Goal: Task Accomplishment & Management: Use online tool/utility

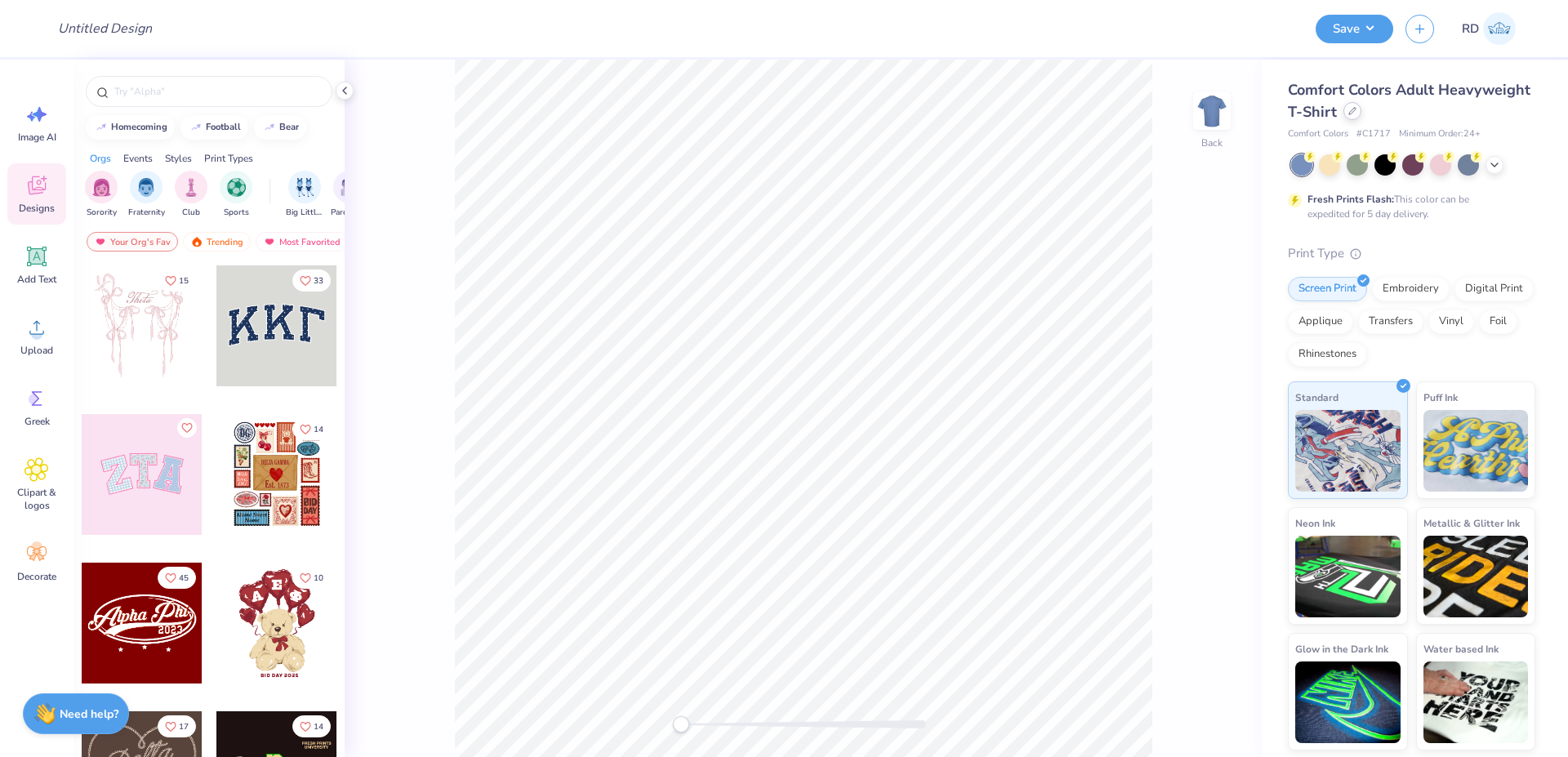
click at [1355, 113] on div at bounding box center [1352, 111] width 18 height 18
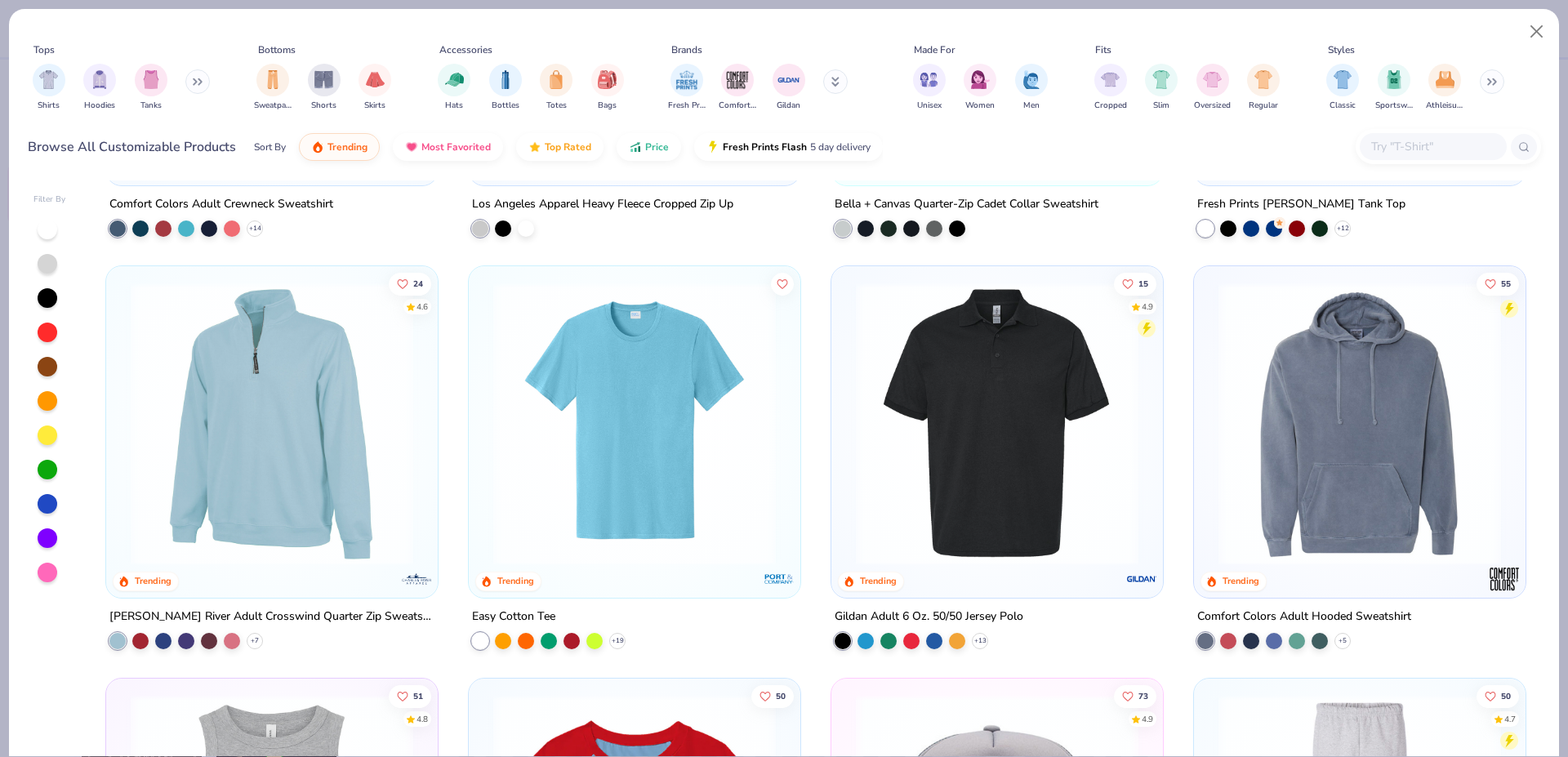
scroll to position [5608, 0]
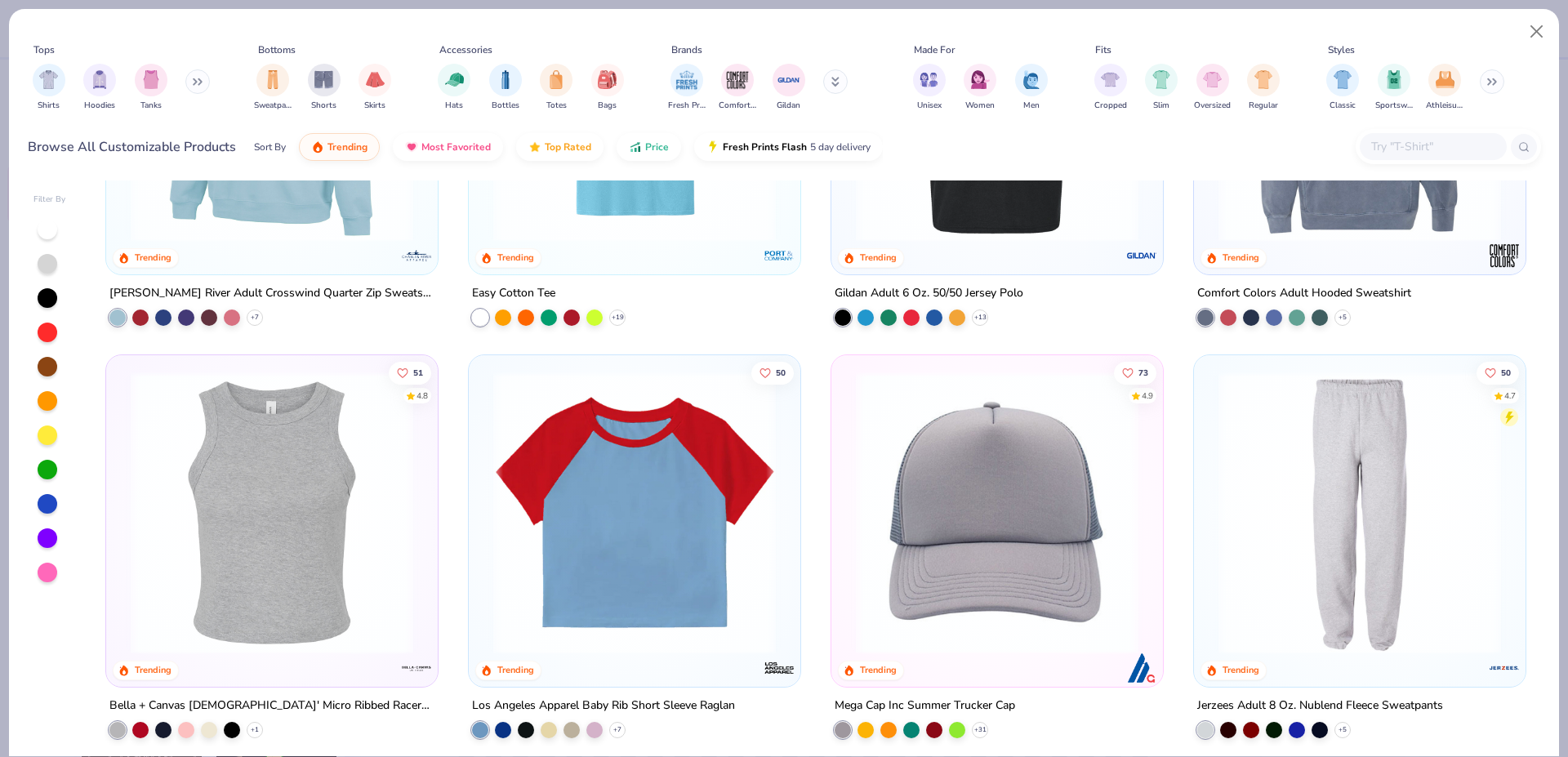
click at [609, 550] on img at bounding box center [634, 512] width 299 height 282
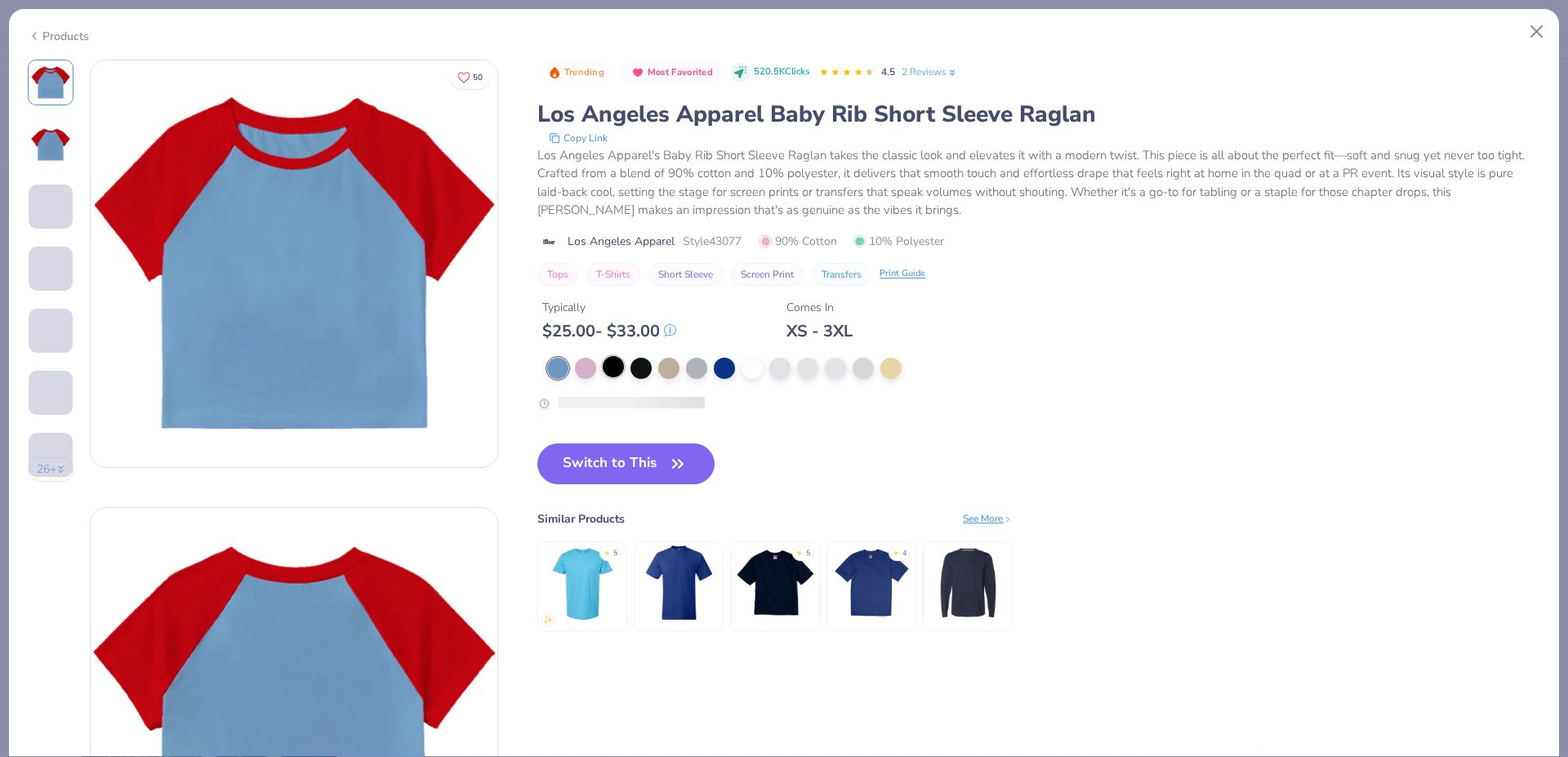
click at [622, 361] on div at bounding box center [613, 367] width 21 height 21
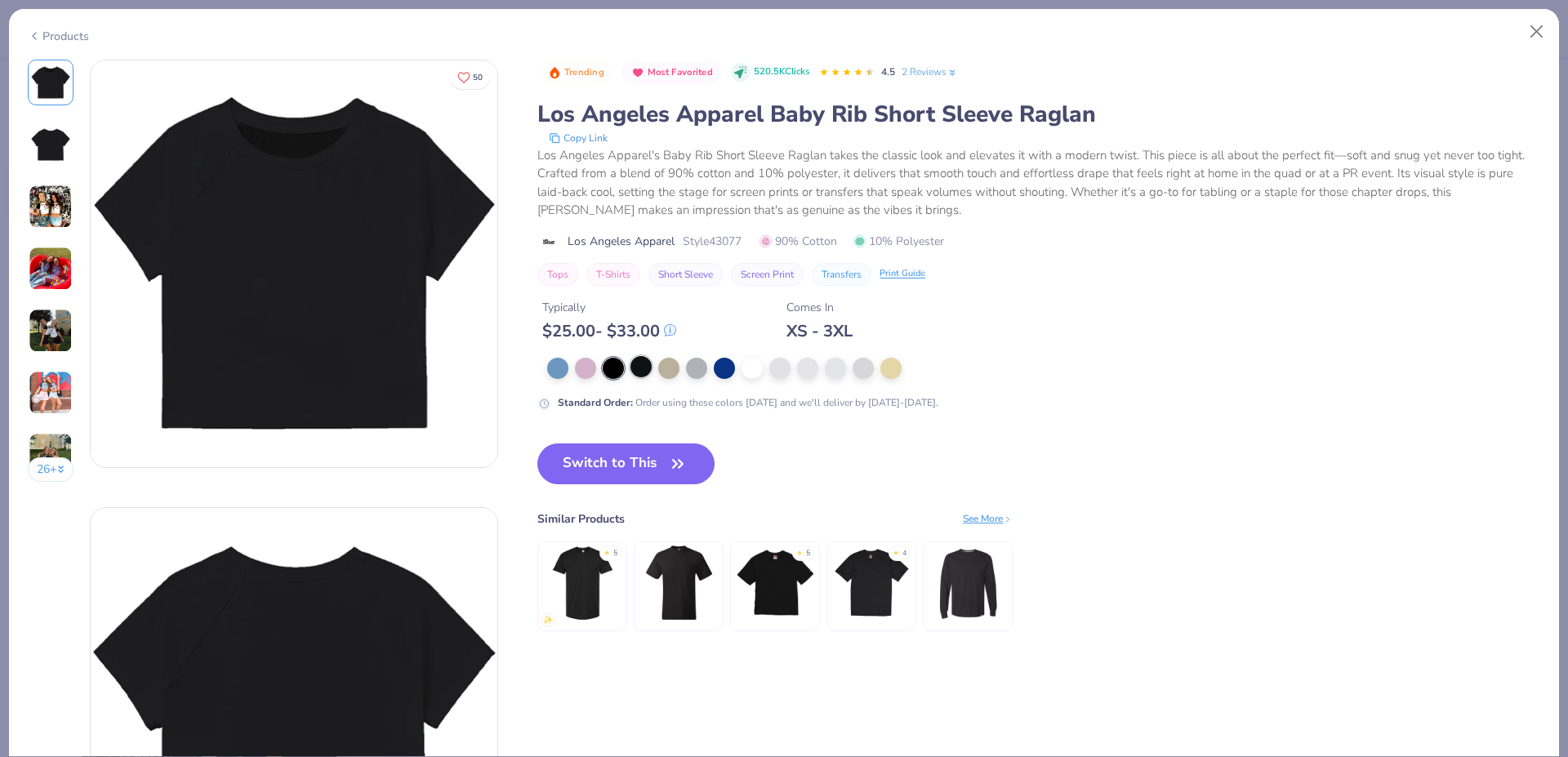
click at [643, 367] on div at bounding box center [641, 367] width 21 height 21
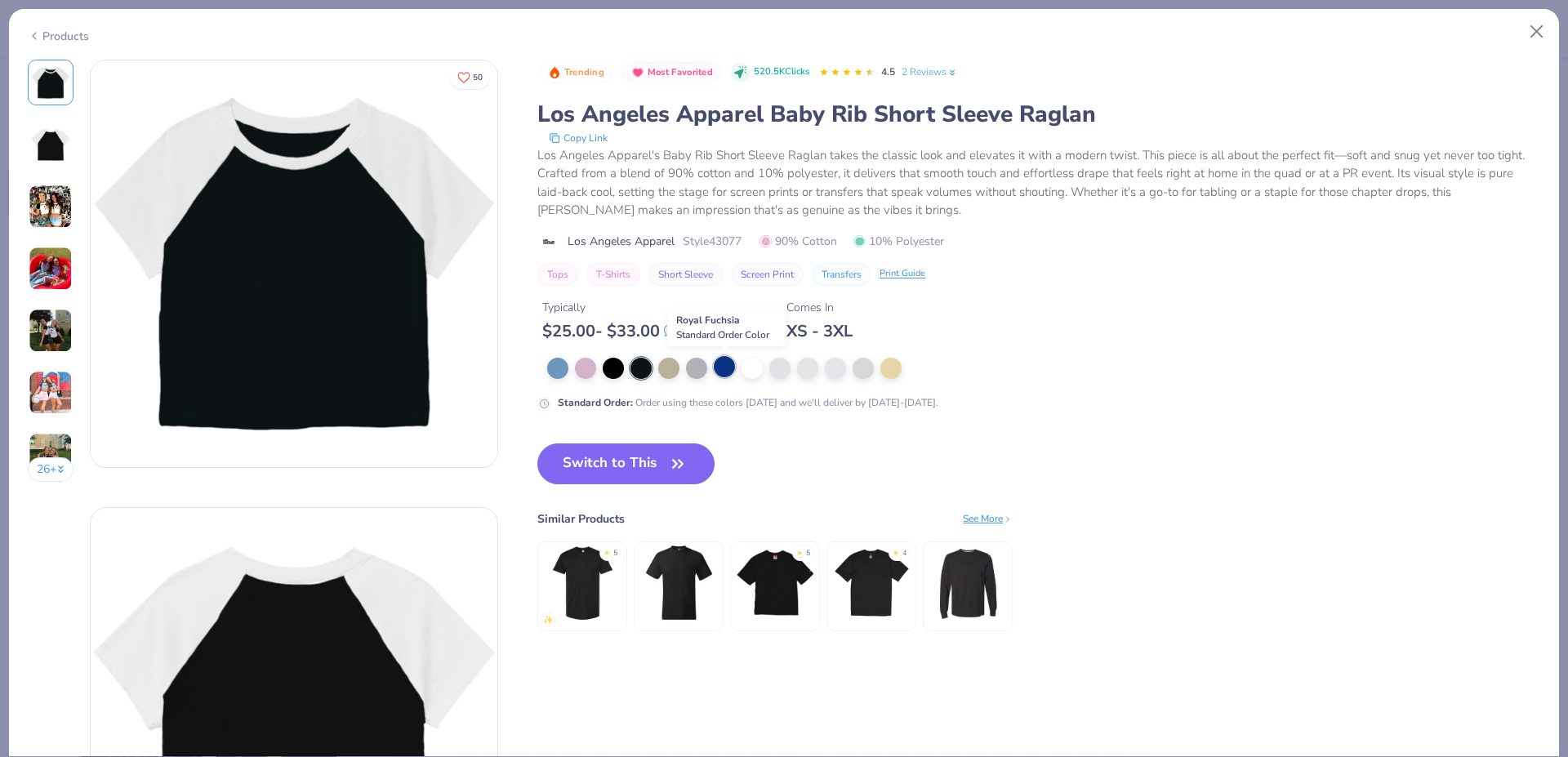
click at [721, 367] on div at bounding box center [725, 367] width 21 height 21
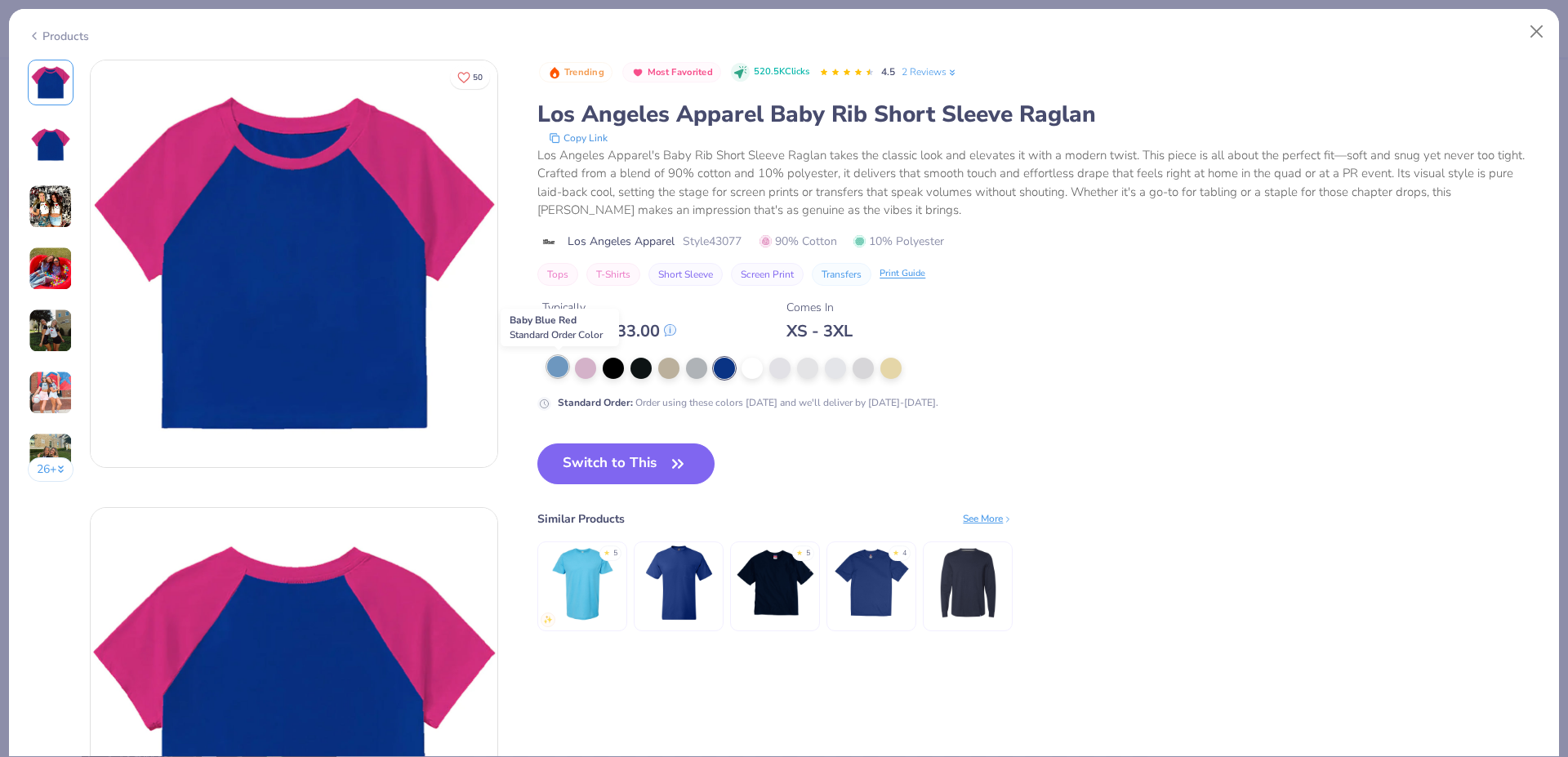
click at [551, 367] on div at bounding box center [558, 367] width 21 height 21
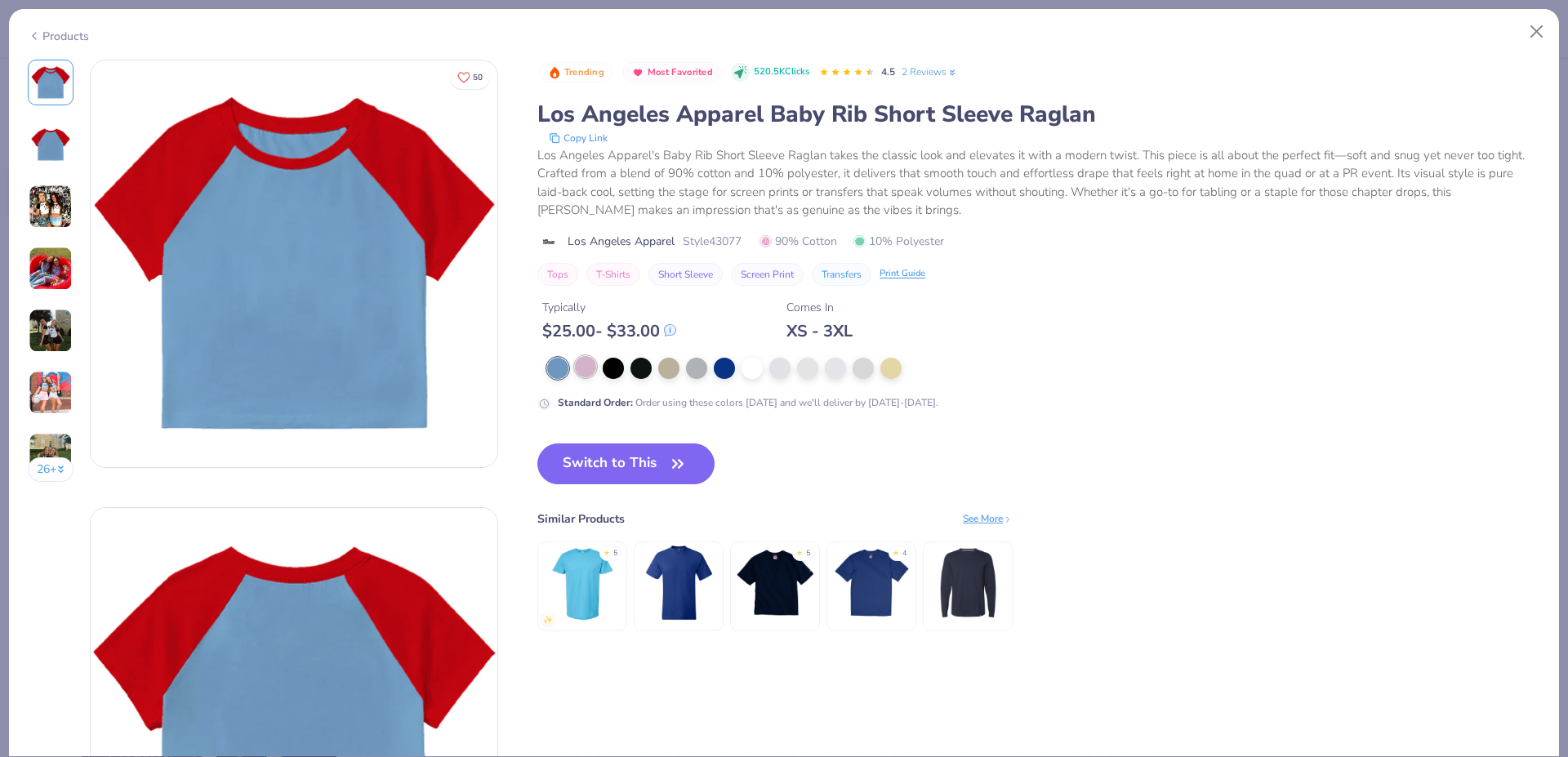
click at [590, 365] on div at bounding box center [586, 367] width 21 height 21
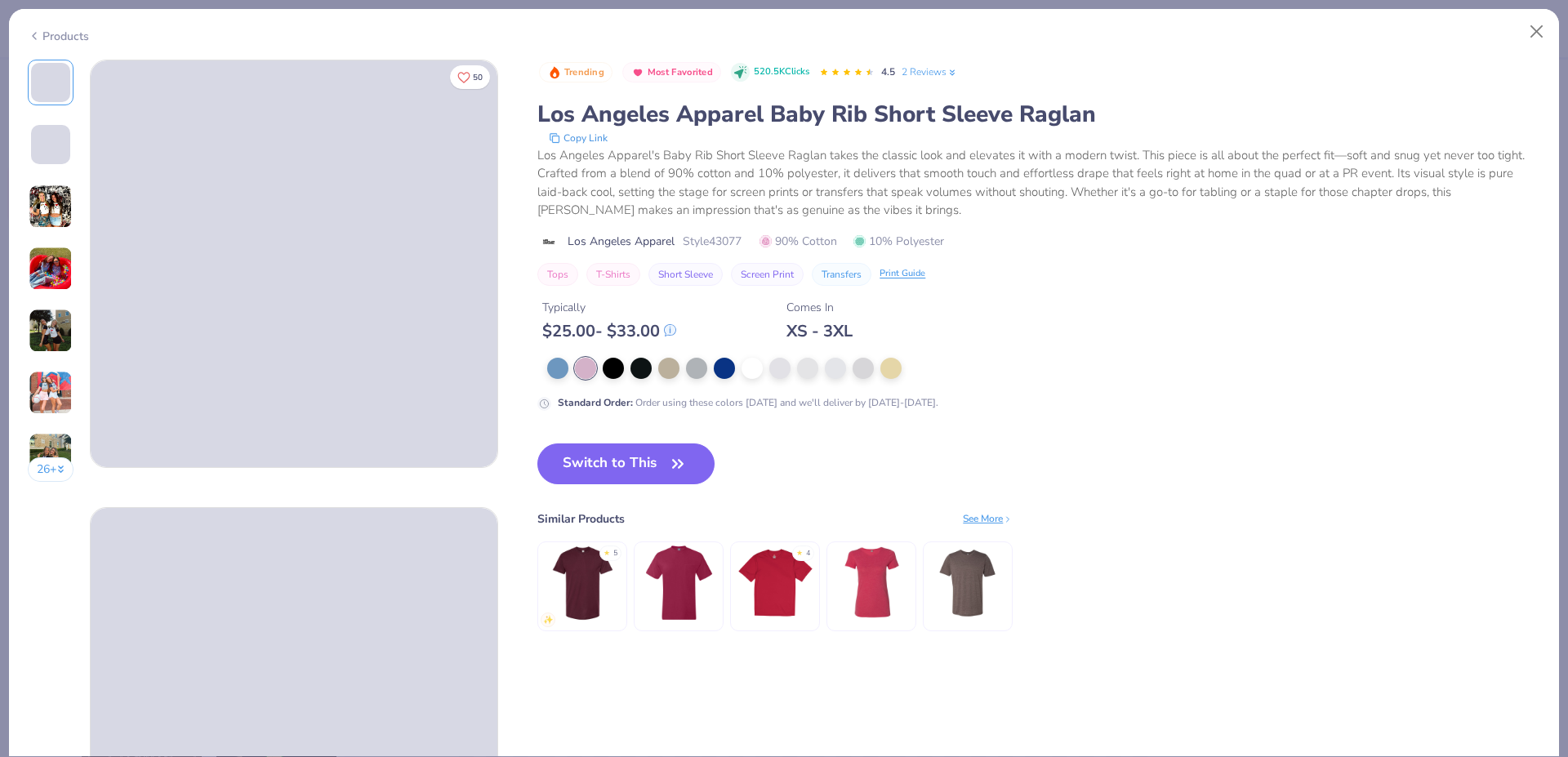
click at [47, 30] on div "Products" at bounding box center [58, 36] width 62 height 17
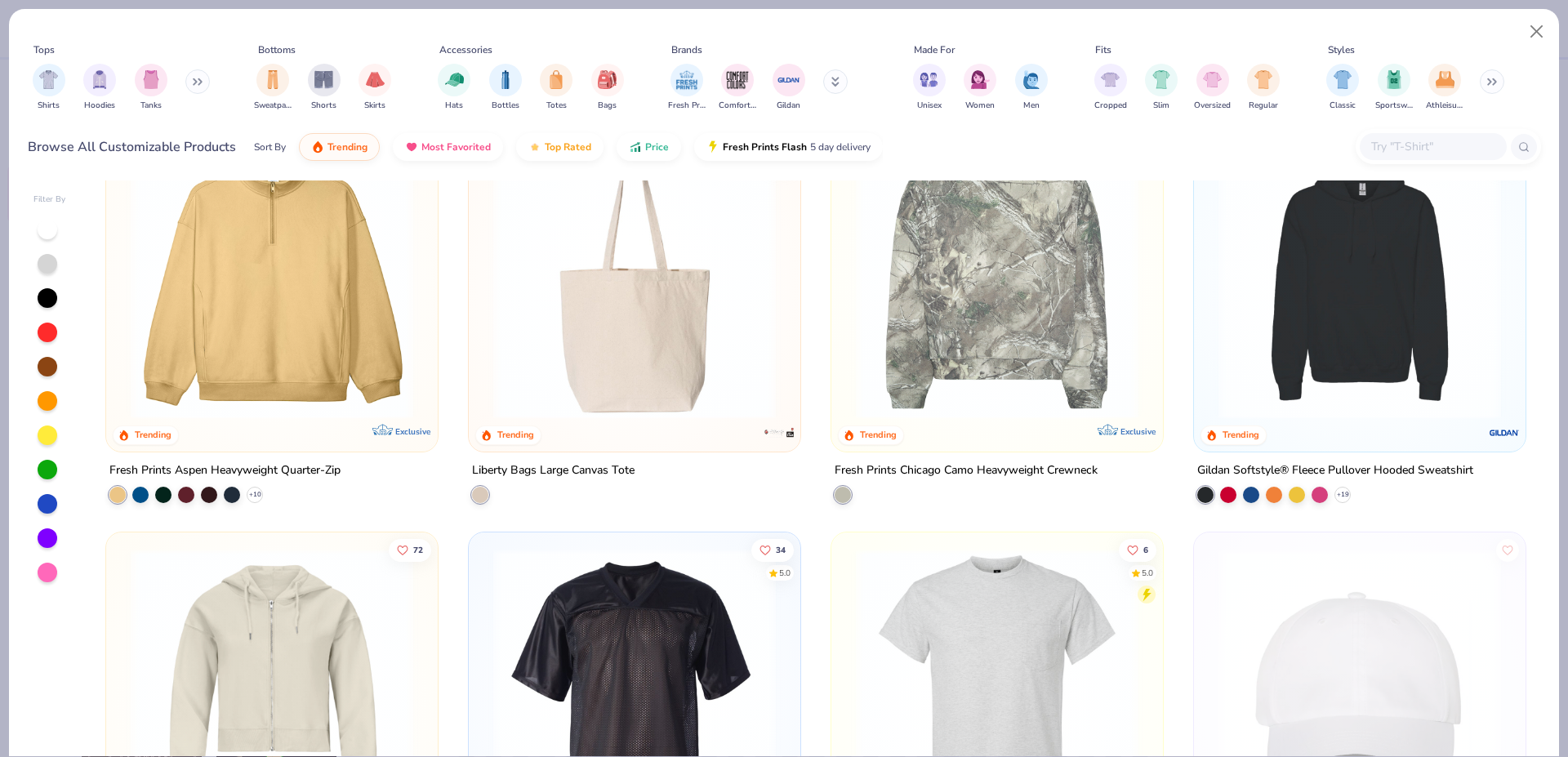
scroll to position [6147, 0]
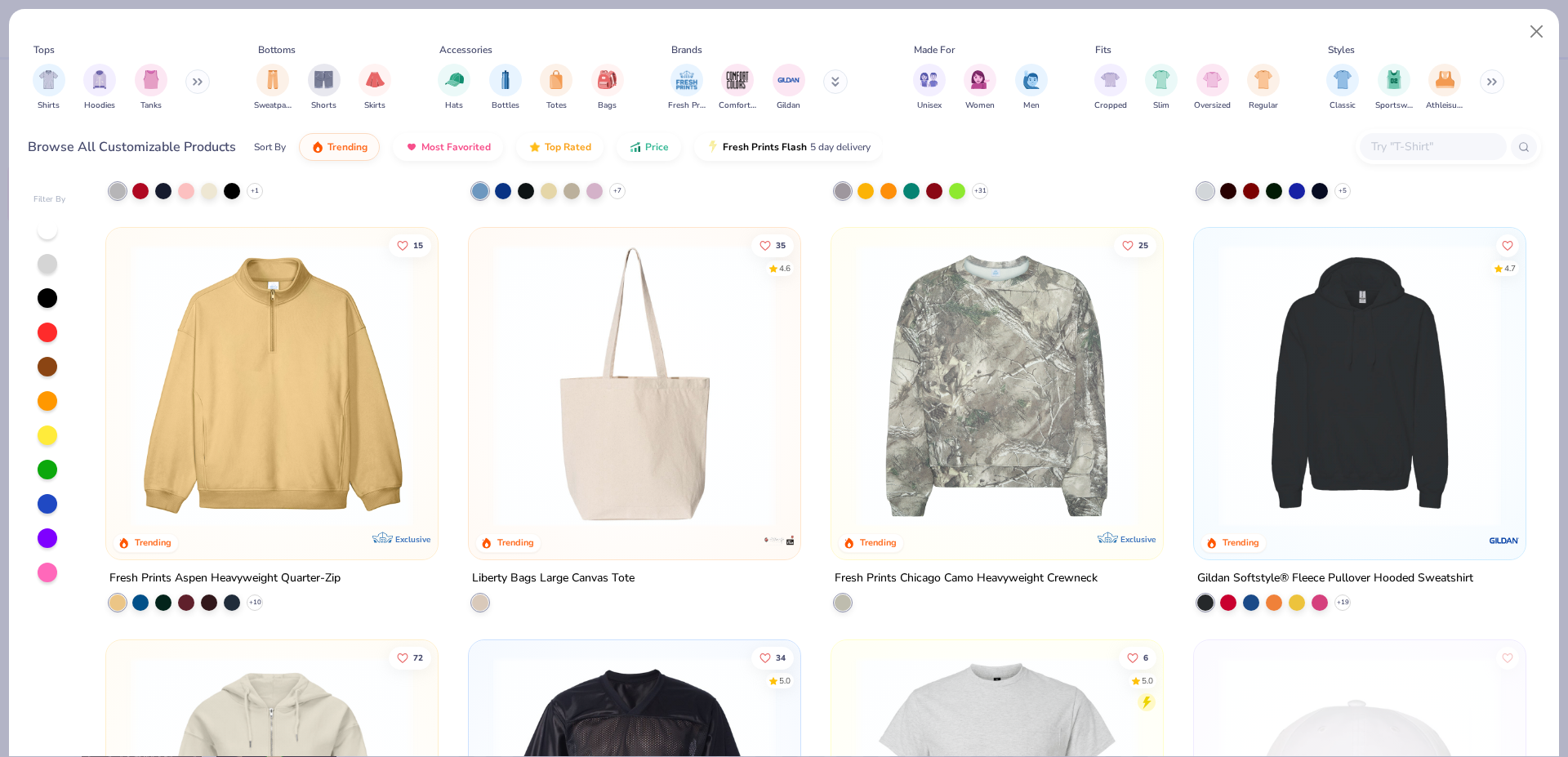
click at [288, 406] on img at bounding box center [272, 386] width 299 height 282
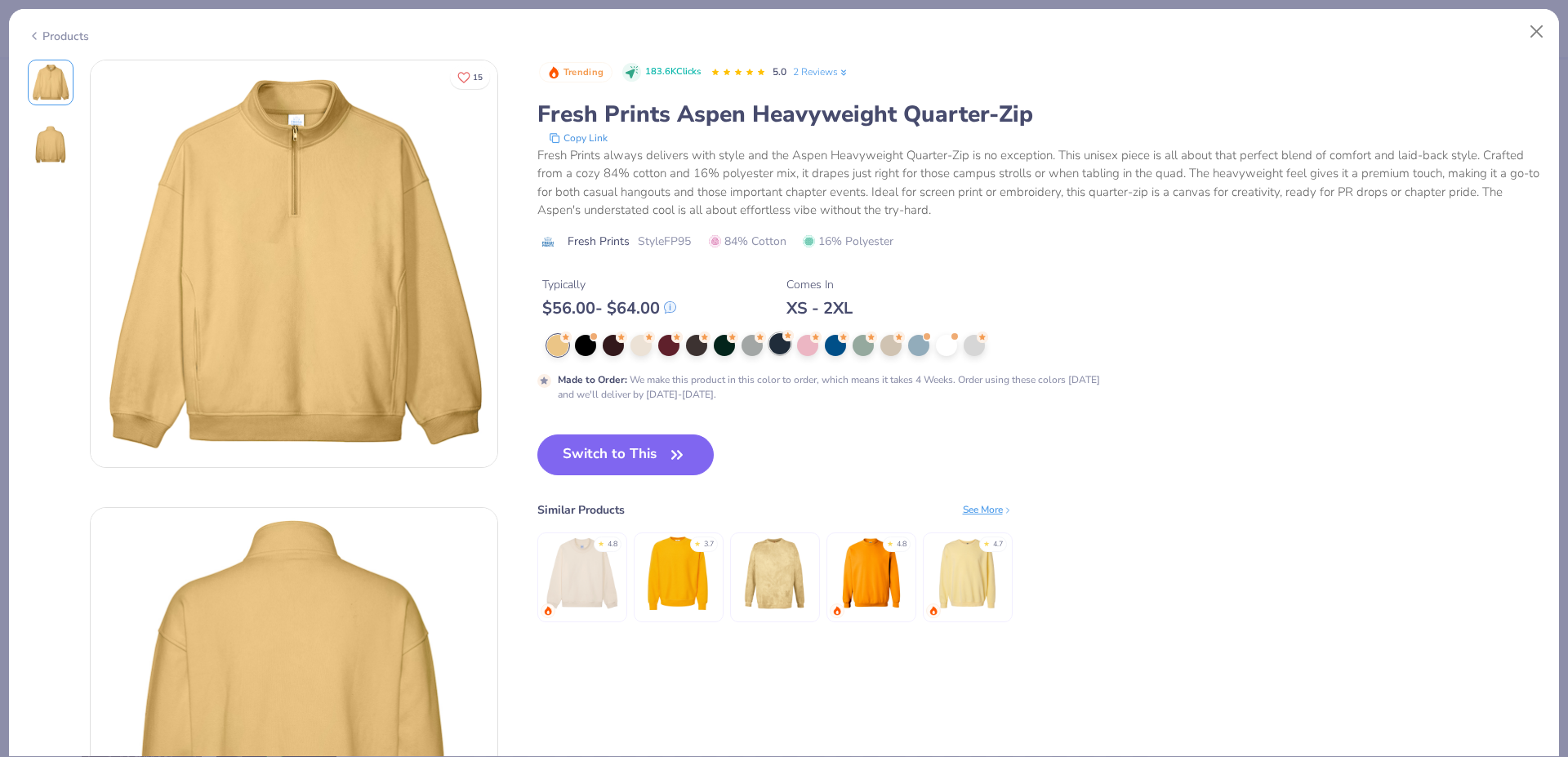
click at [780, 349] on div at bounding box center [779, 344] width 21 height 21
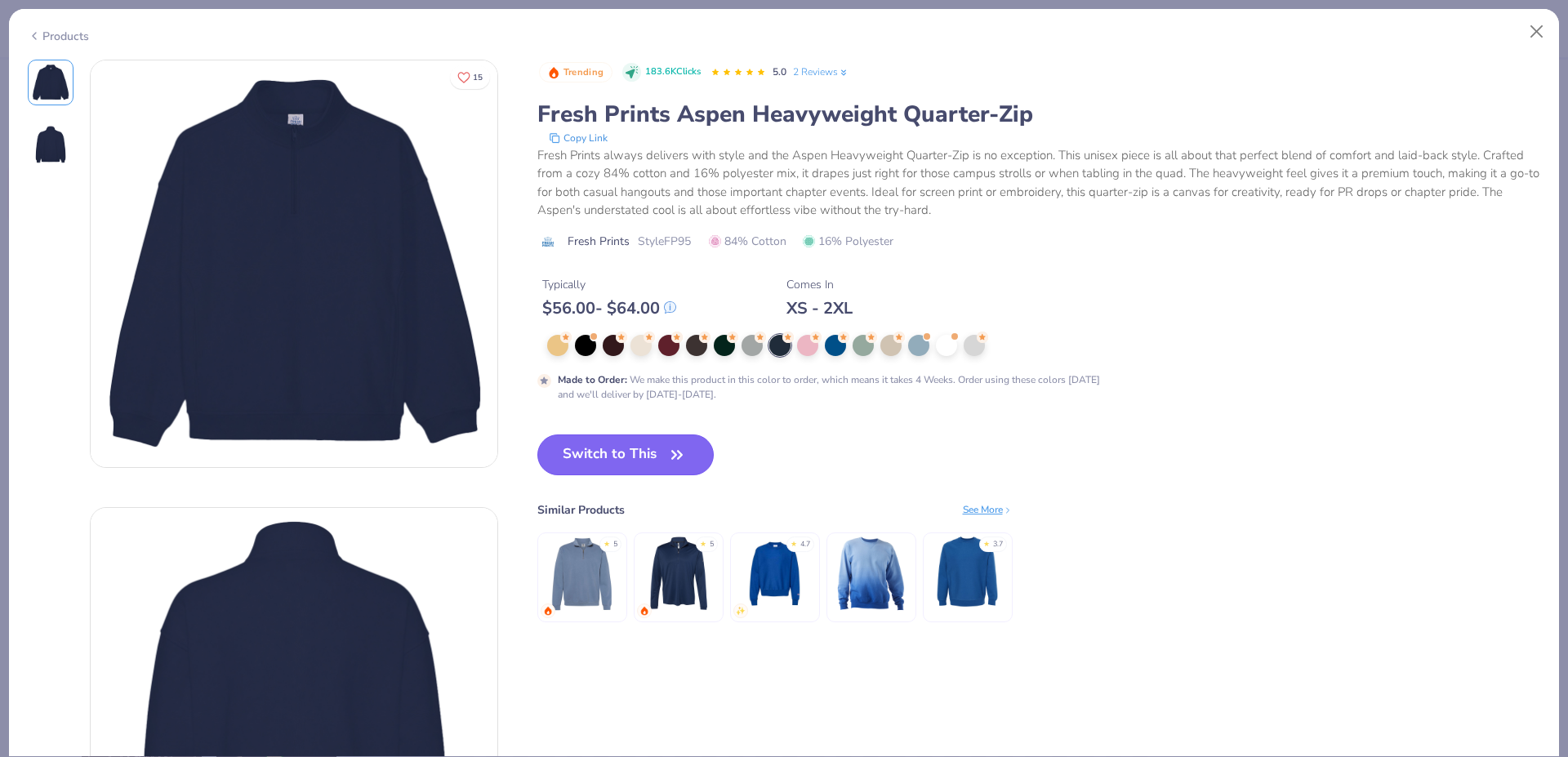
click at [624, 447] on button "Switch to This" at bounding box center [626, 455] width 177 height 41
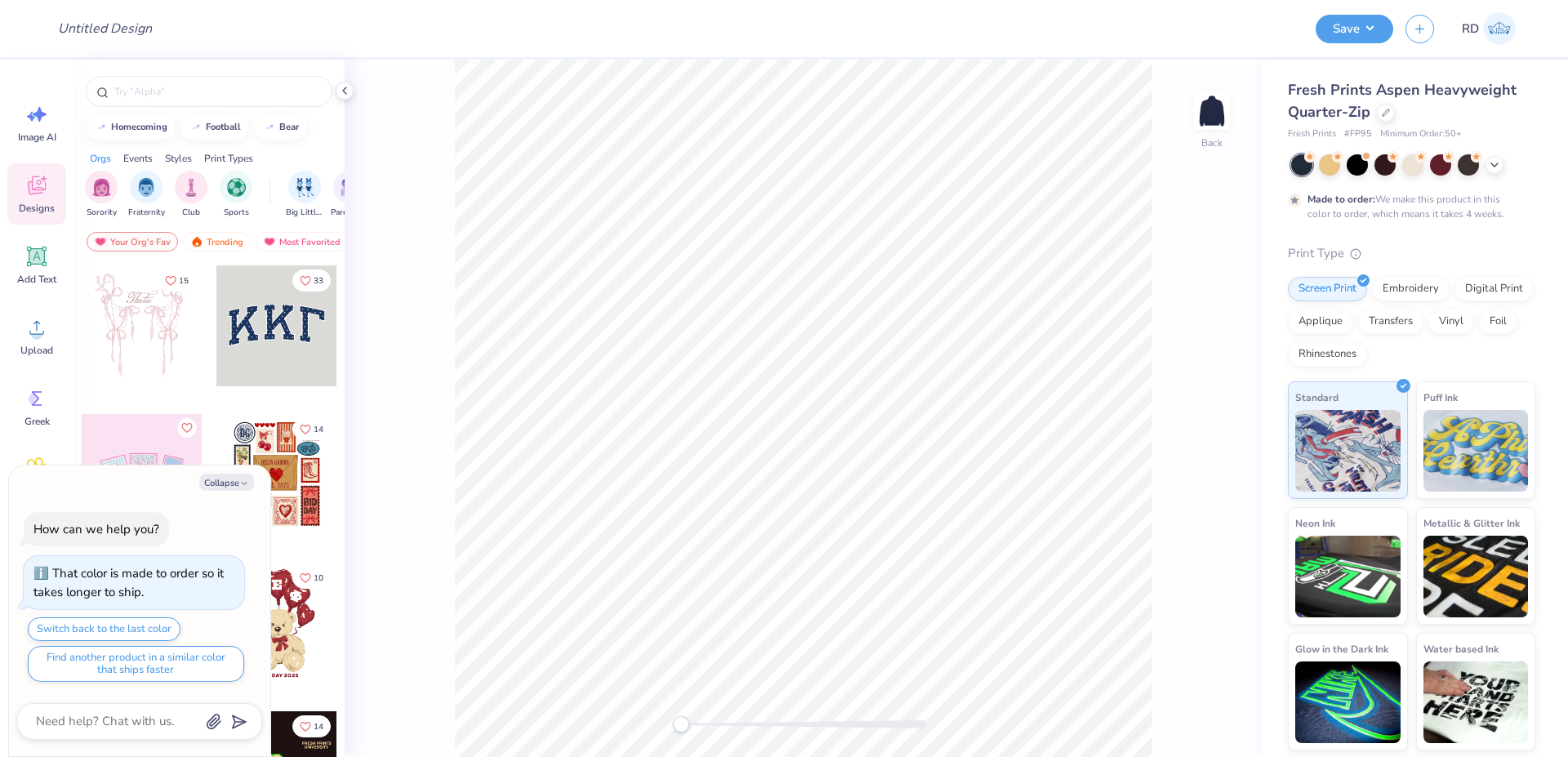
click at [1366, 129] on span "# FP95" at bounding box center [1358, 134] width 28 height 14
copy span "FP95"
click at [1383, 120] on div at bounding box center [1386, 111] width 18 height 18
type textarea "x"
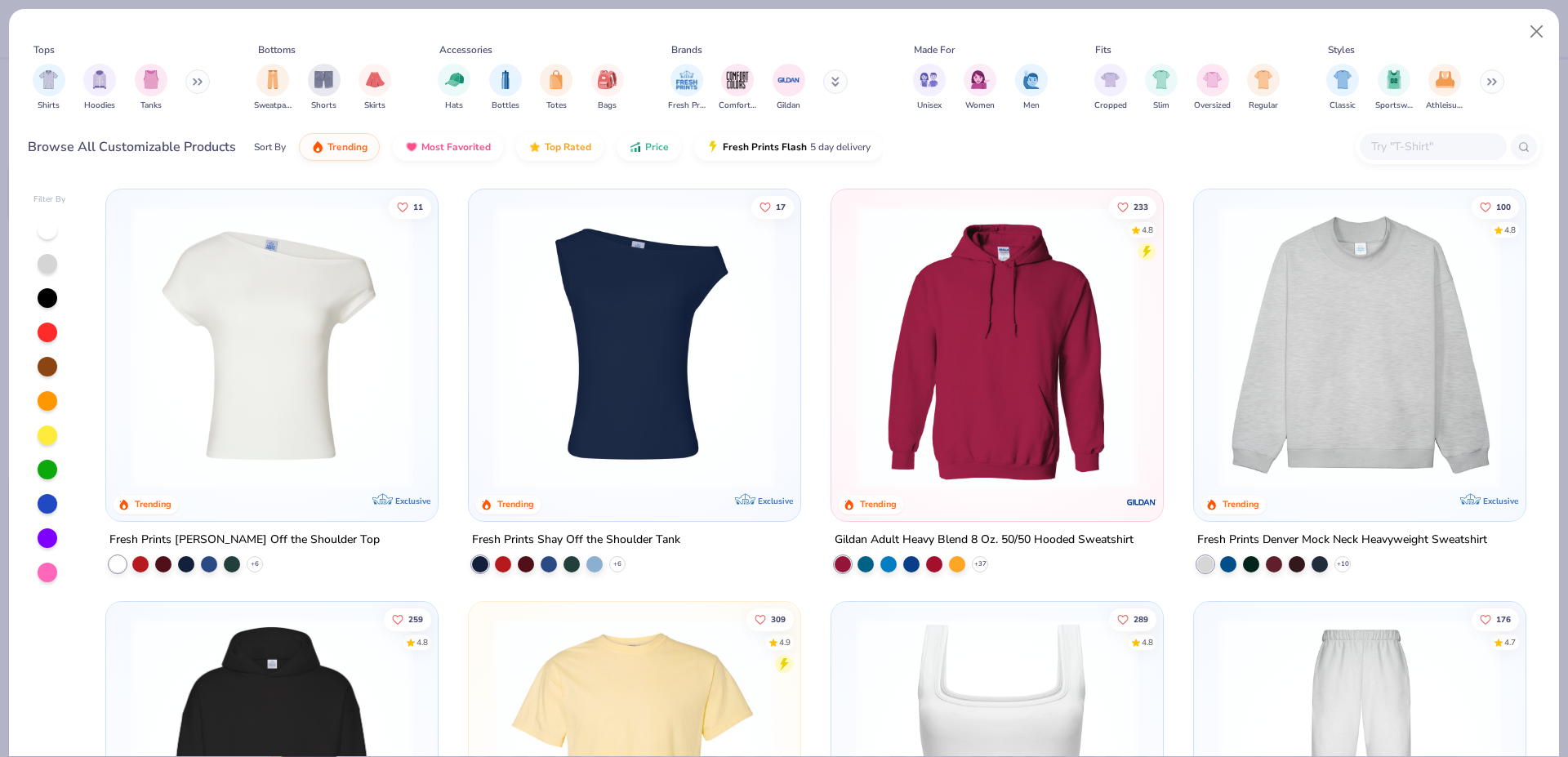
click at [1405, 143] on input "text" at bounding box center [1432, 146] width 126 height 19
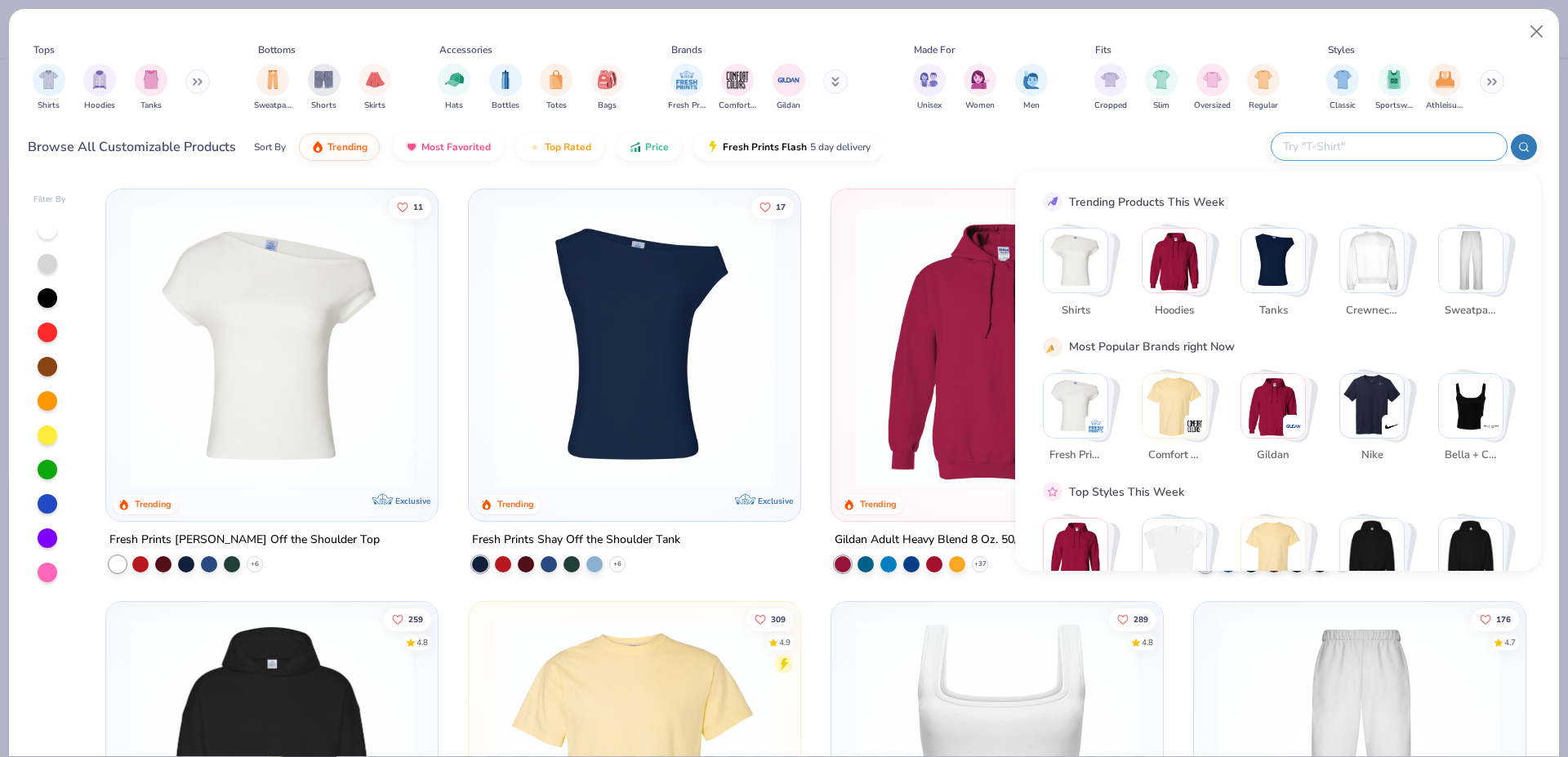
paste input "FP95"
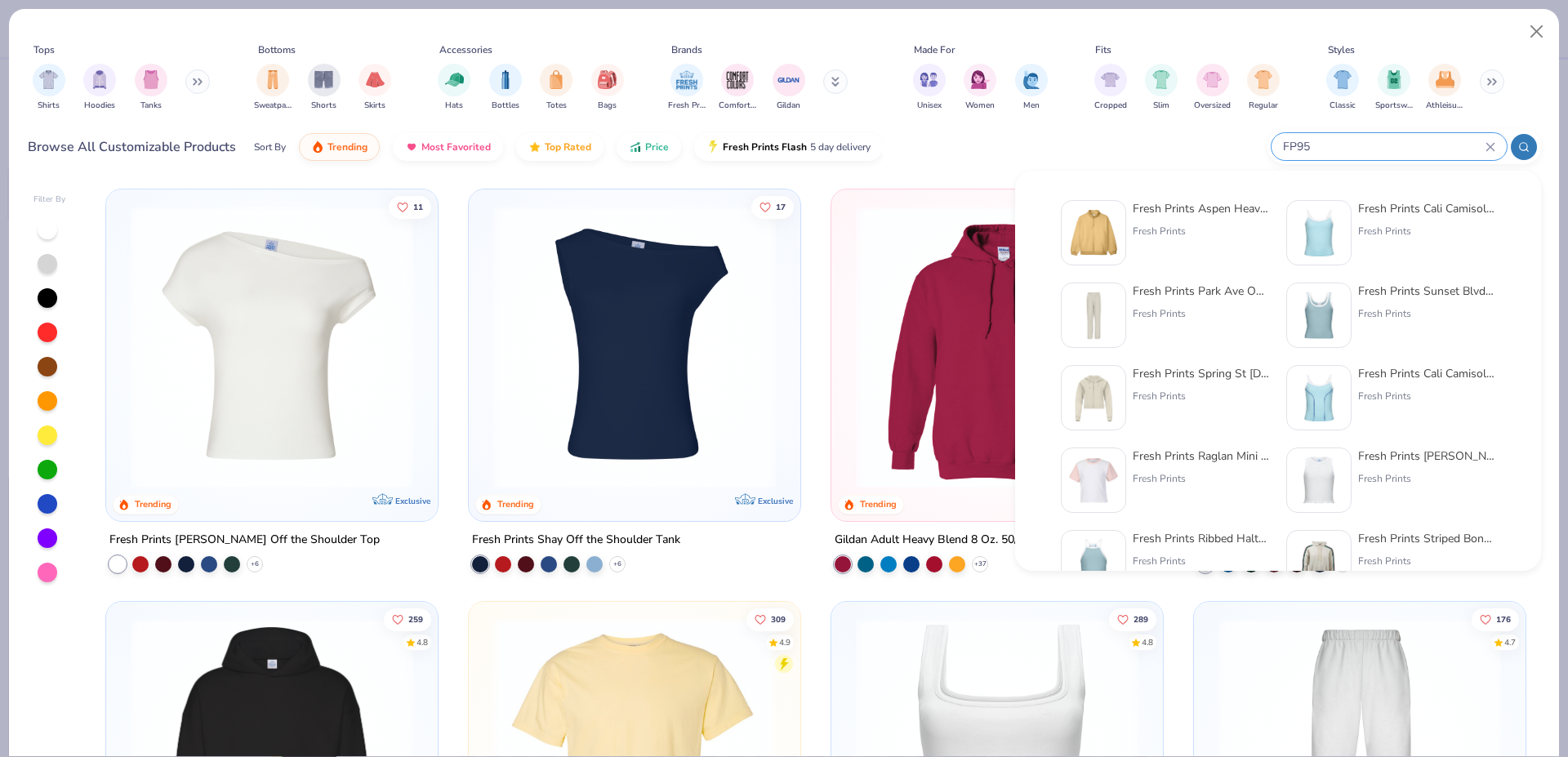
type input "FP95"
click at [1103, 228] on img at bounding box center [1094, 233] width 51 height 51
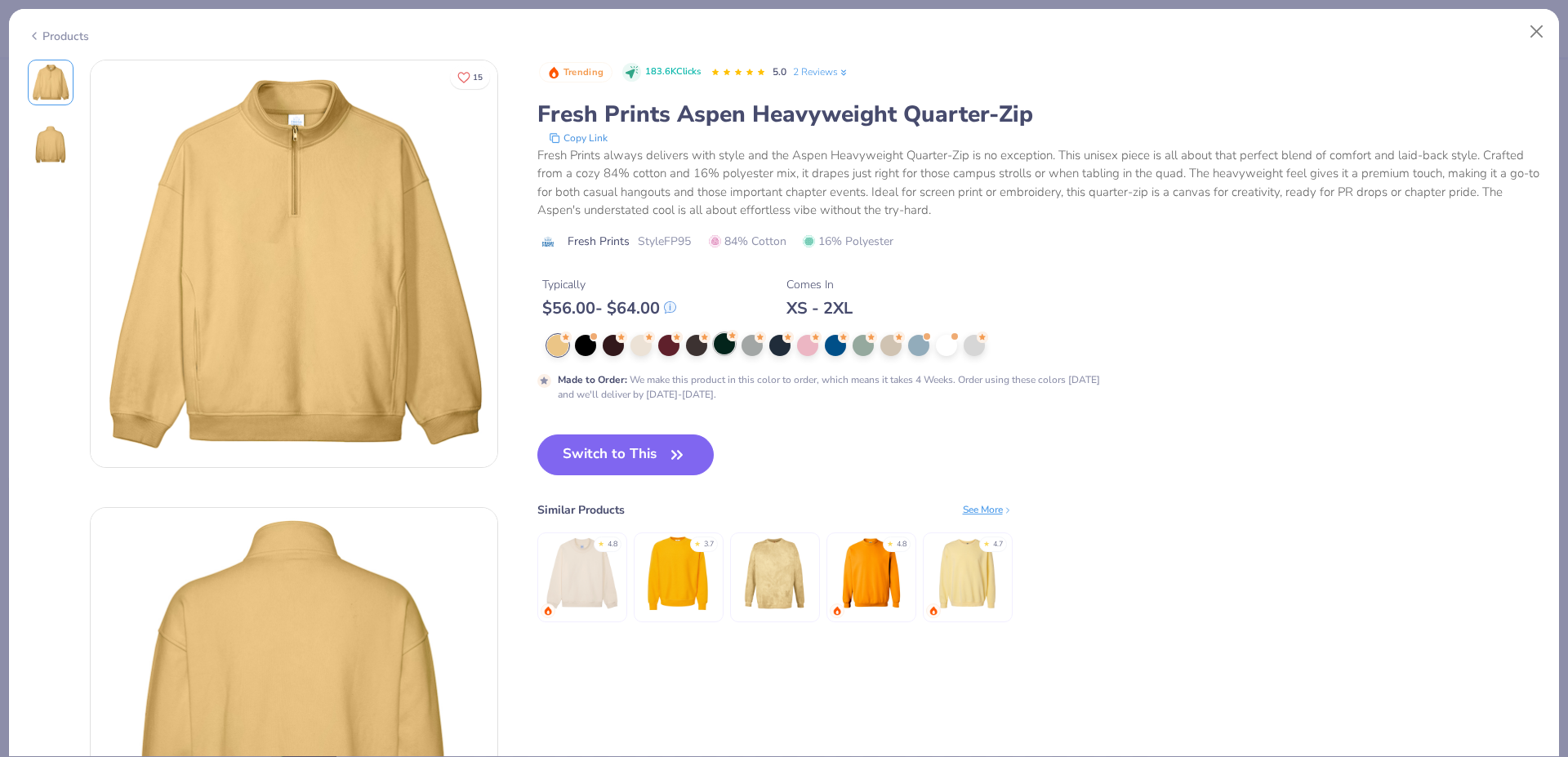
click at [724, 347] on div at bounding box center [725, 344] width 21 height 21
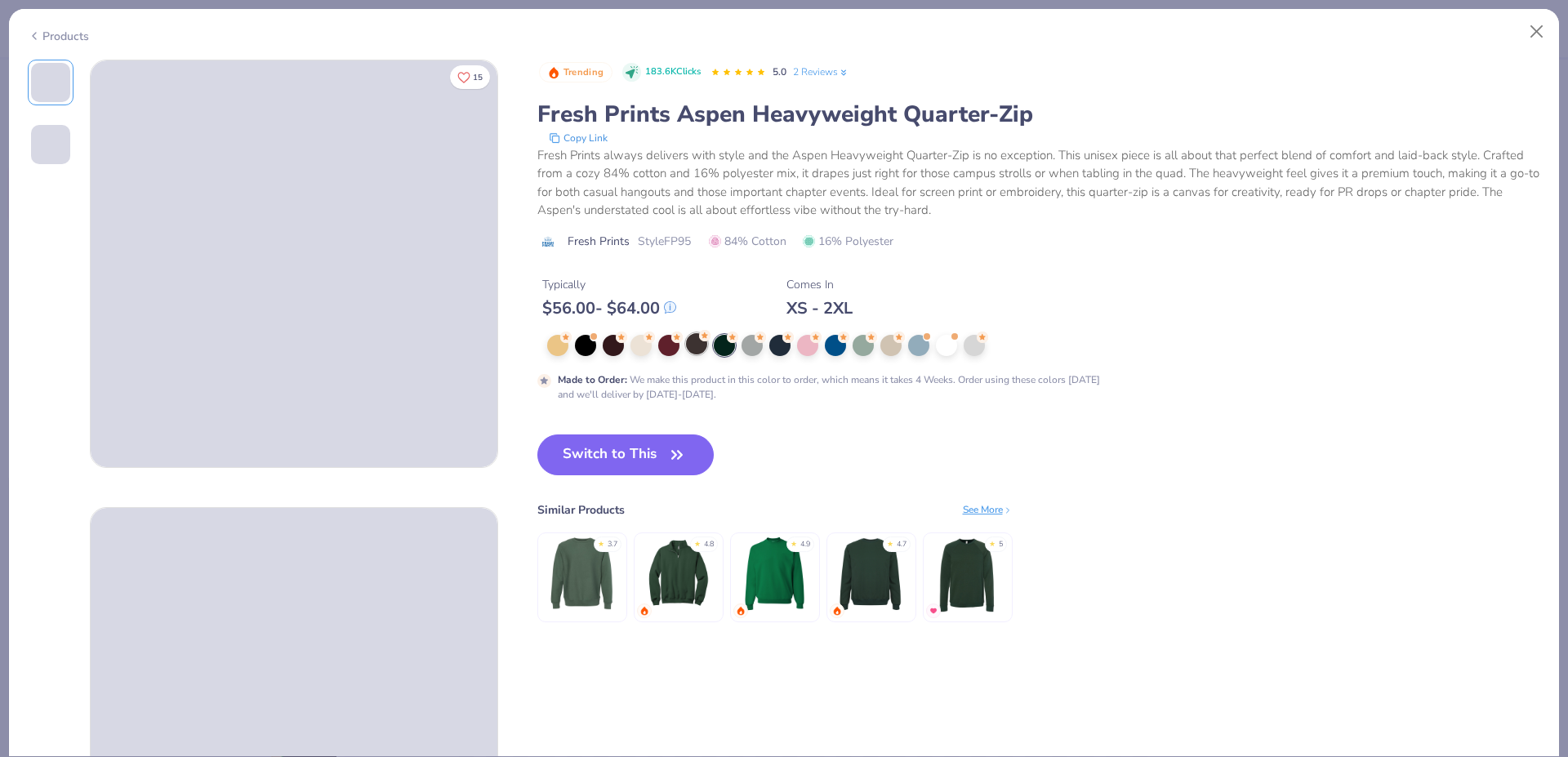
click at [702, 347] on div at bounding box center [697, 344] width 21 height 21
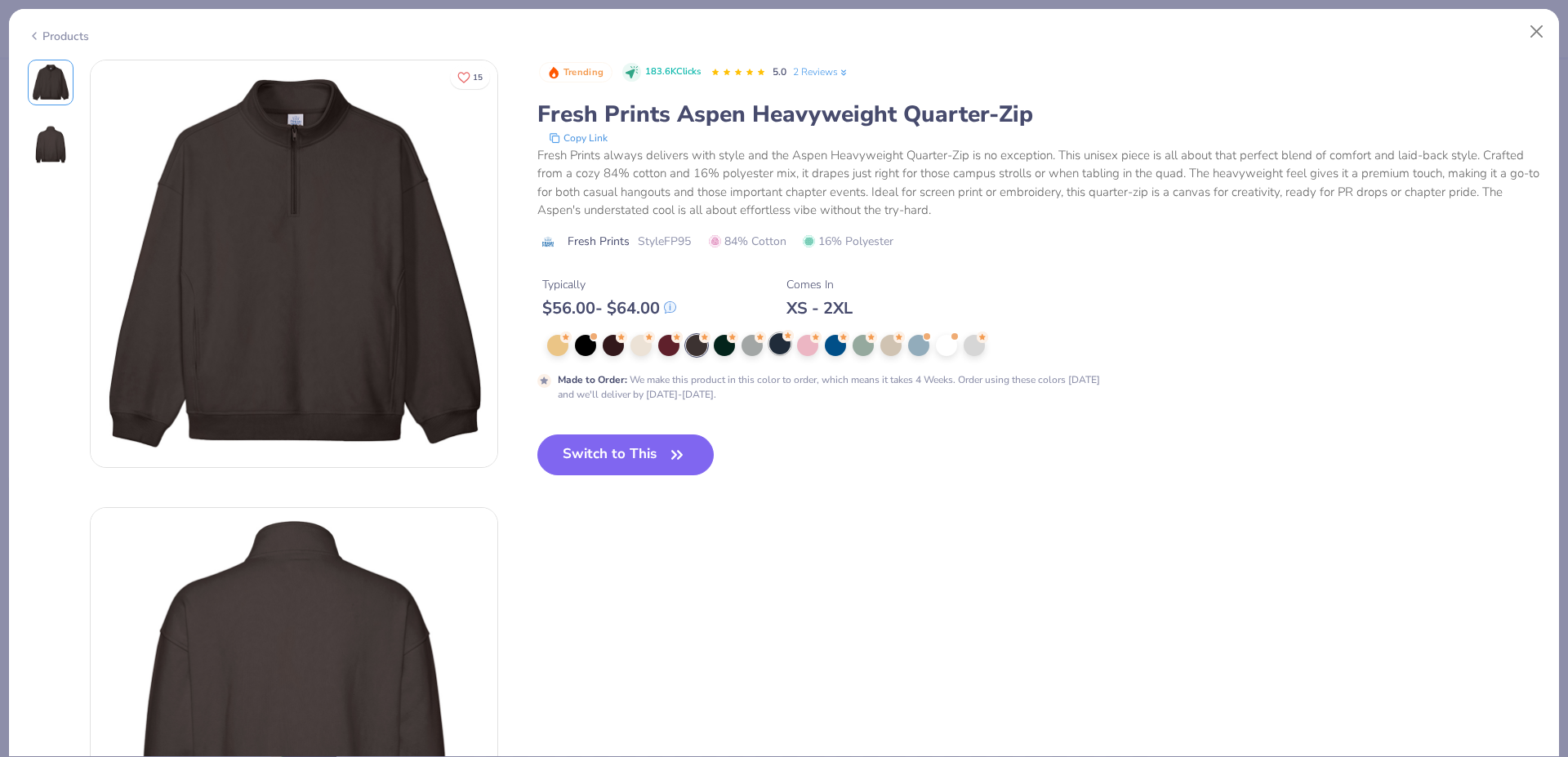
click at [784, 347] on div at bounding box center [779, 344] width 21 height 21
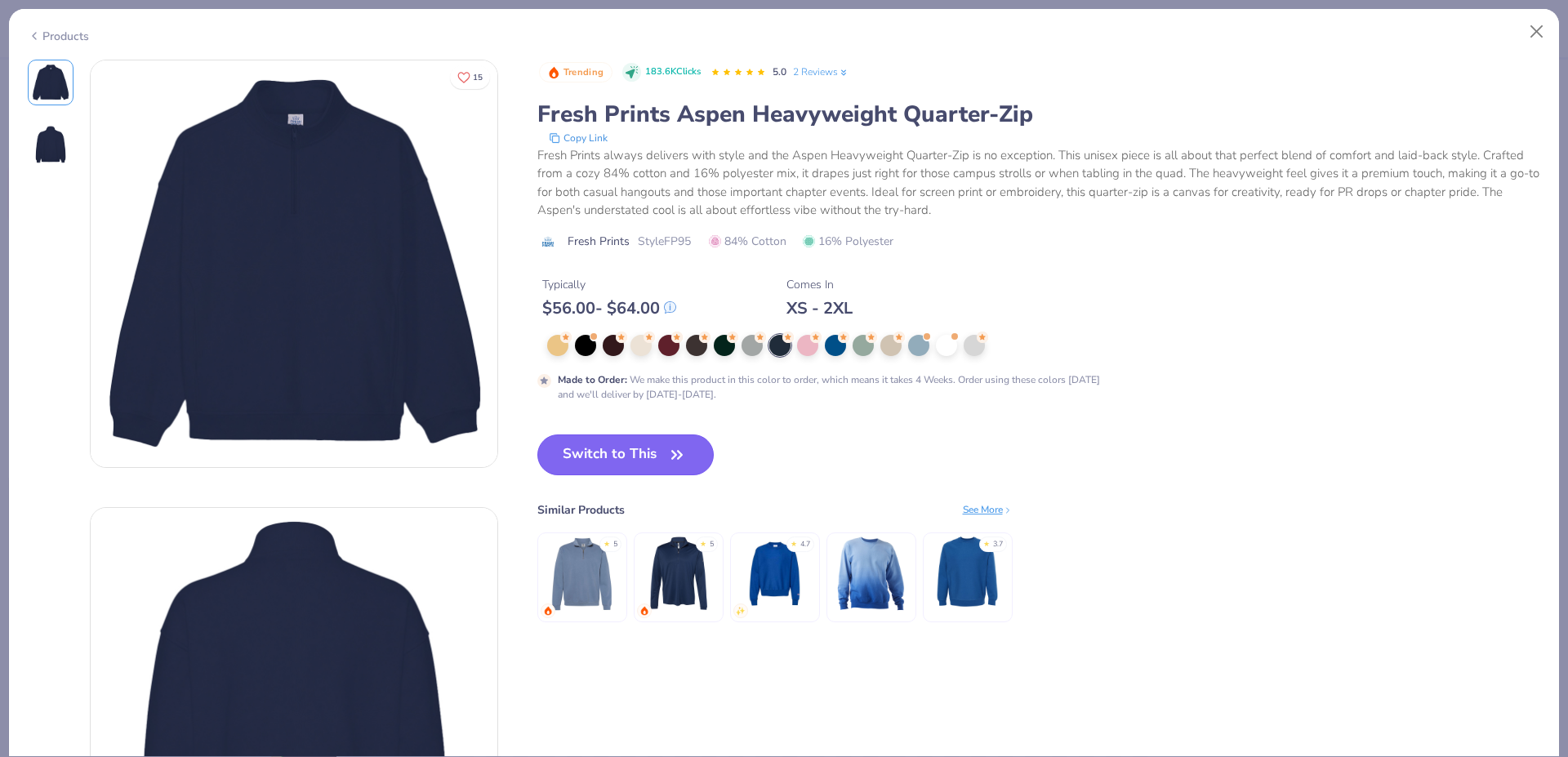
click at [638, 446] on button "Switch to This" at bounding box center [626, 455] width 177 height 41
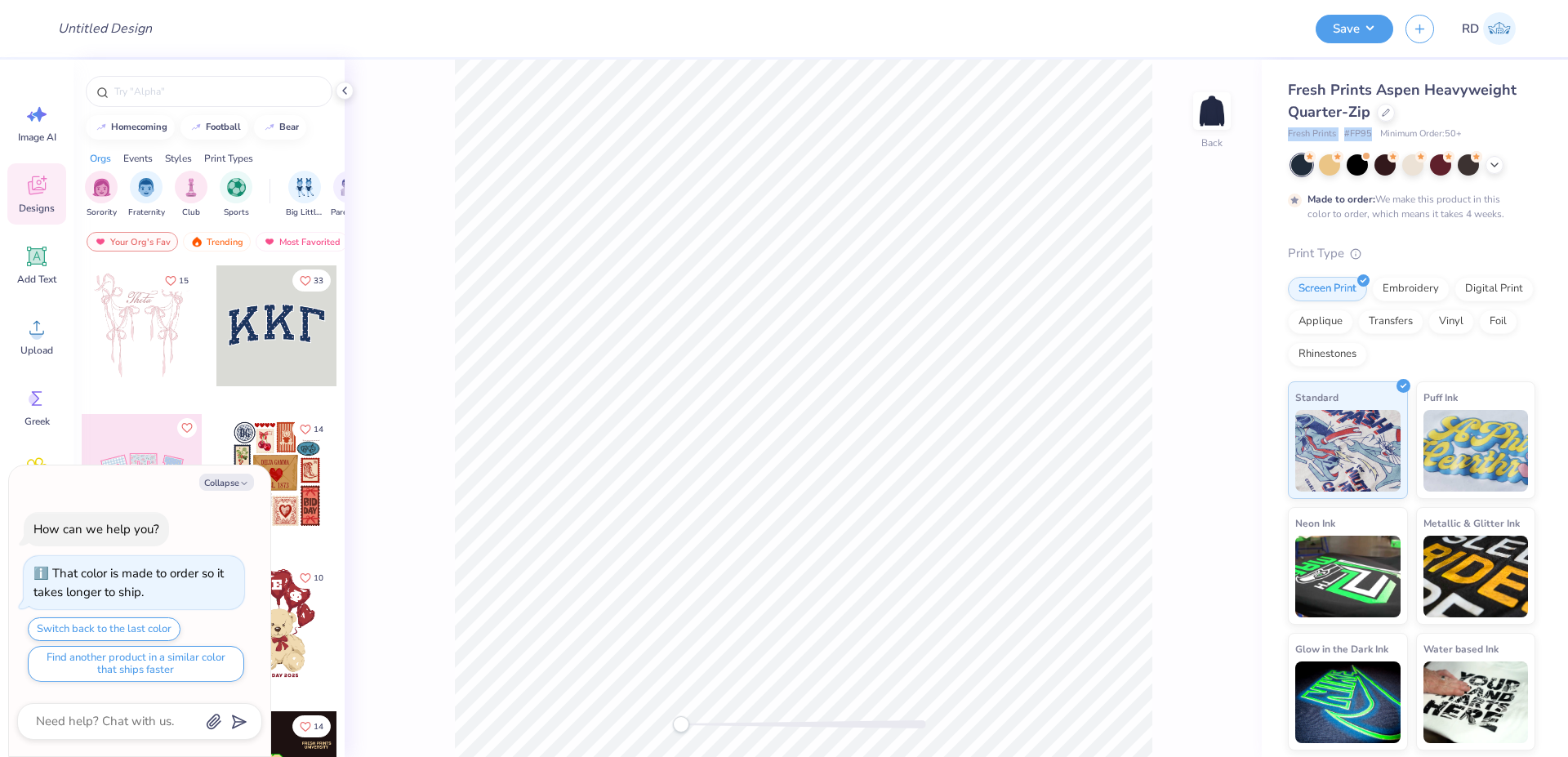
drag, startPoint x: 1311, startPoint y: 134, endPoint x: 1374, endPoint y: 135, distance: 63.0
click at [1374, 135] on div "Fresh Prints # FP95 Minimum Order: 50 +" at bounding box center [1411, 134] width 248 height 14
copy div "Fresh Prints # FP95"
click at [39, 343] on div "Upload" at bounding box center [37, 336] width 59 height 62
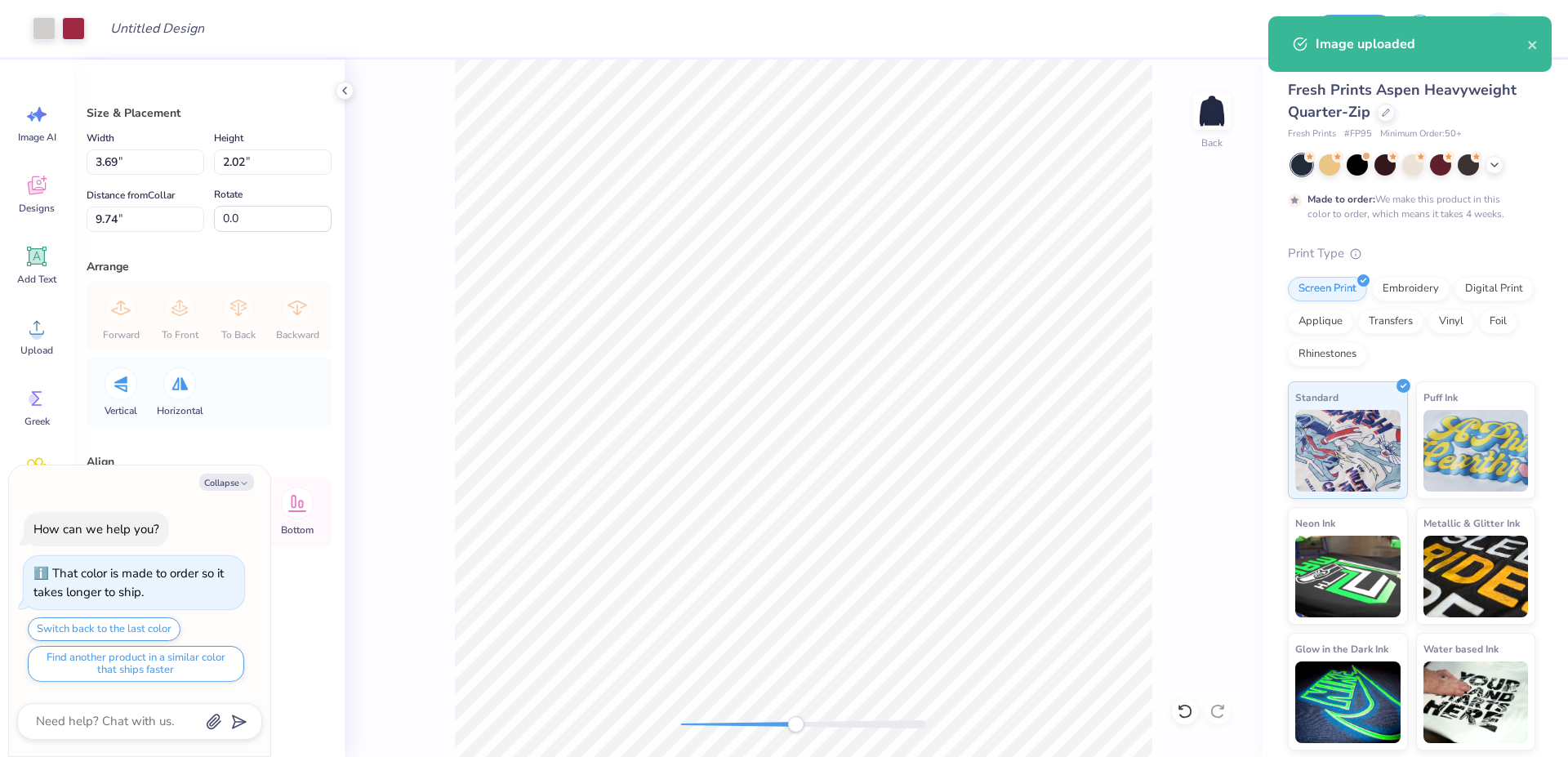
drag, startPoint x: 721, startPoint y: 723, endPoint x: 795, endPoint y: 717, distance: 74.2
click at [795, 717] on div at bounding box center [803, 725] width 245 height 16
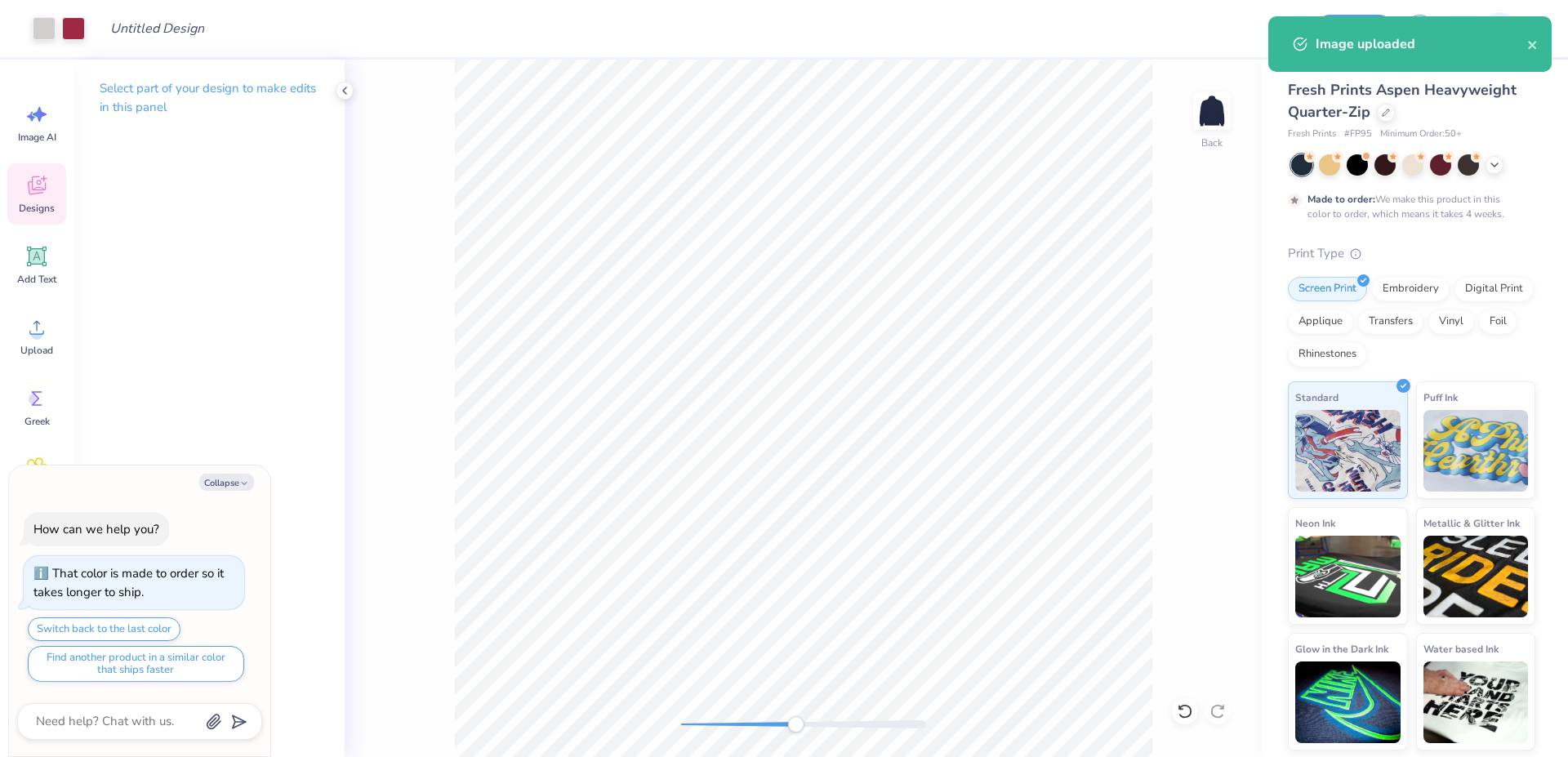
click at [44, 193] on icon at bounding box center [37, 186] width 25 height 25
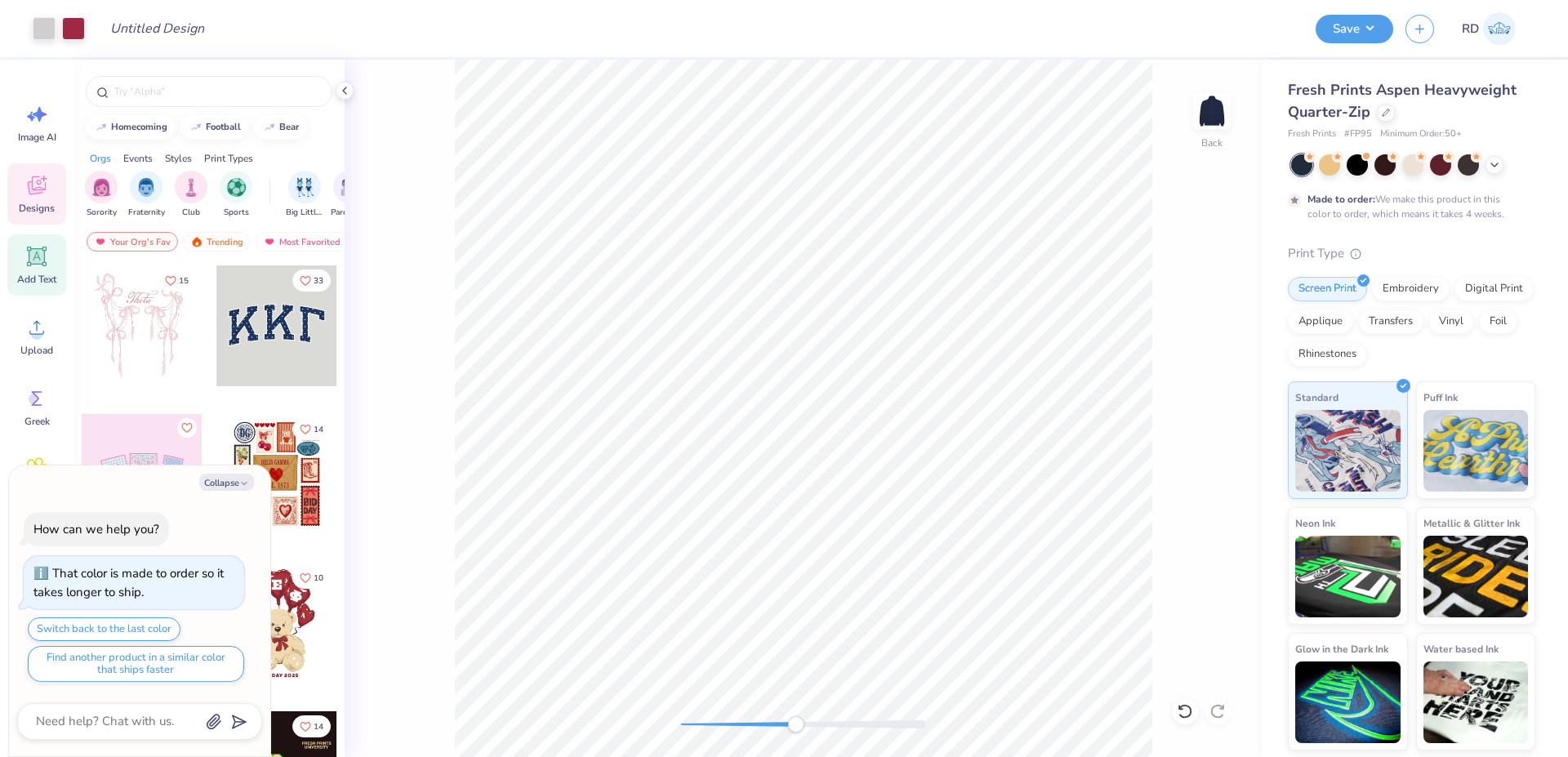
click at [46, 266] on icon at bounding box center [37, 257] width 20 height 20
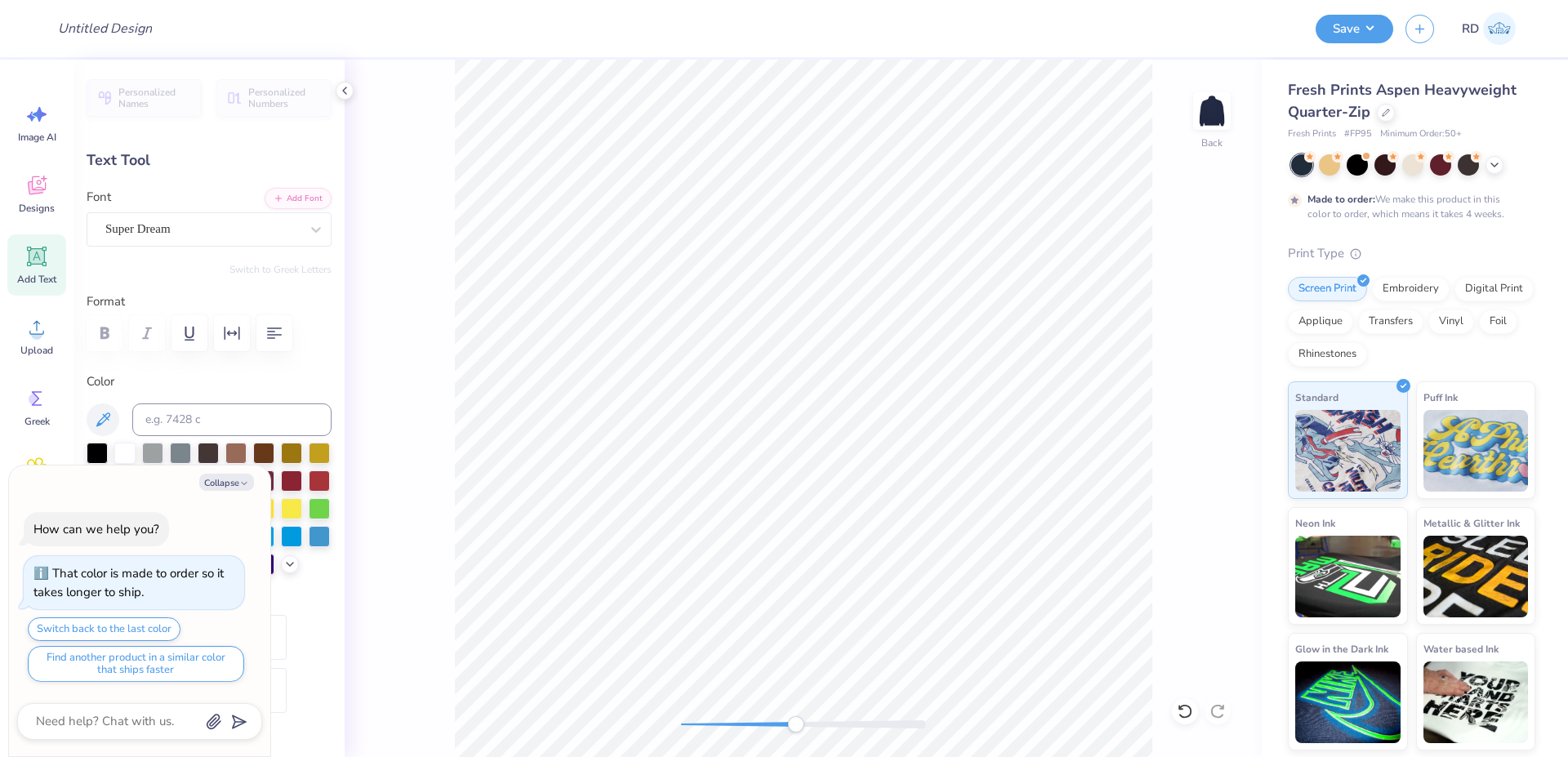
type textarea "x"
type input "2.48"
type input "0.72"
type input "12.20"
type textarea "x"
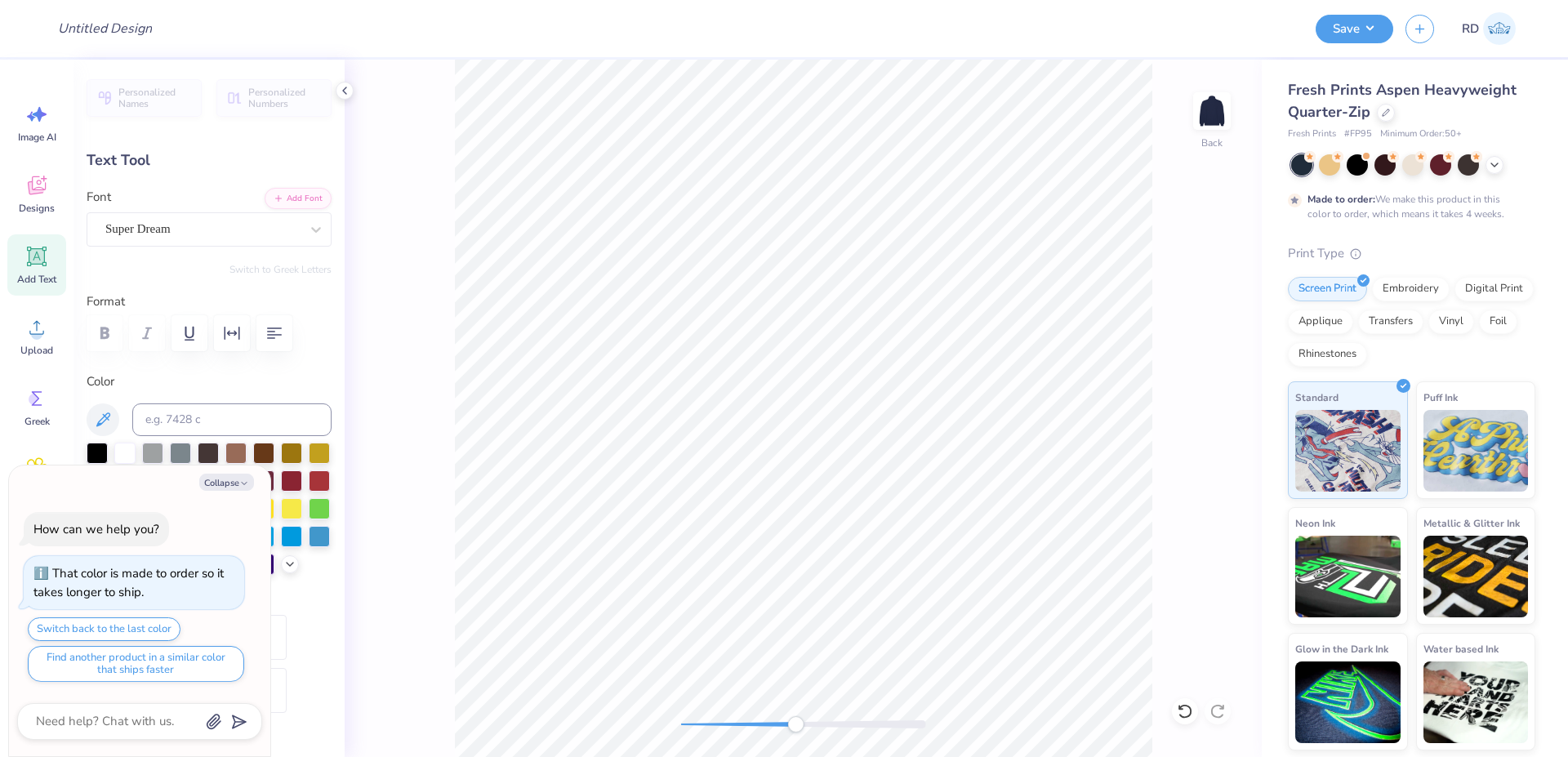
type textarea "K"
type textarea "x"
type textarea "KA"
type textarea "x"
type textarea "[PERSON_NAME]"
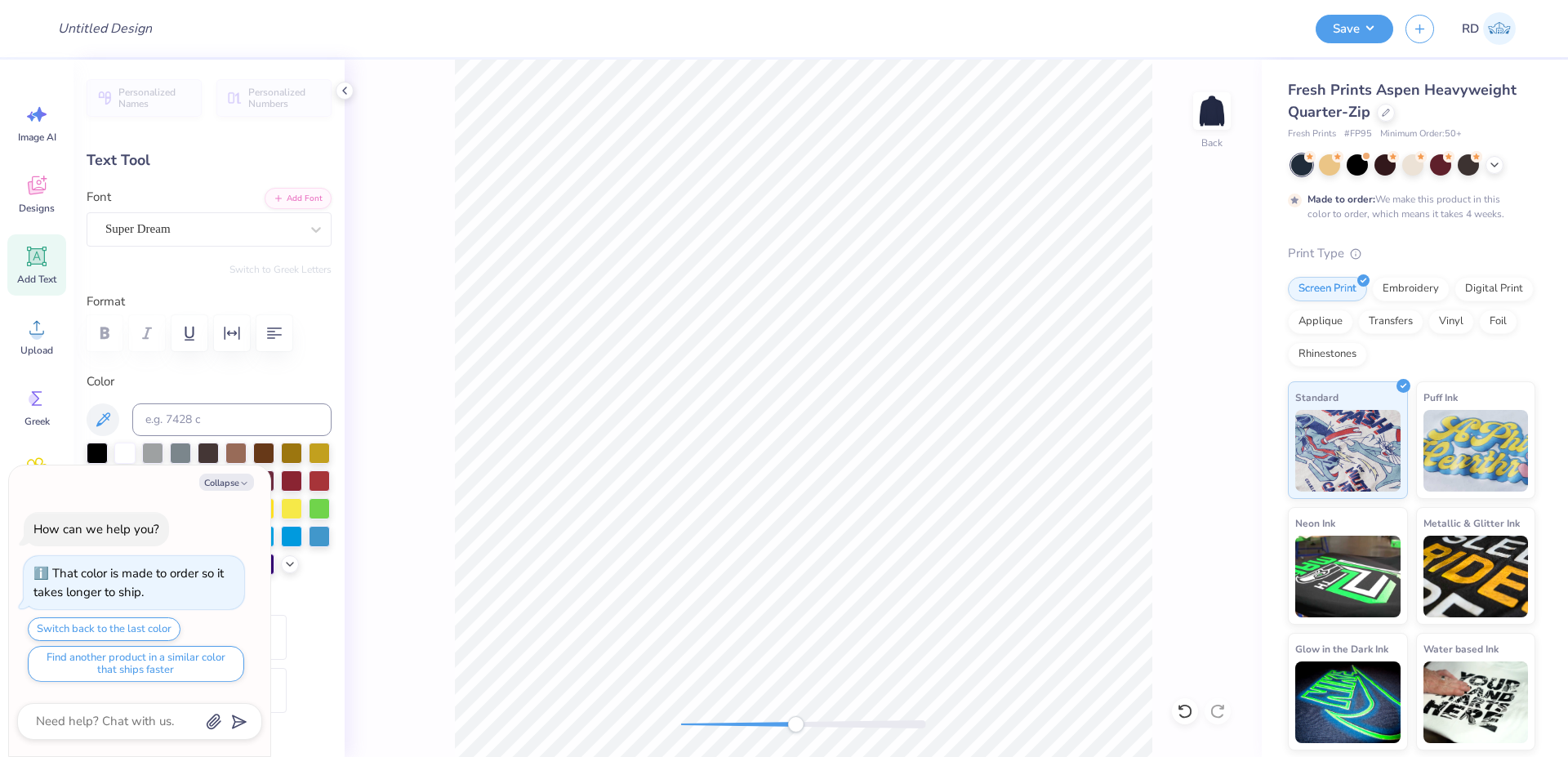
type textarea "x"
type textarea "[PERSON_NAME]"
type textarea "x"
type textarea "[PERSON_NAME]"
type textarea "x"
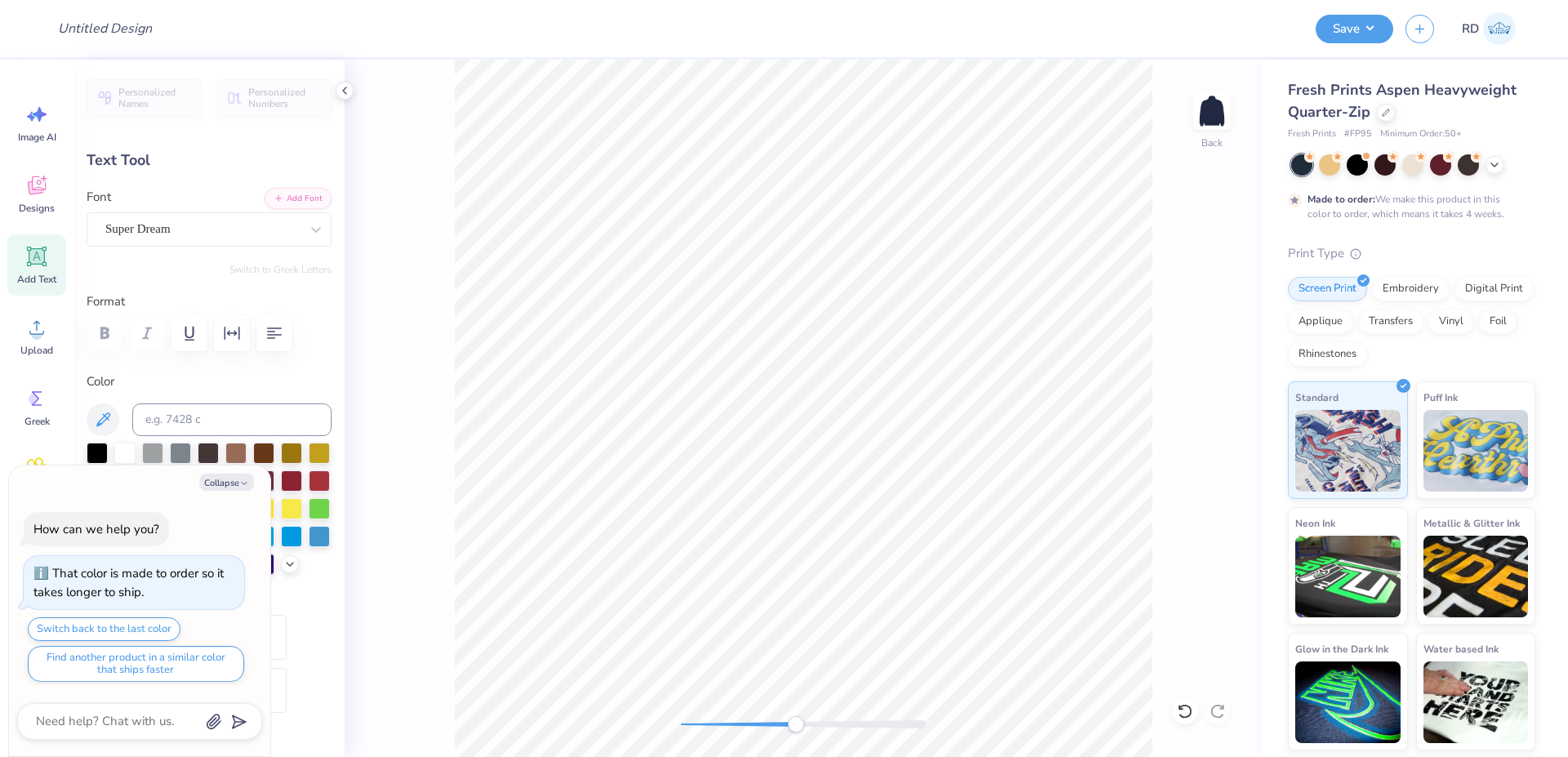
type textarea "KAYD"
type textarea "x"
type textarea "KAYDE"
type textarea "x"
type textarea "KAYDEE"
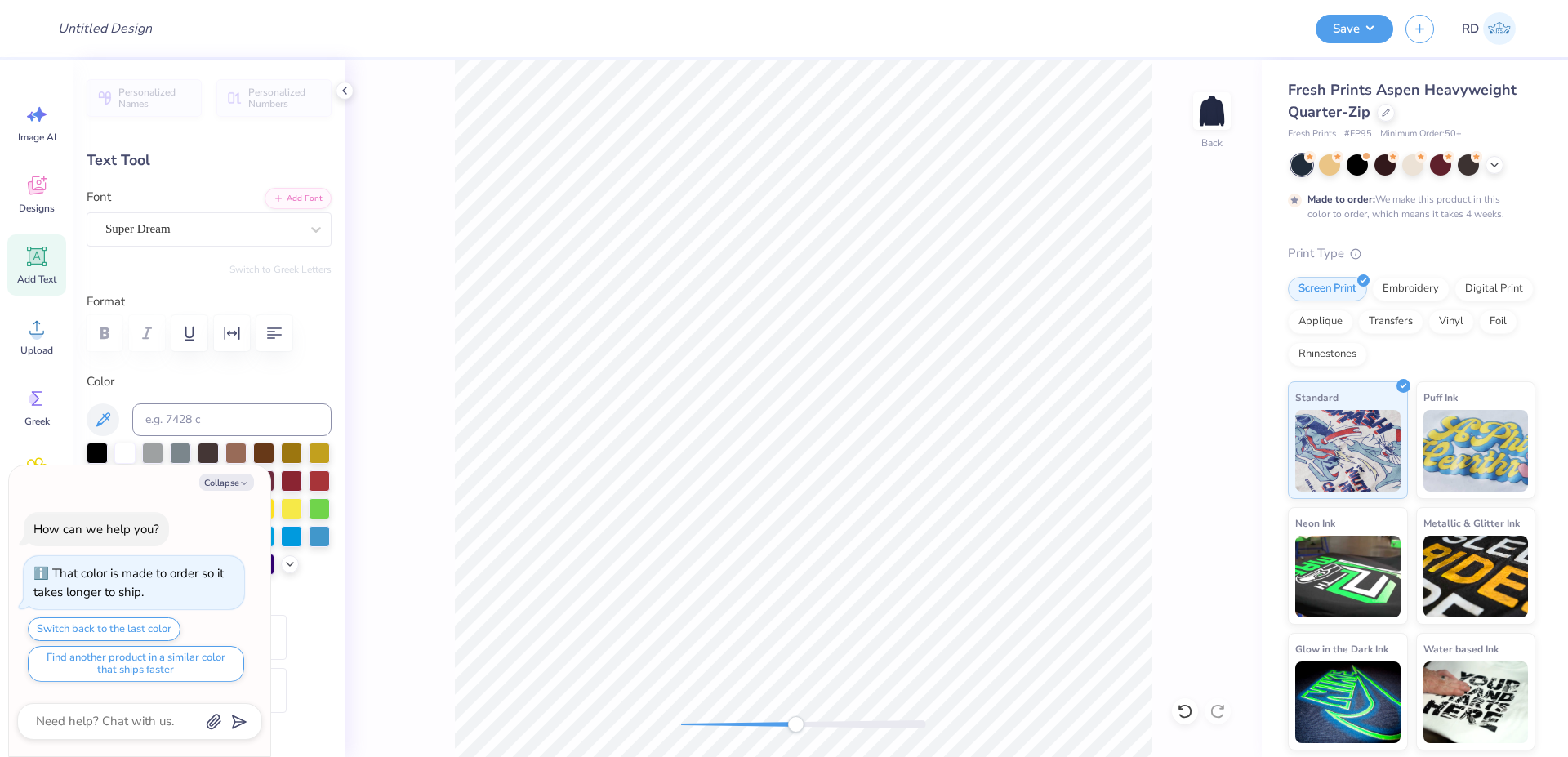
scroll to position [0, 4]
type textarea "x"
type textarea "KAYDEE"
click at [299, 201] on button "Add Font" at bounding box center [298, 197] width 67 height 21
click at [240, 470] on div "Collapse How can we help you? That color is made to order so it takes longer to…" at bounding box center [139, 611] width 261 height 291
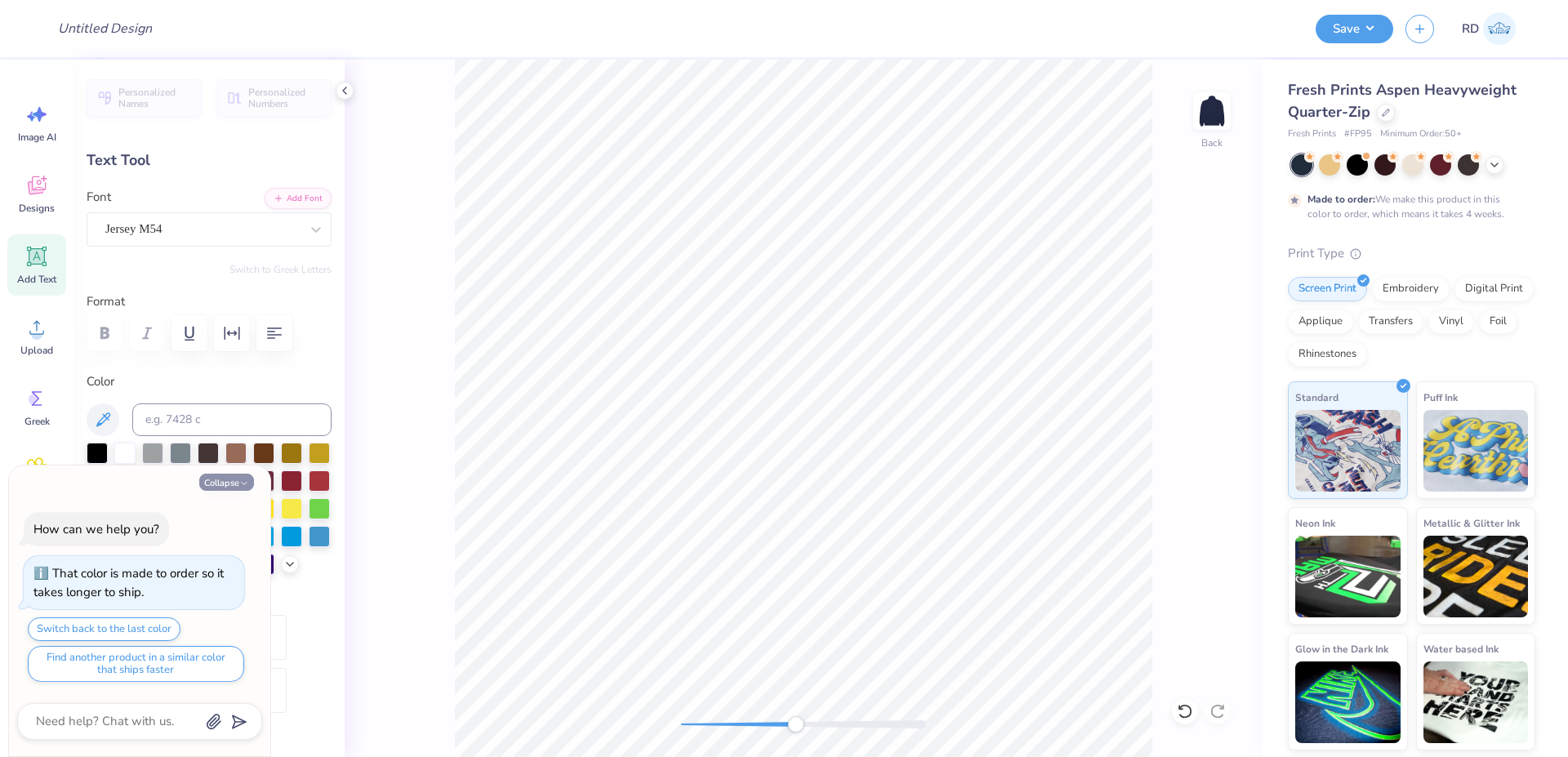
click at [231, 482] on button "Collapse" at bounding box center [226, 482] width 55 height 17
type textarea "x"
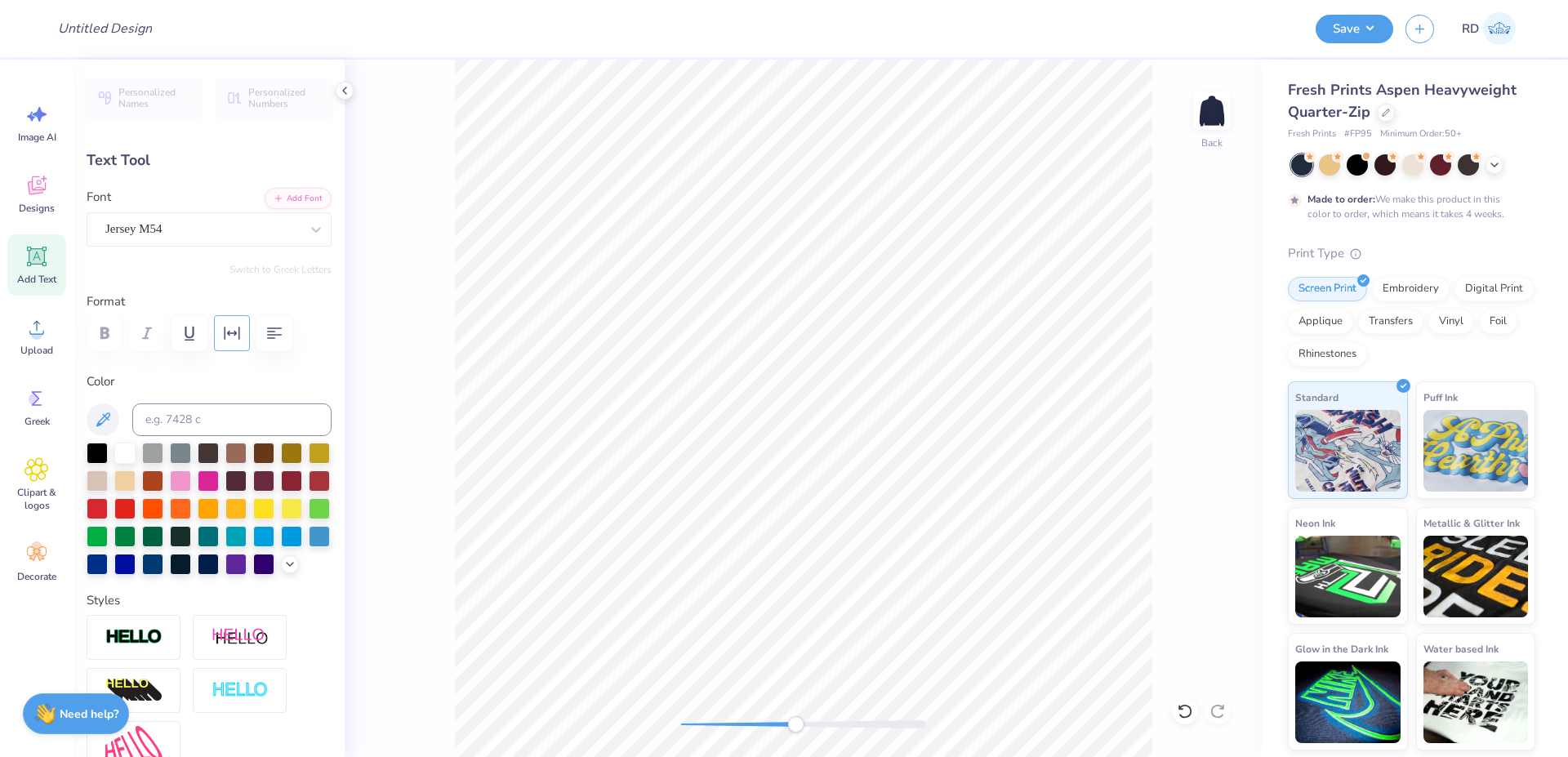
click at [242, 323] on button "button" at bounding box center [232, 333] width 36 height 36
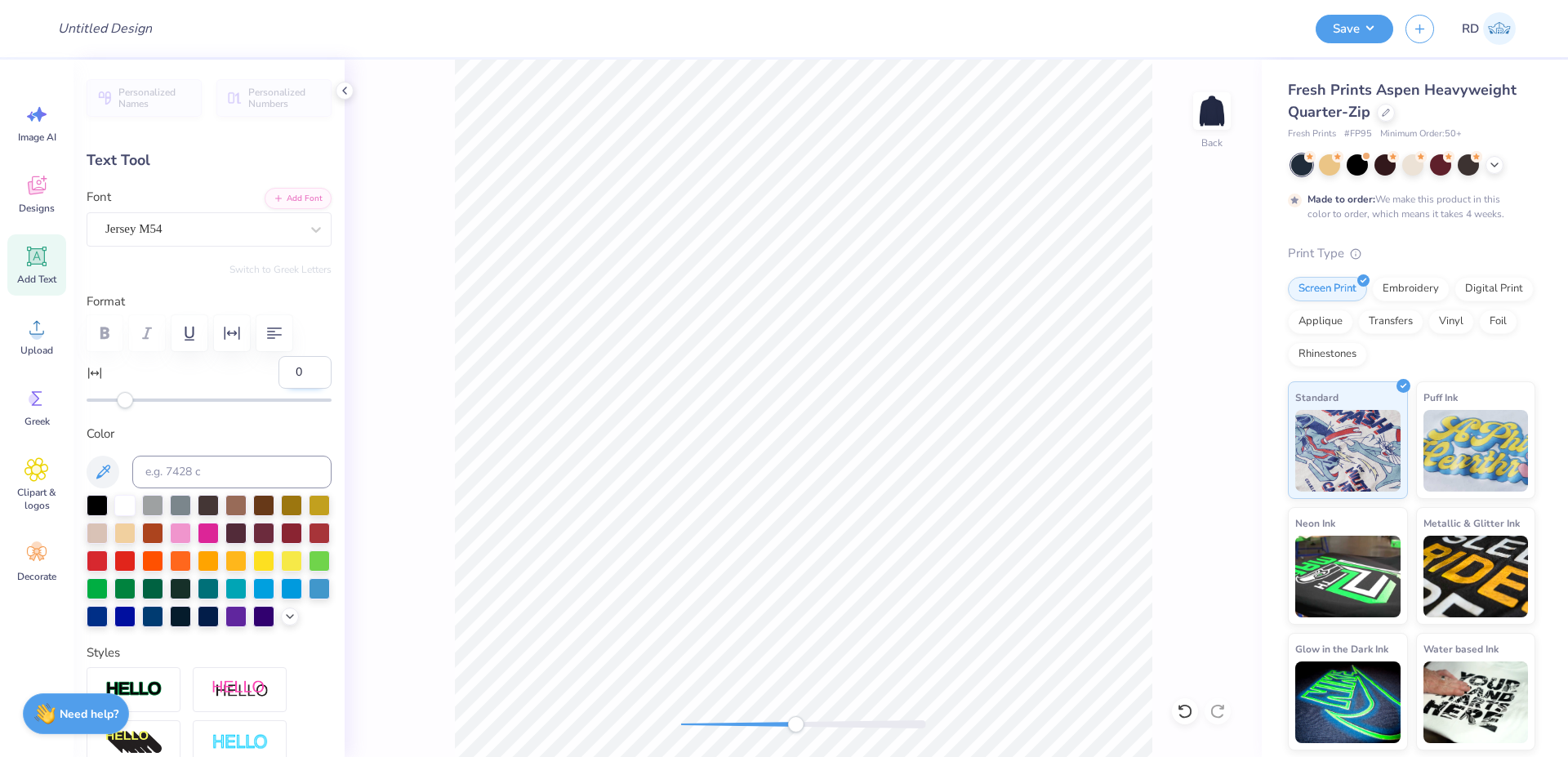
drag, startPoint x: 281, startPoint y: 370, endPoint x: 312, endPoint y: 374, distance: 31.3
click at [307, 373] on input "0" at bounding box center [304, 373] width 53 height 33
type input "50"
click at [284, 372] on input "50" at bounding box center [304, 373] width 53 height 33
type input "5"
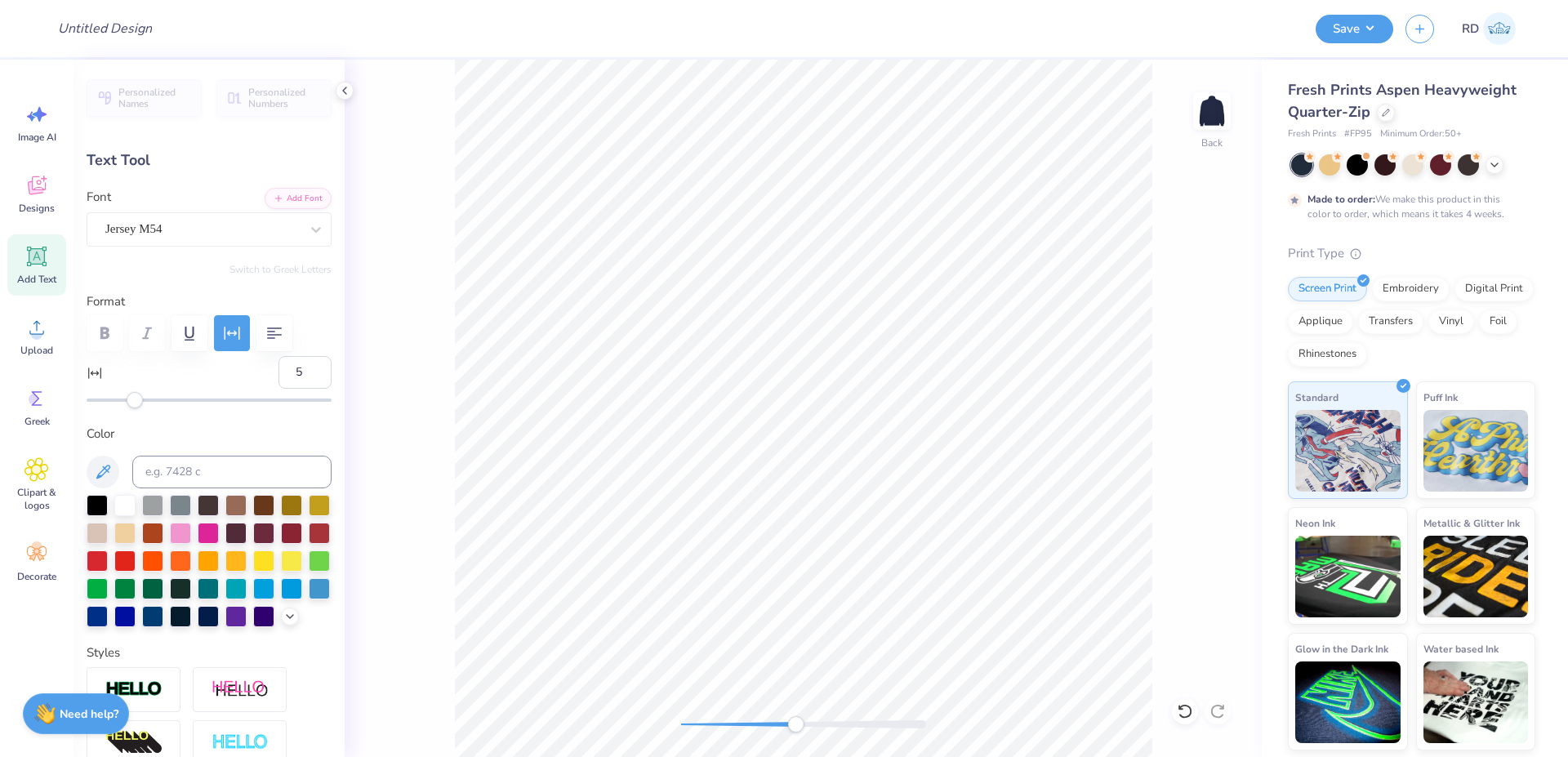
type input "3.62"
type input "0.90"
type input "10.46"
drag, startPoint x: 275, startPoint y: 369, endPoint x: 345, endPoint y: 375, distance: 70.3
click at [327, 373] on input "5" at bounding box center [304, 373] width 53 height 33
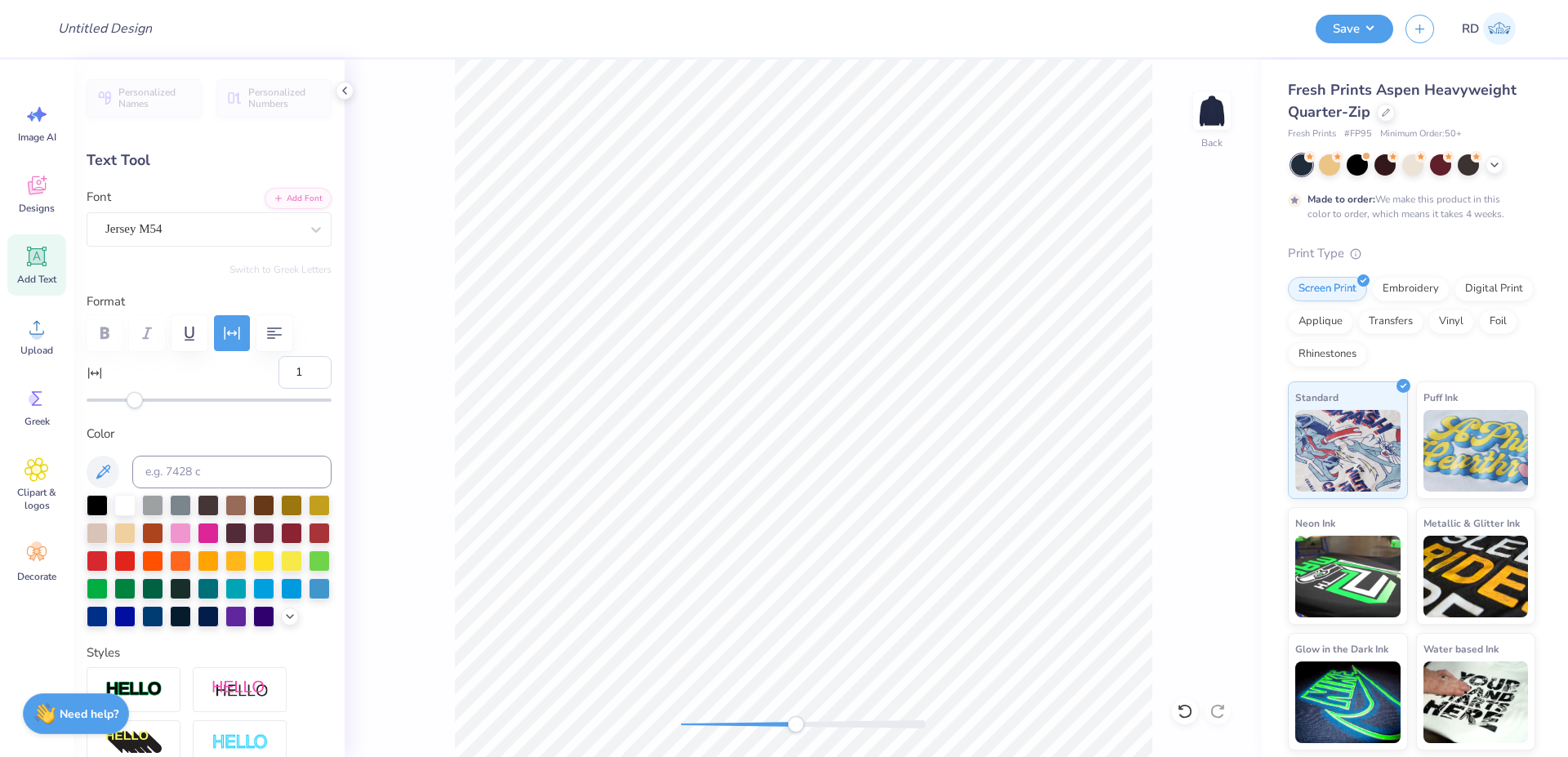
type input "10"
type input "3.58"
type input "0.83"
type input "10.44"
drag, startPoint x: 816, startPoint y: 724, endPoint x: 905, endPoint y: 721, distance: 89.1
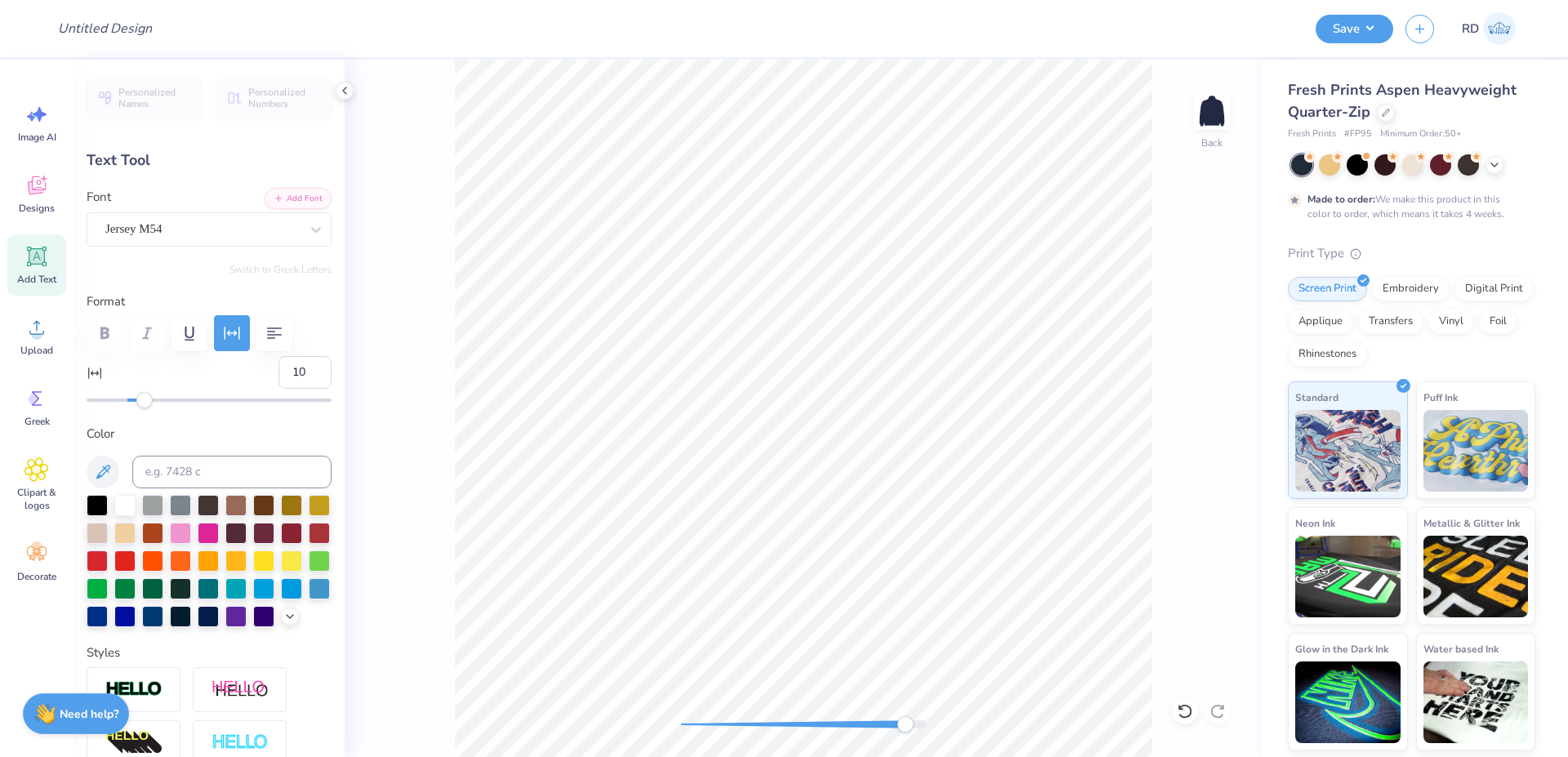
click at [905, 721] on div at bounding box center [803, 725] width 245 height 8
type input "3.65"
type input "0.84"
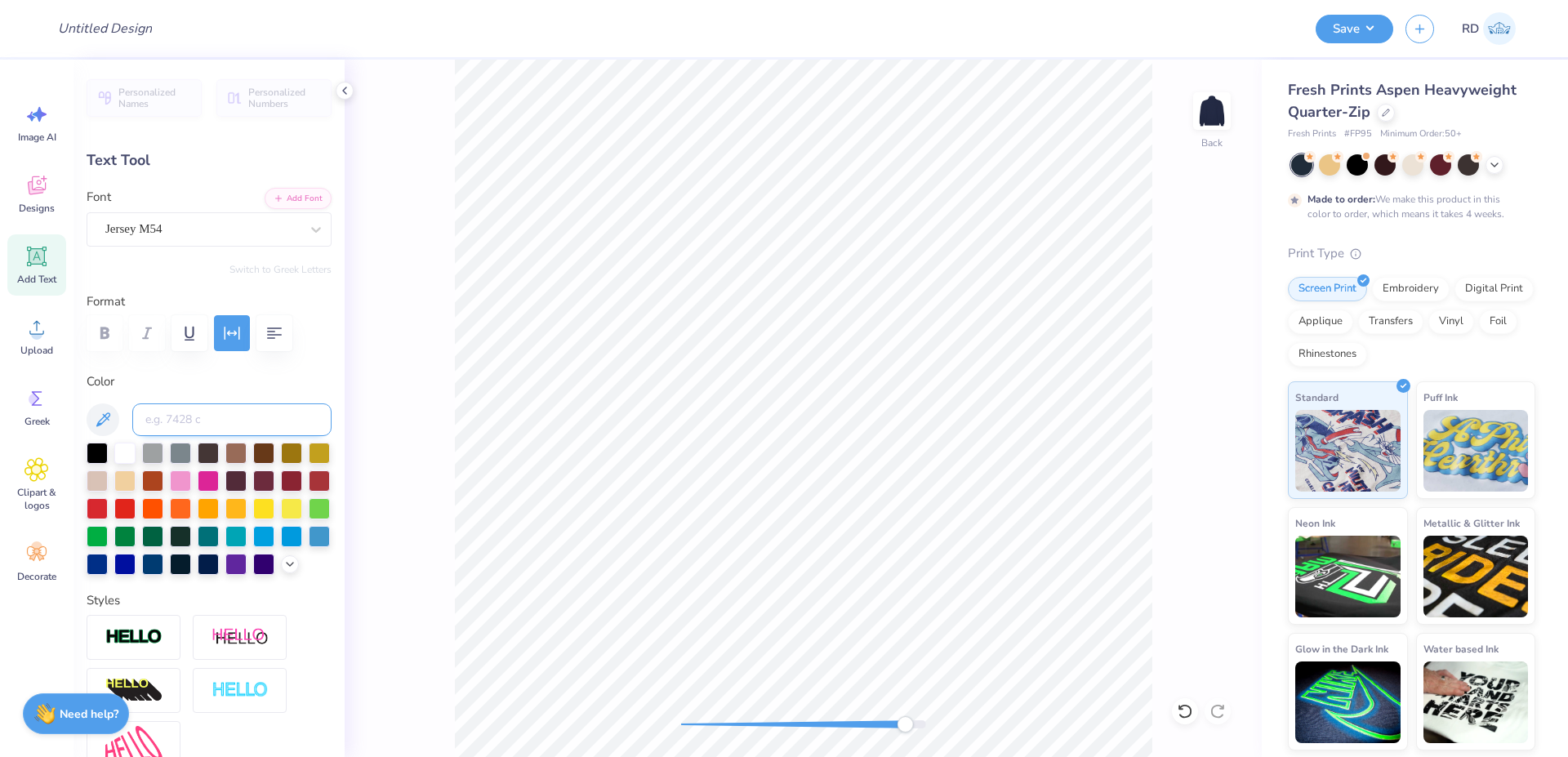
click at [177, 416] on input at bounding box center [231, 420] width 199 height 33
type input "194"
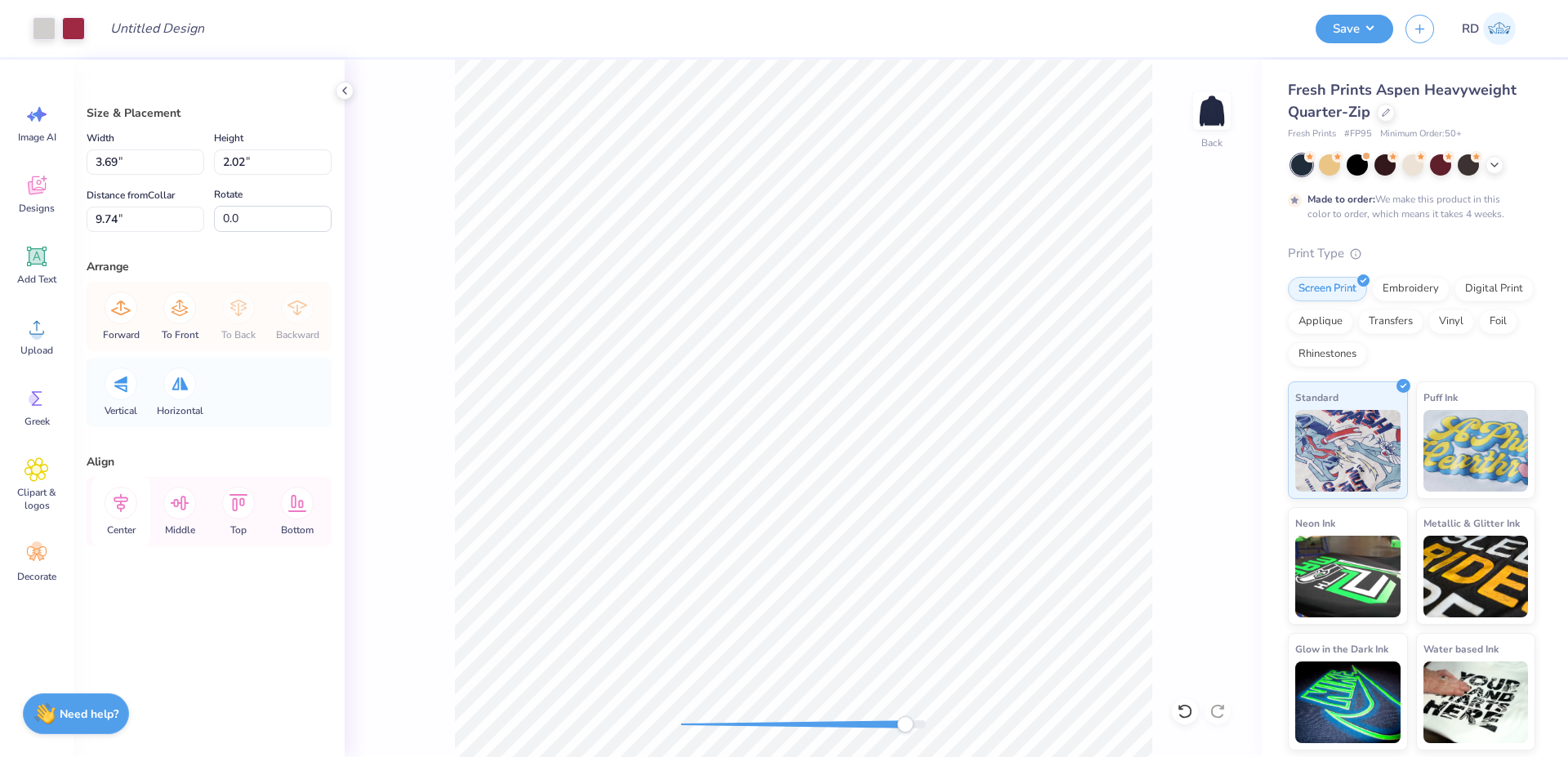
click at [119, 517] on icon at bounding box center [121, 503] width 33 height 33
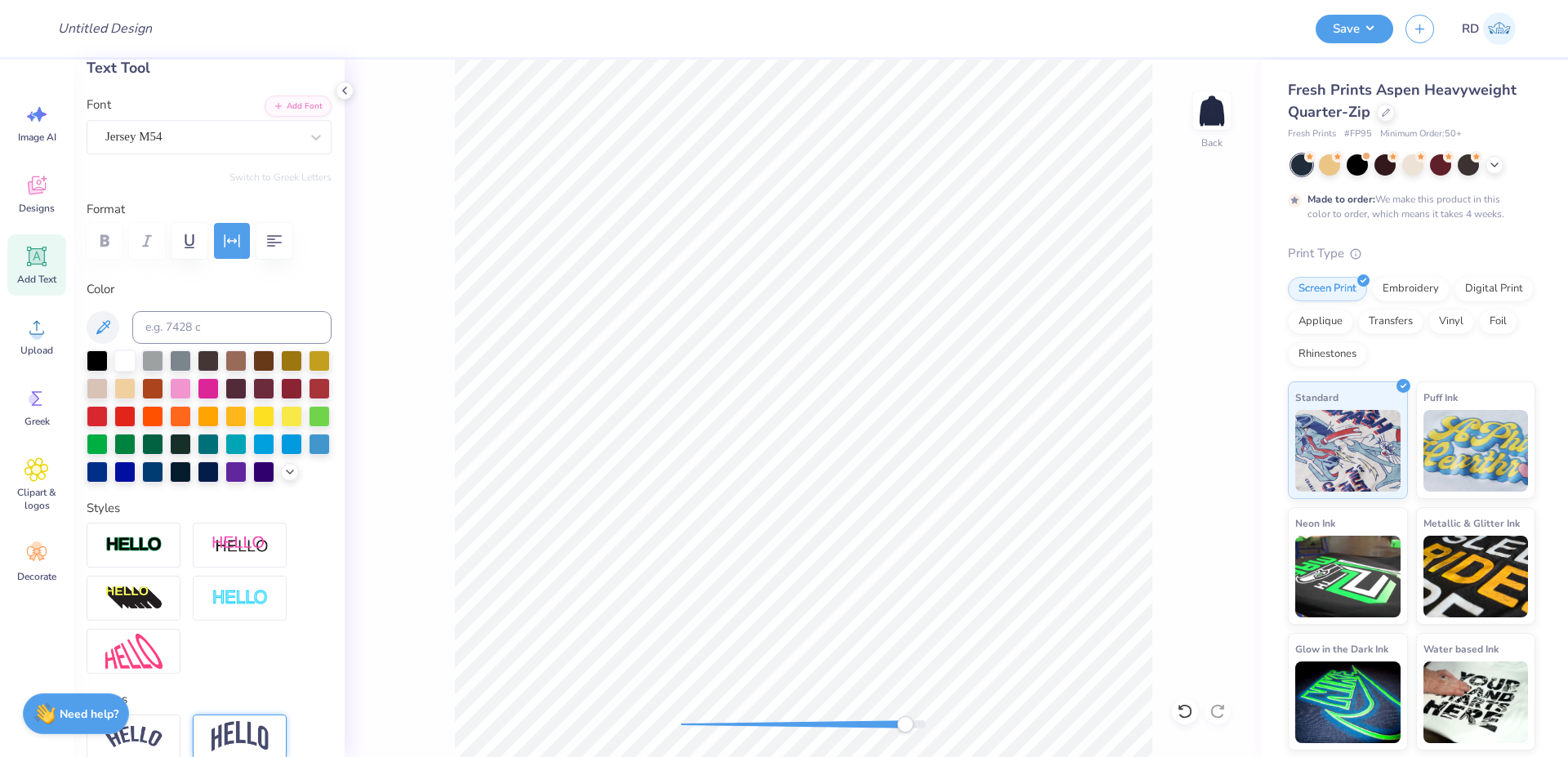
scroll to position [196, 0]
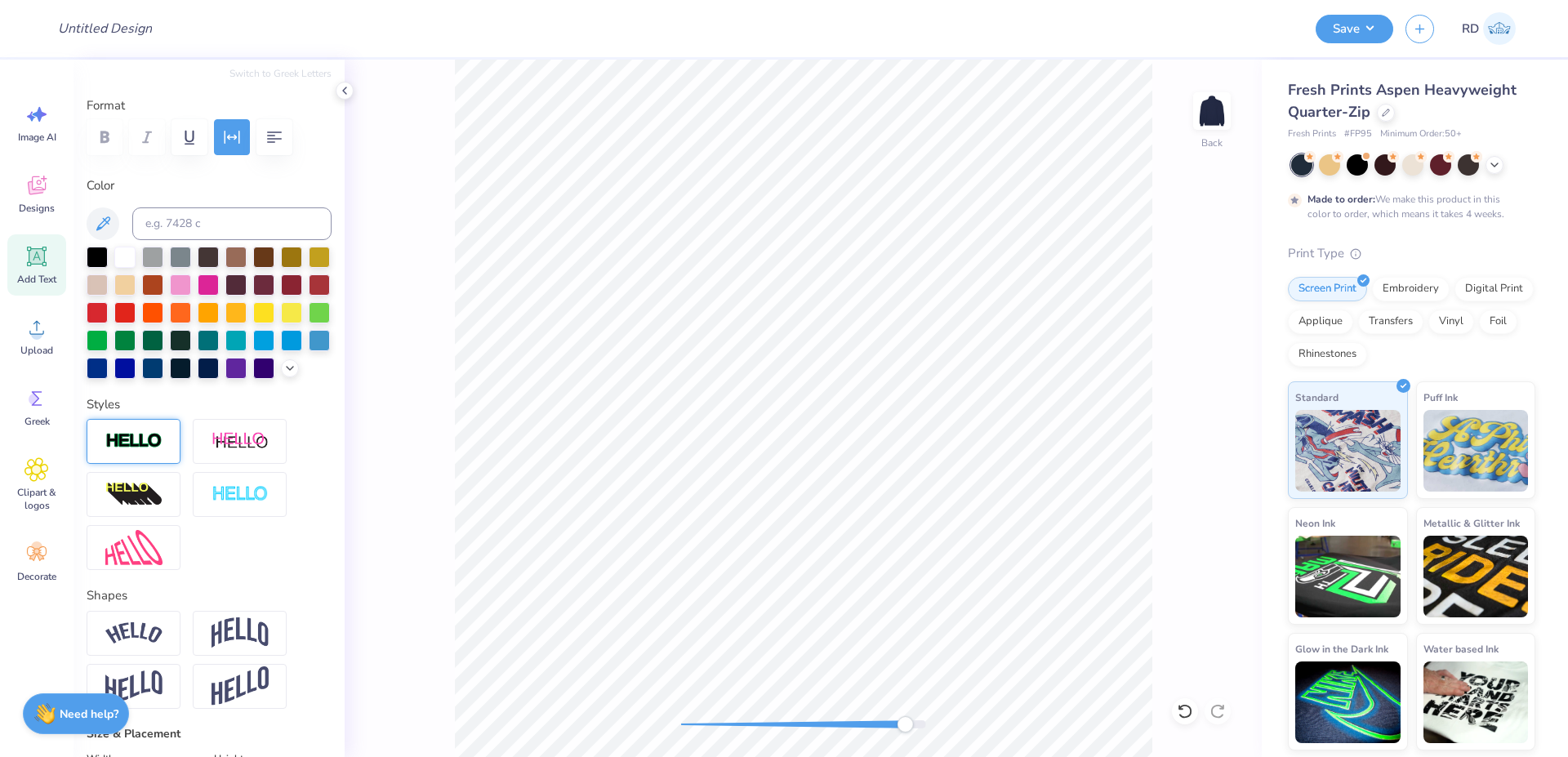
click at [141, 451] on img at bounding box center [134, 441] width 57 height 19
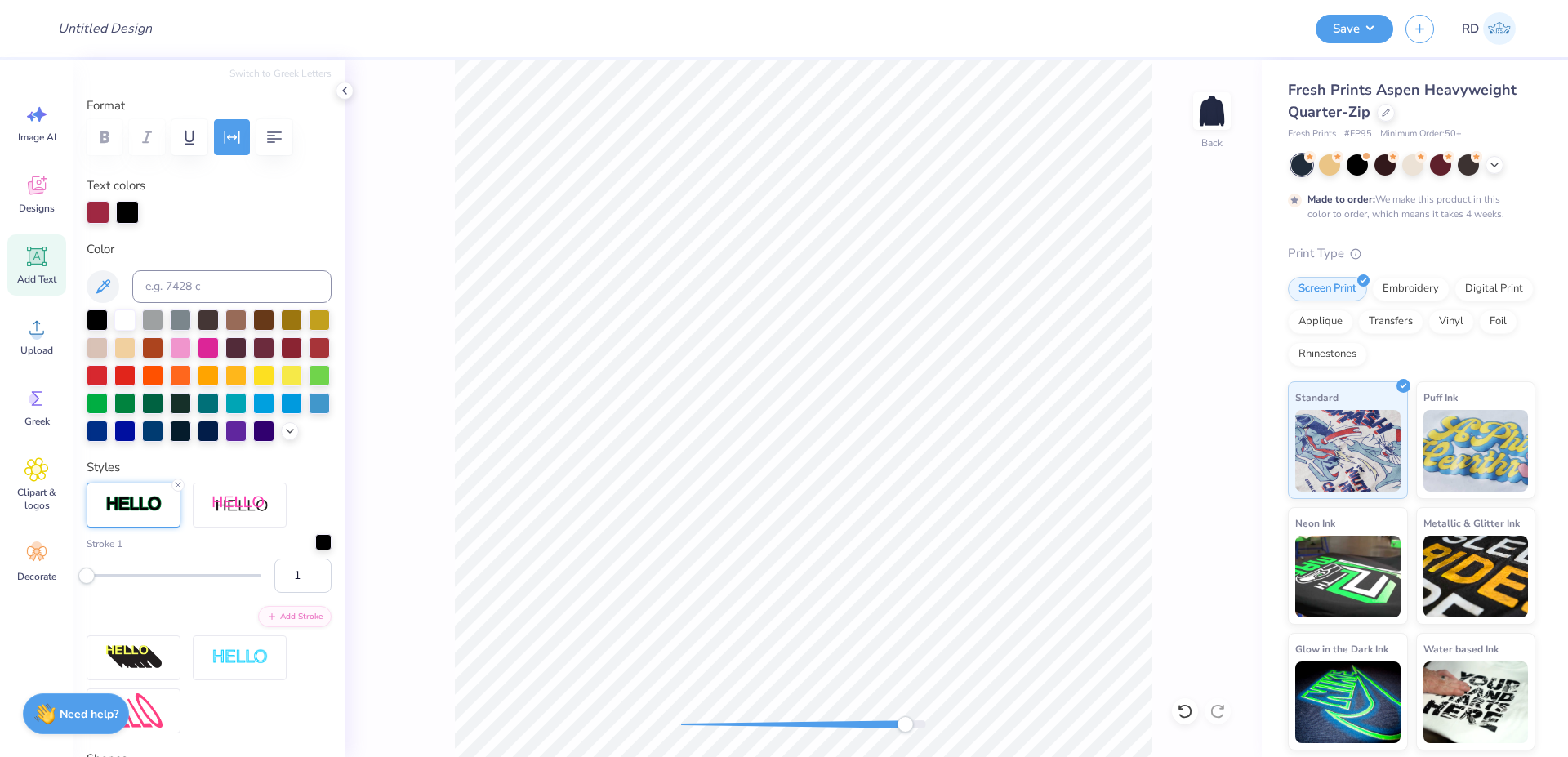
click at [315, 551] on div at bounding box center [323, 543] width 16 height 16
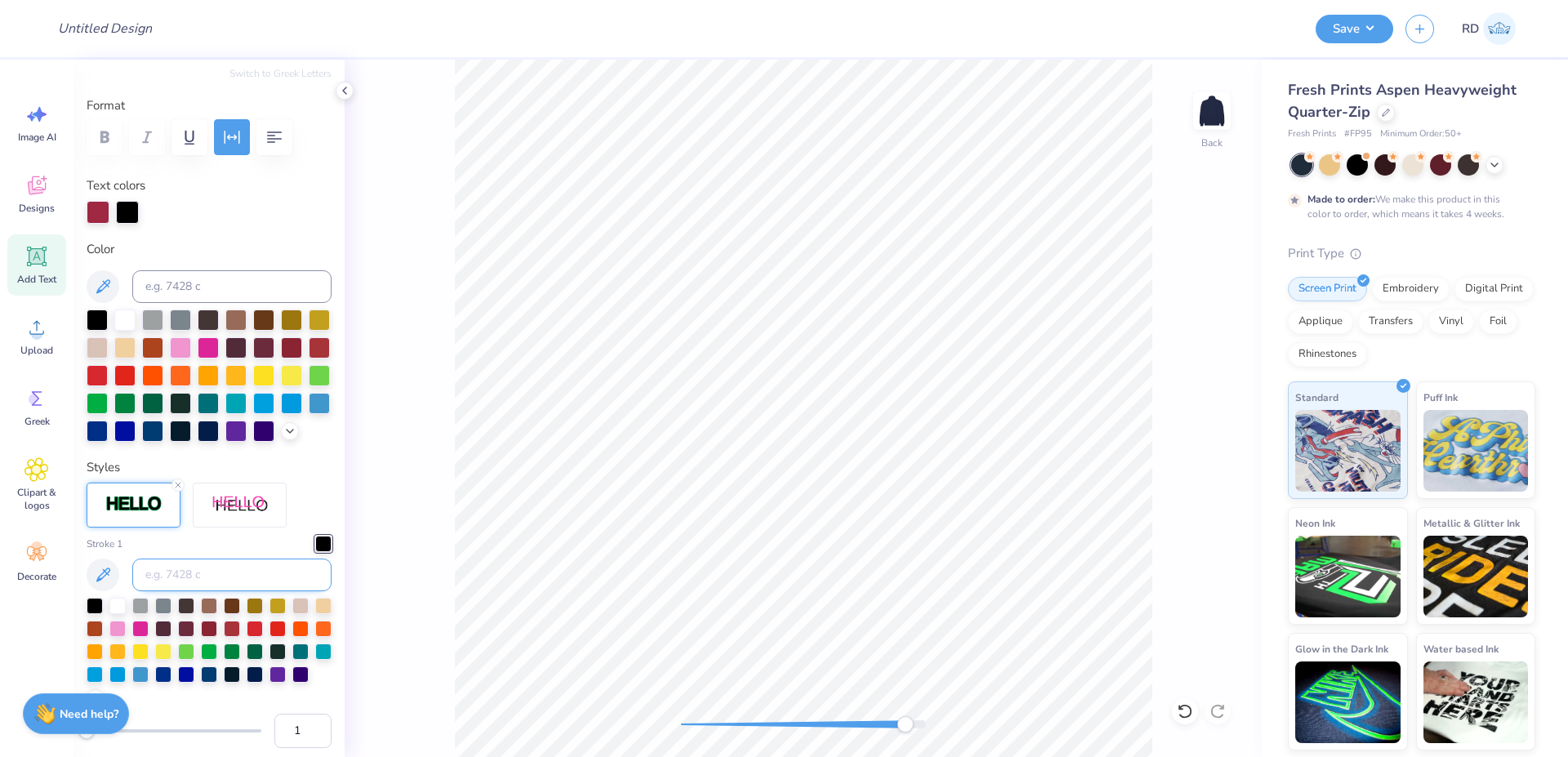
click at [241, 591] on input at bounding box center [231, 576] width 199 height 33
type input "cool gray 2"
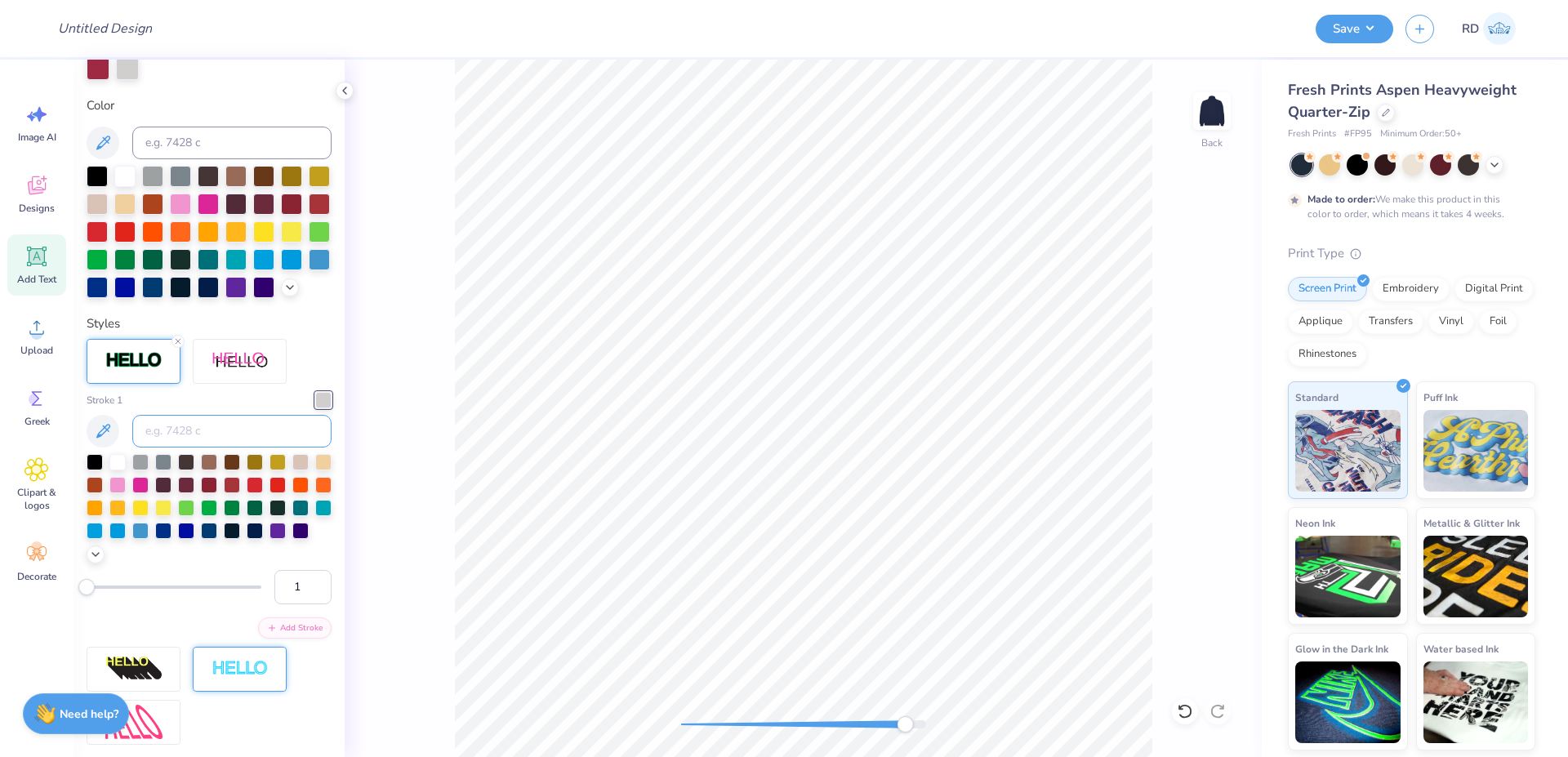
scroll to position [490, 0]
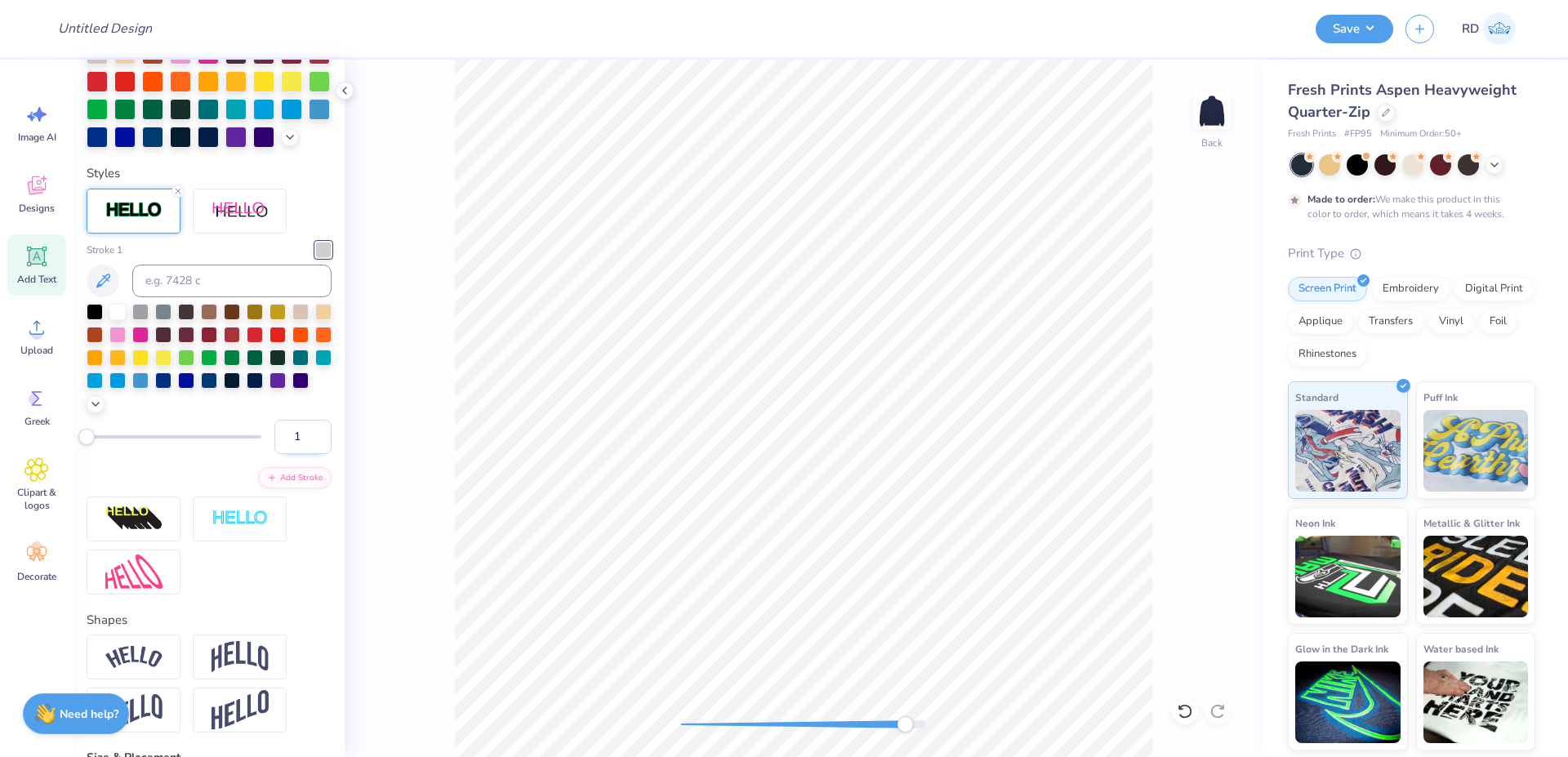
drag, startPoint x: 282, startPoint y: 462, endPoint x: 263, endPoint y: 466, distance: 19.4
click at [274, 454] on input "1" at bounding box center [303, 437] width 57 height 34
type input "3"
drag, startPoint x: 288, startPoint y: 475, endPoint x: 237, endPoint y: 478, distance: 51.1
click at [274, 454] on input "3" at bounding box center [303, 437] width 57 height 34
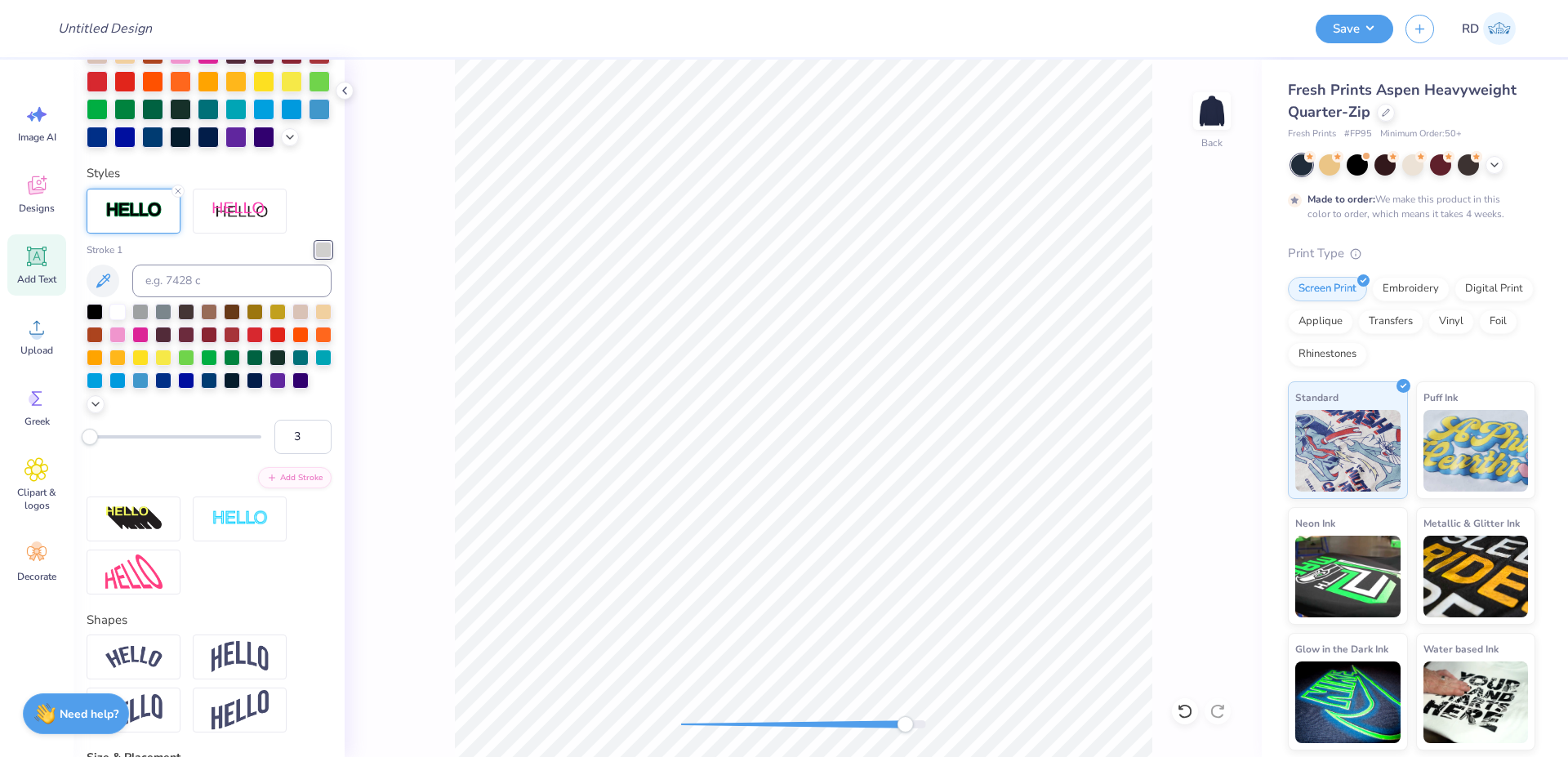
type input "2"
type input "3.68"
type input "0.87"
type input "11.90"
drag, startPoint x: 292, startPoint y: 473, endPoint x: 245, endPoint y: 476, distance: 47.1
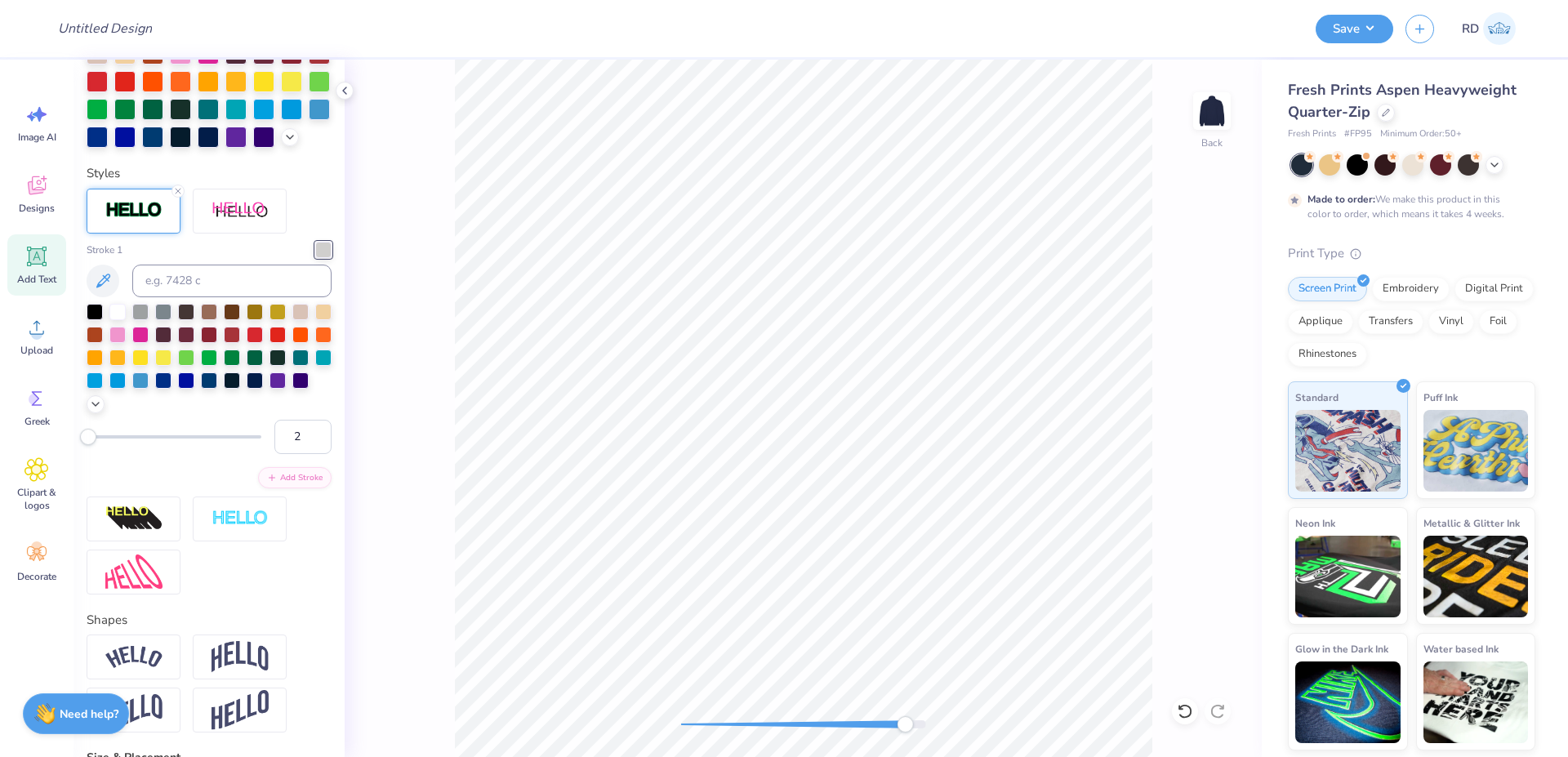
click at [274, 454] on input "2" at bounding box center [303, 437] width 57 height 34
type input "3"
type input "3.69"
type input "0.89"
type input "11.89"
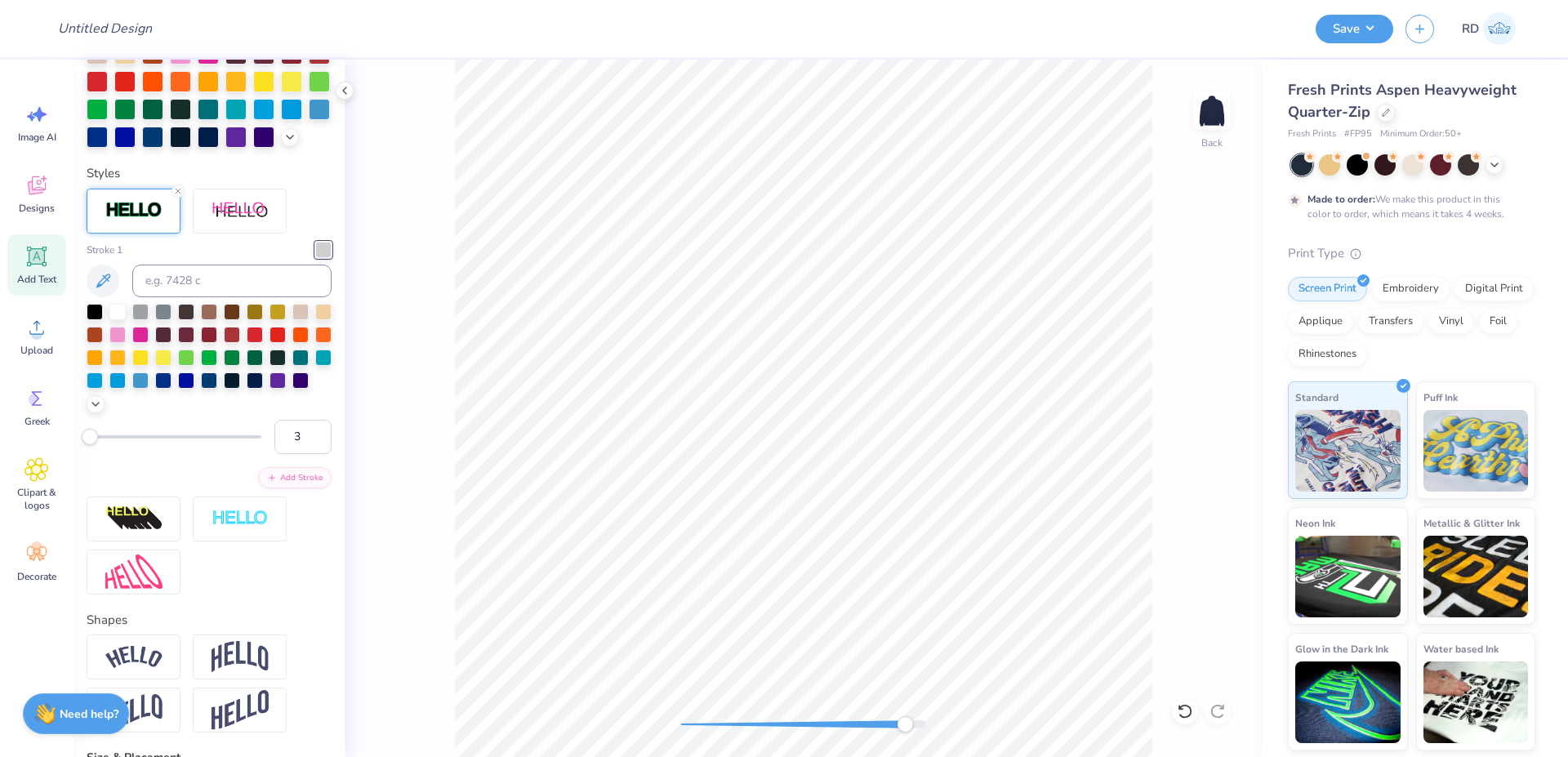
drag, startPoint x: 297, startPoint y: 469, endPoint x: 353, endPoint y: 472, distance: 56.1
click at [331, 454] on input "3" at bounding box center [303, 437] width 57 height 34
type input "2"
click at [871, 723] on div at bounding box center [803, 725] width 245 height 8
click at [921, 397] on li "Duplicate" at bounding box center [939, 406] width 128 height 32
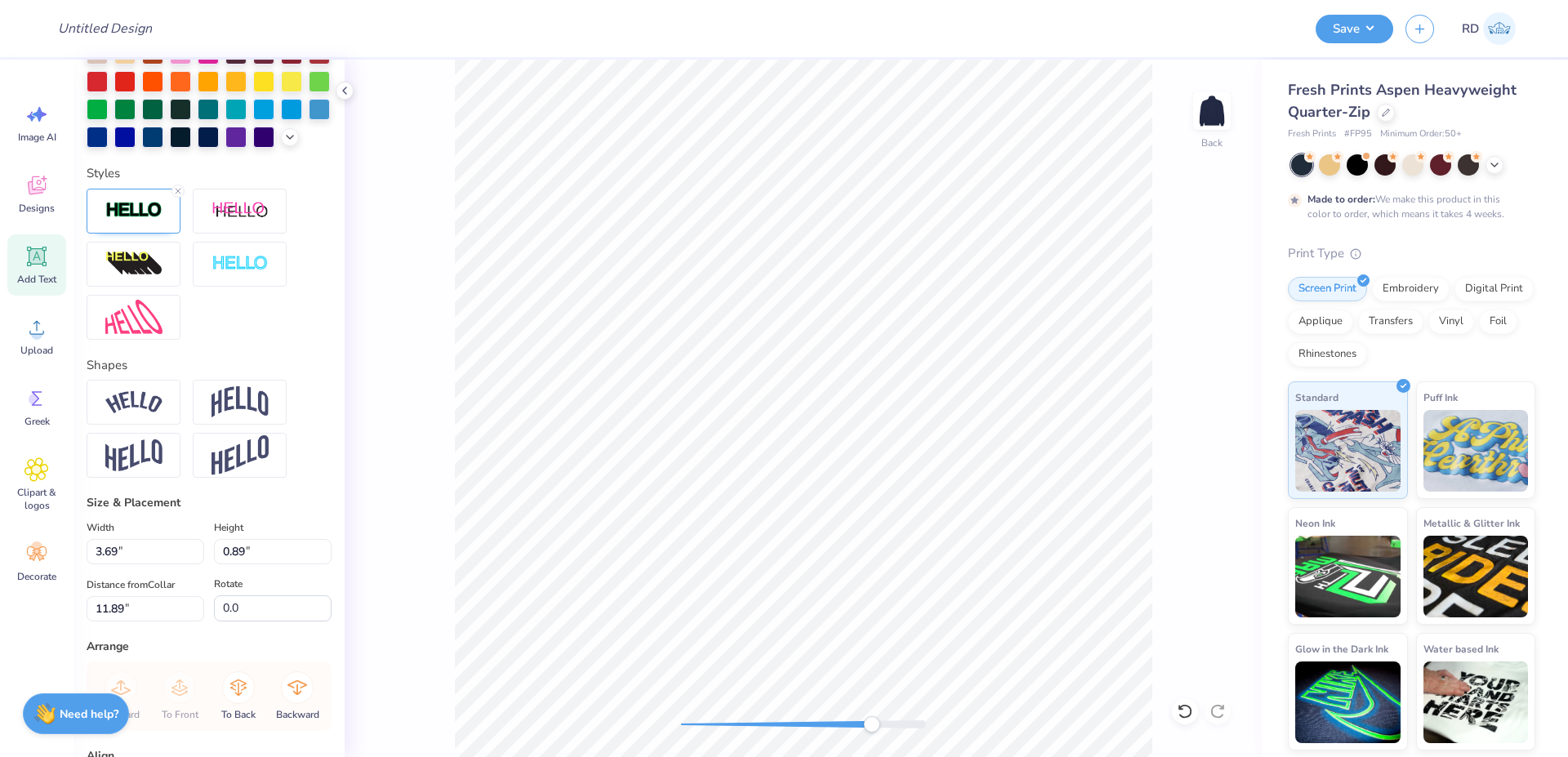
type input "3.68"
type input "0.87"
type input "11.41"
type input "1.04"
type input "0.25"
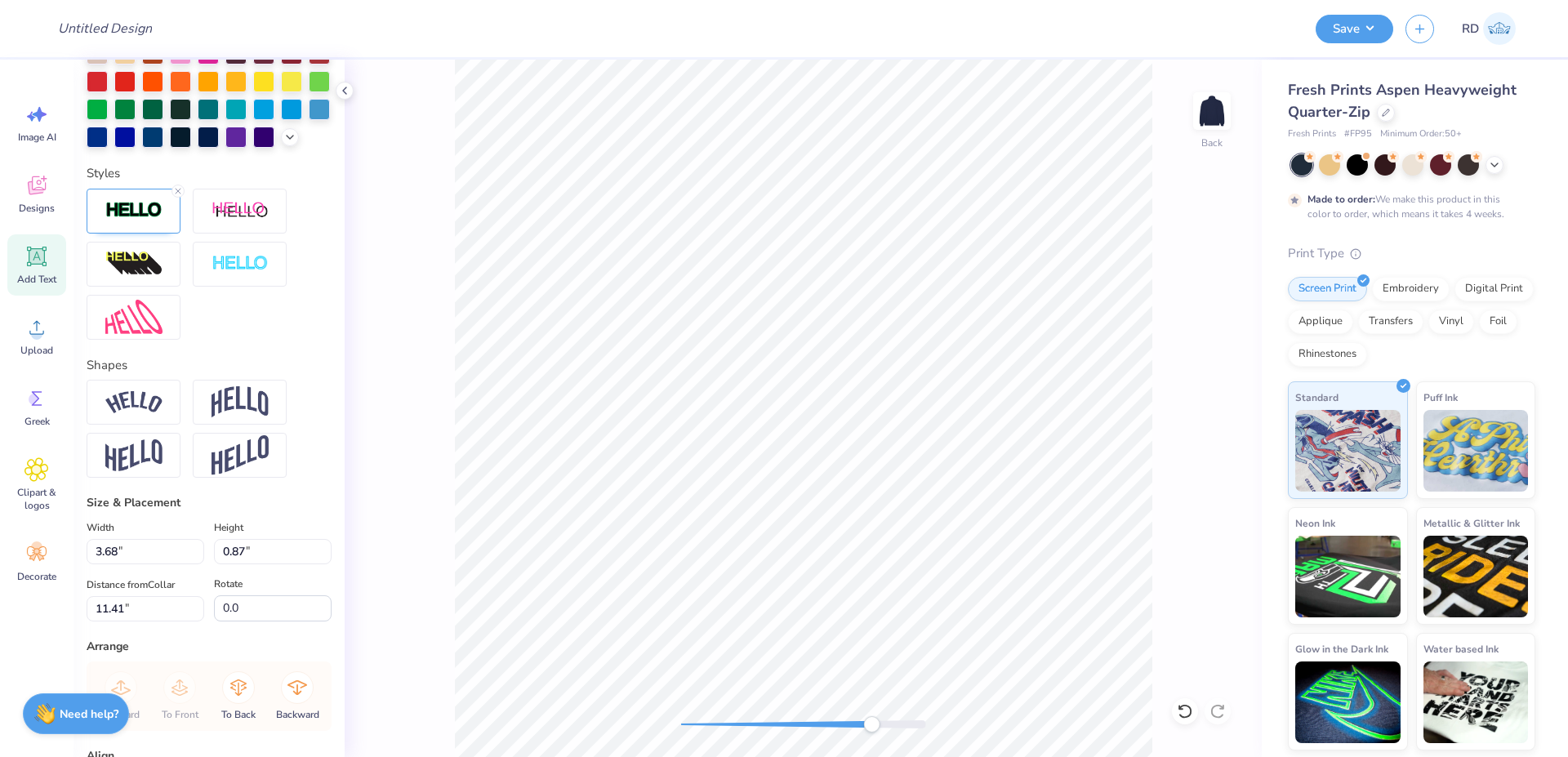
type input "13.12"
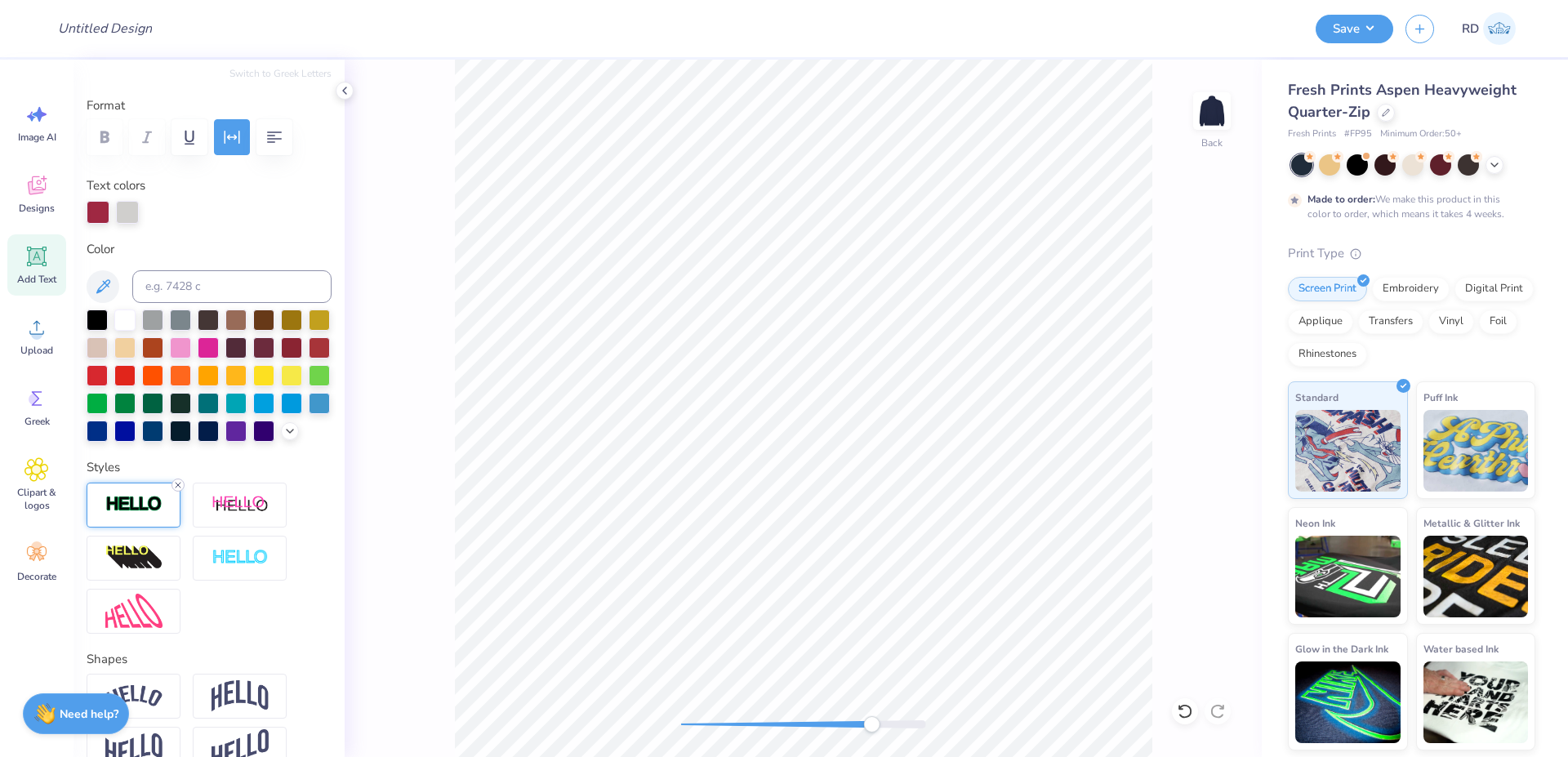
click at [178, 490] on icon at bounding box center [178, 485] width 10 height 10
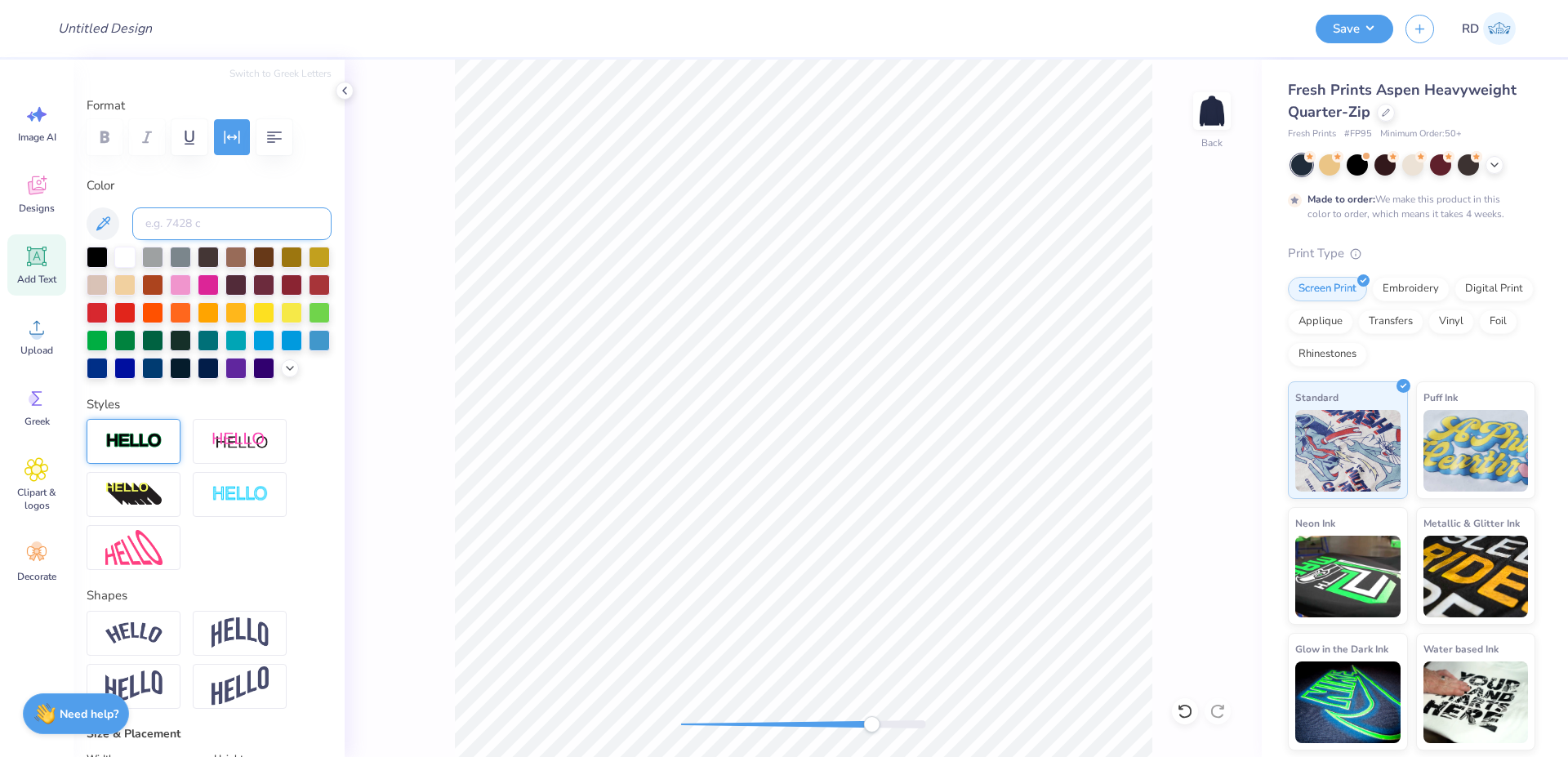
click at [198, 231] on input at bounding box center [231, 224] width 199 height 33
type input "cool gray 2"
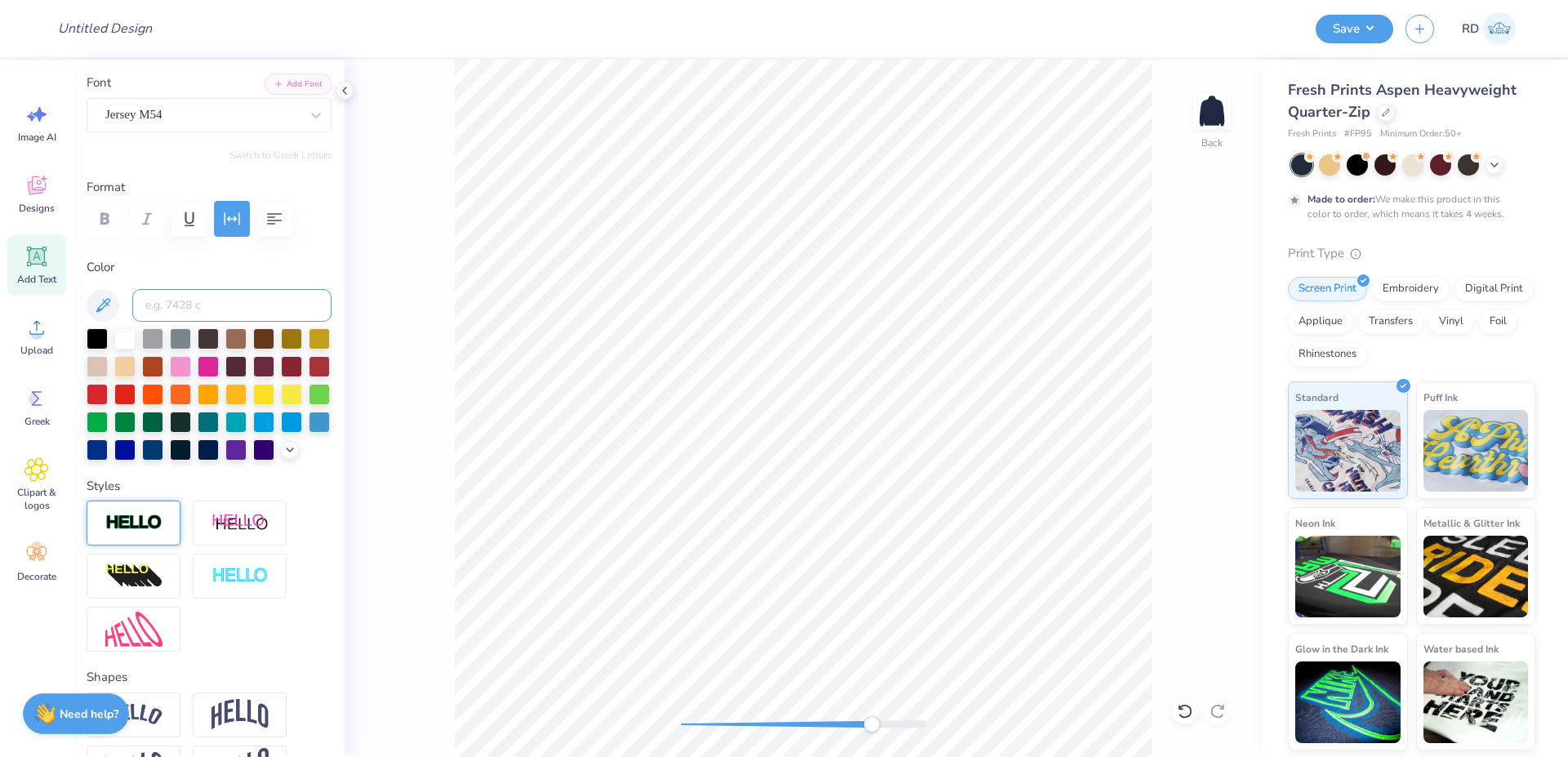
scroll to position [0, 0]
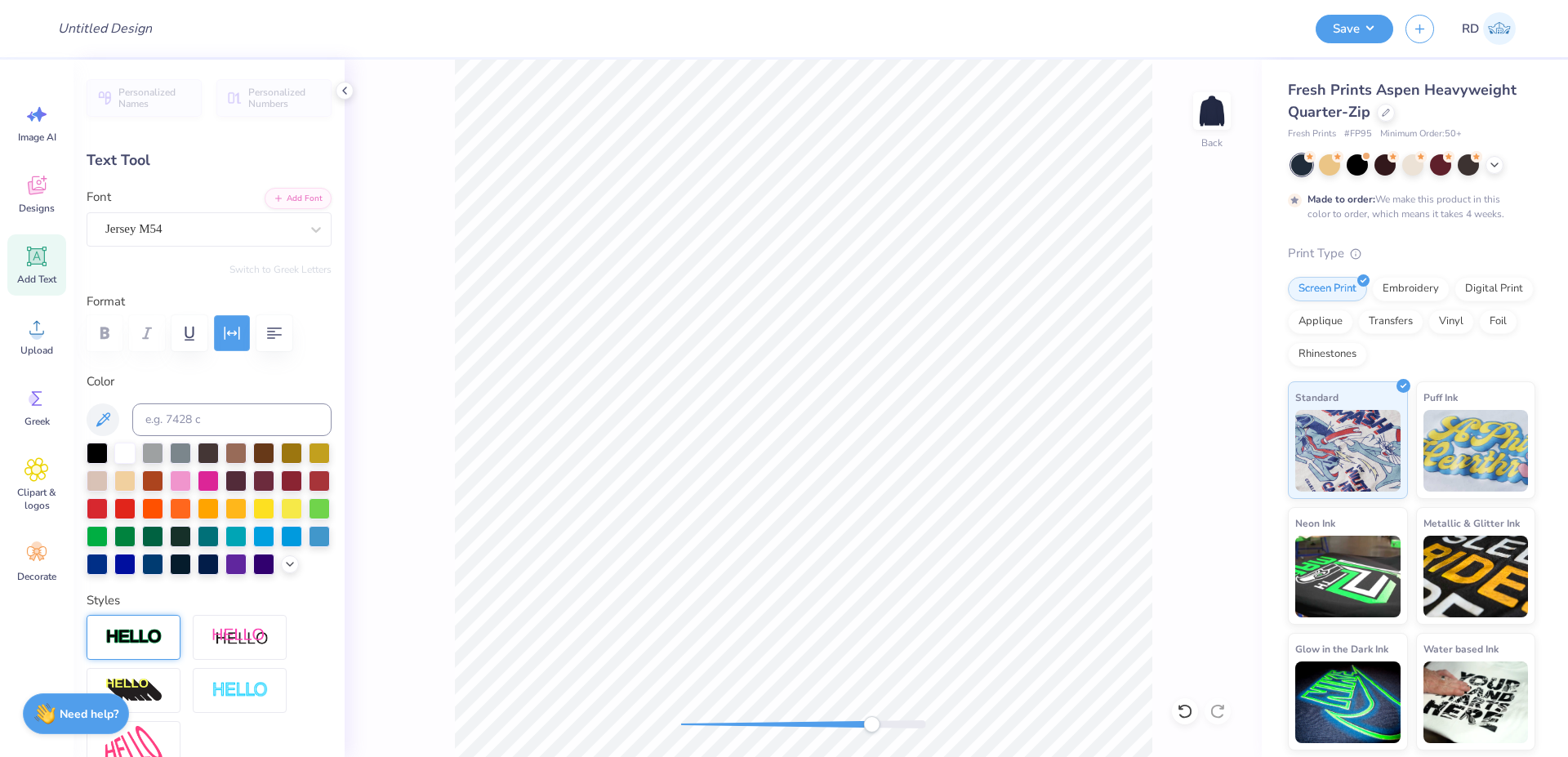
click at [227, 335] on icon "button" at bounding box center [232, 333] width 20 height 20
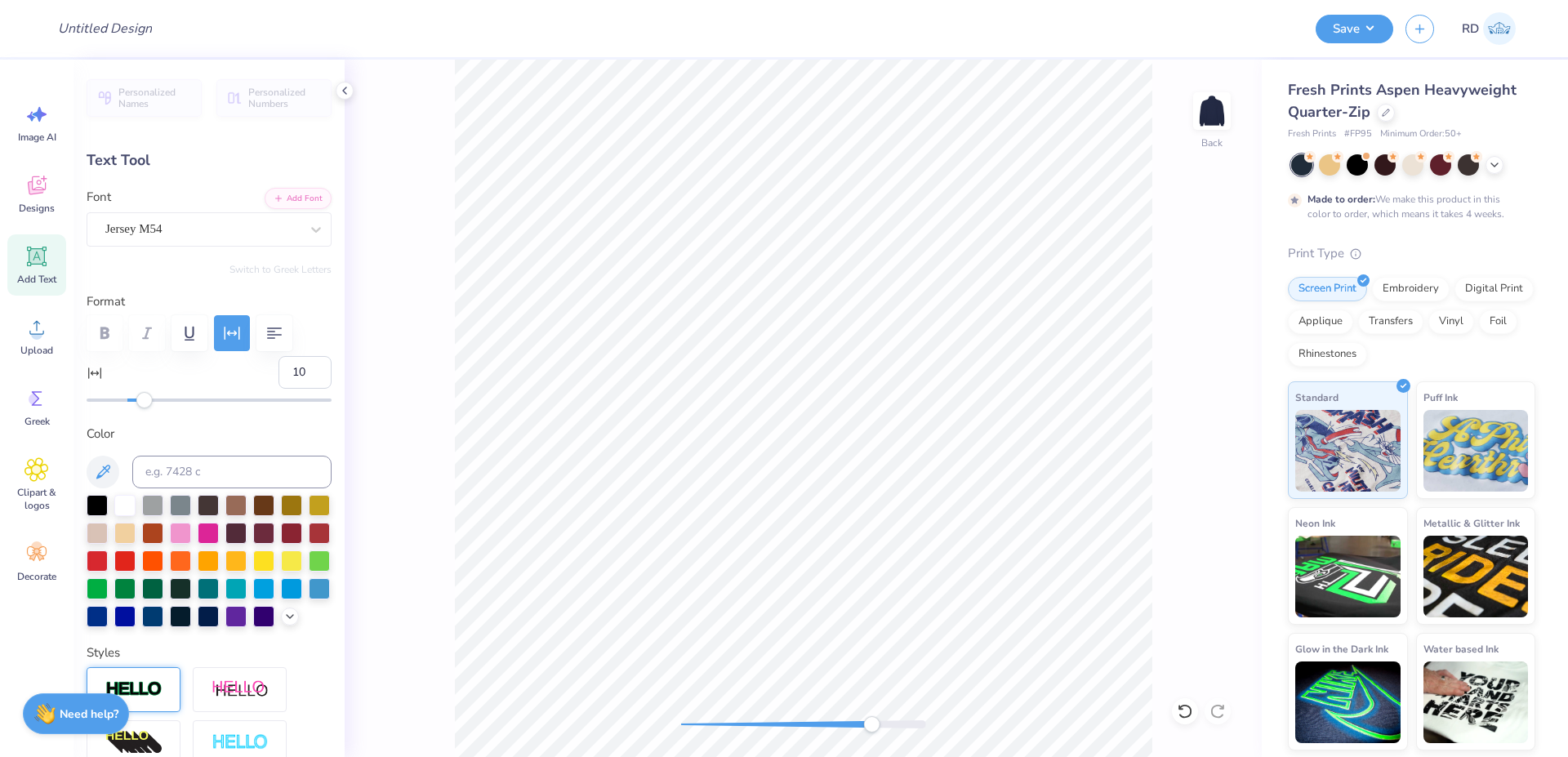
drag, startPoint x: 270, startPoint y: 367, endPoint x: 318, endPoint y: 369, distance: 48.0
click at [318, 369] on div "Personalized Names Personalized Numbers Text Tool Add Font Font Jersey M54 Swit…" at bounding box center [209, 409] width 271 height 698
type input "0"
type input "1.08"
type input "0.29"
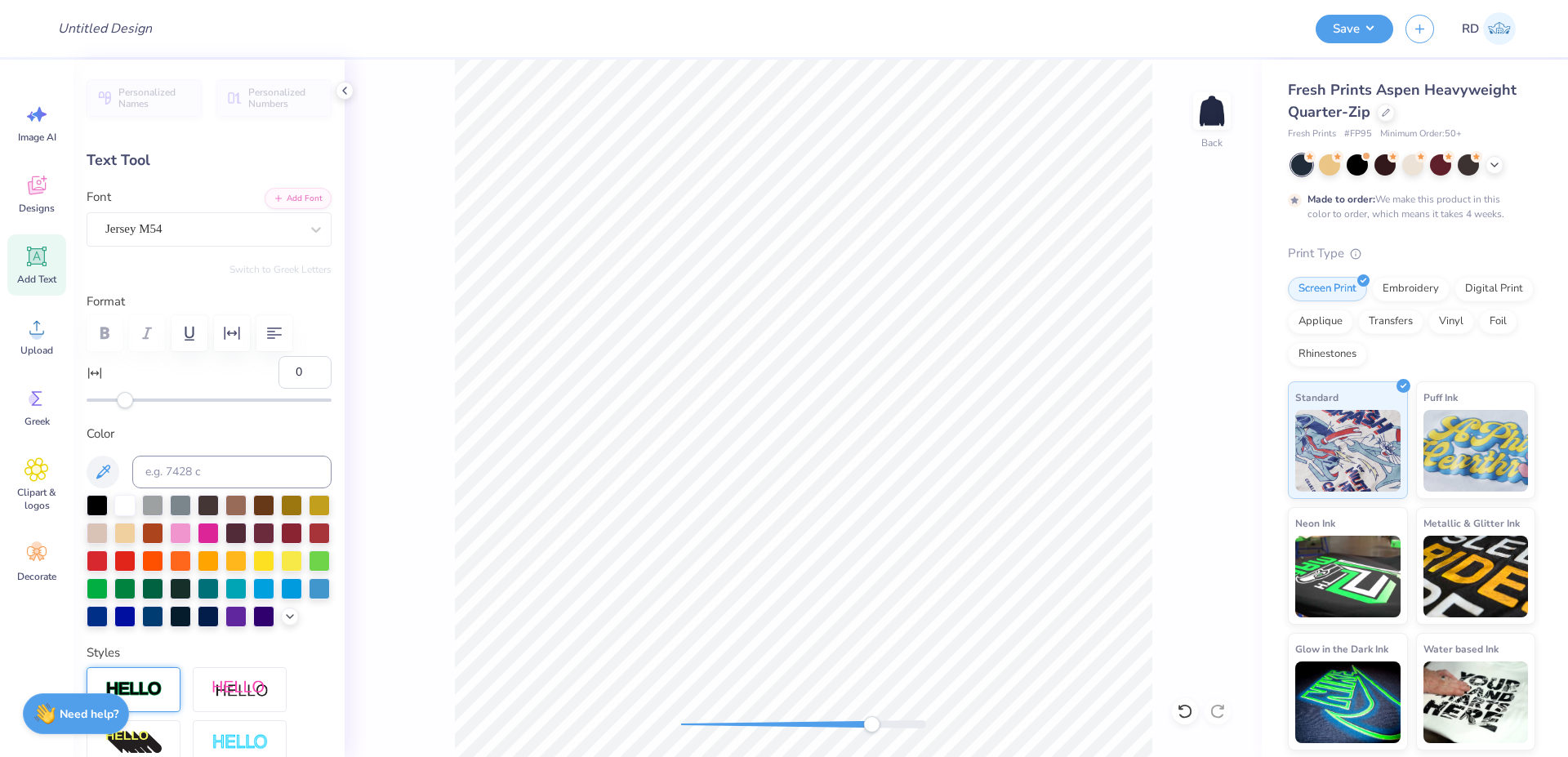
type input "12.43"
type textarea "GAME DAY 2025"
type input "2.28"
type input "11.82"
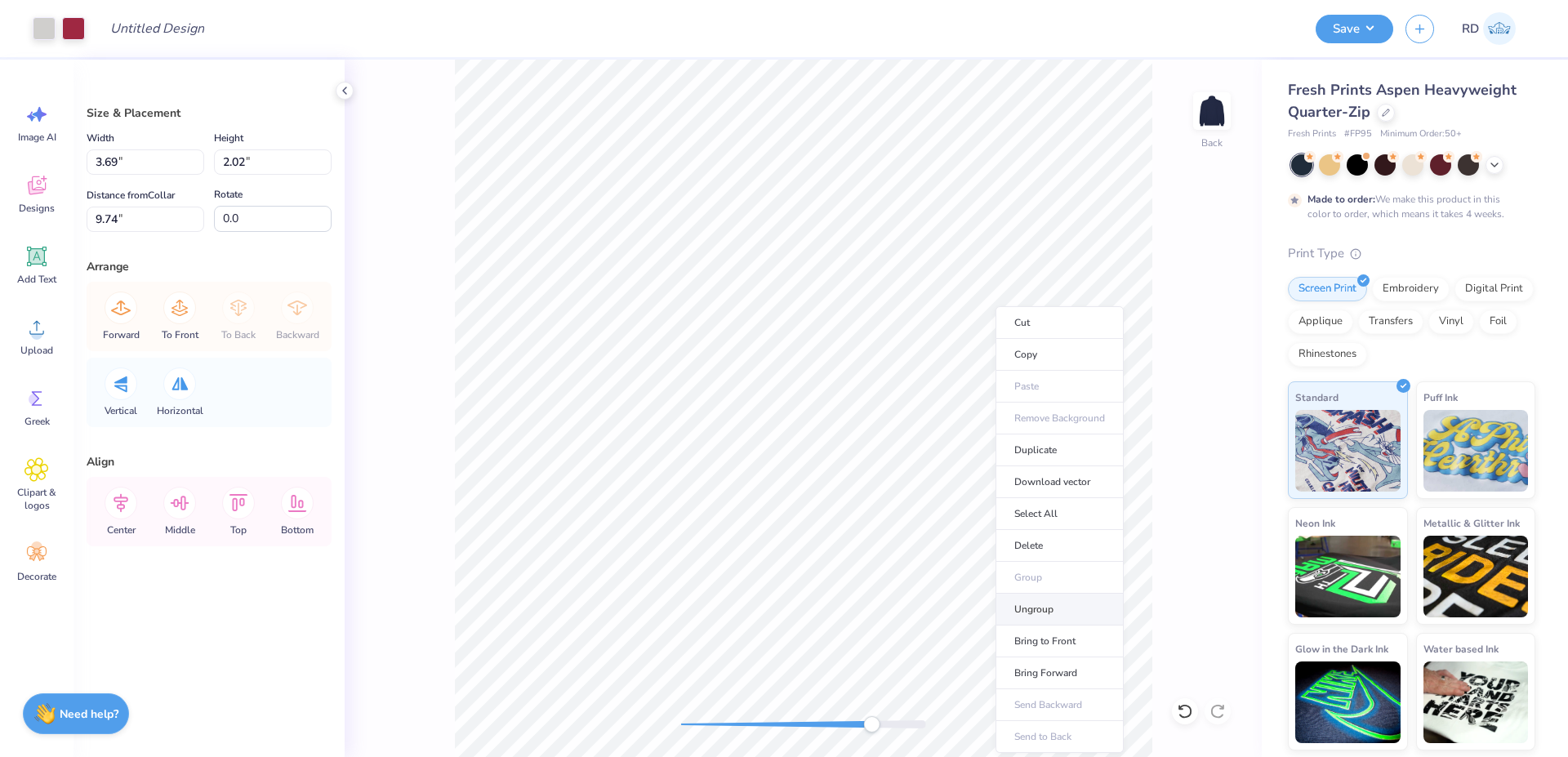
click at [1054, 610] on li "Ungroup" at bounding box center [1059, 609] width 128 height 32
click at [153, 223] on input "11.46" at bounding box center [144, 219] width 117 height 25
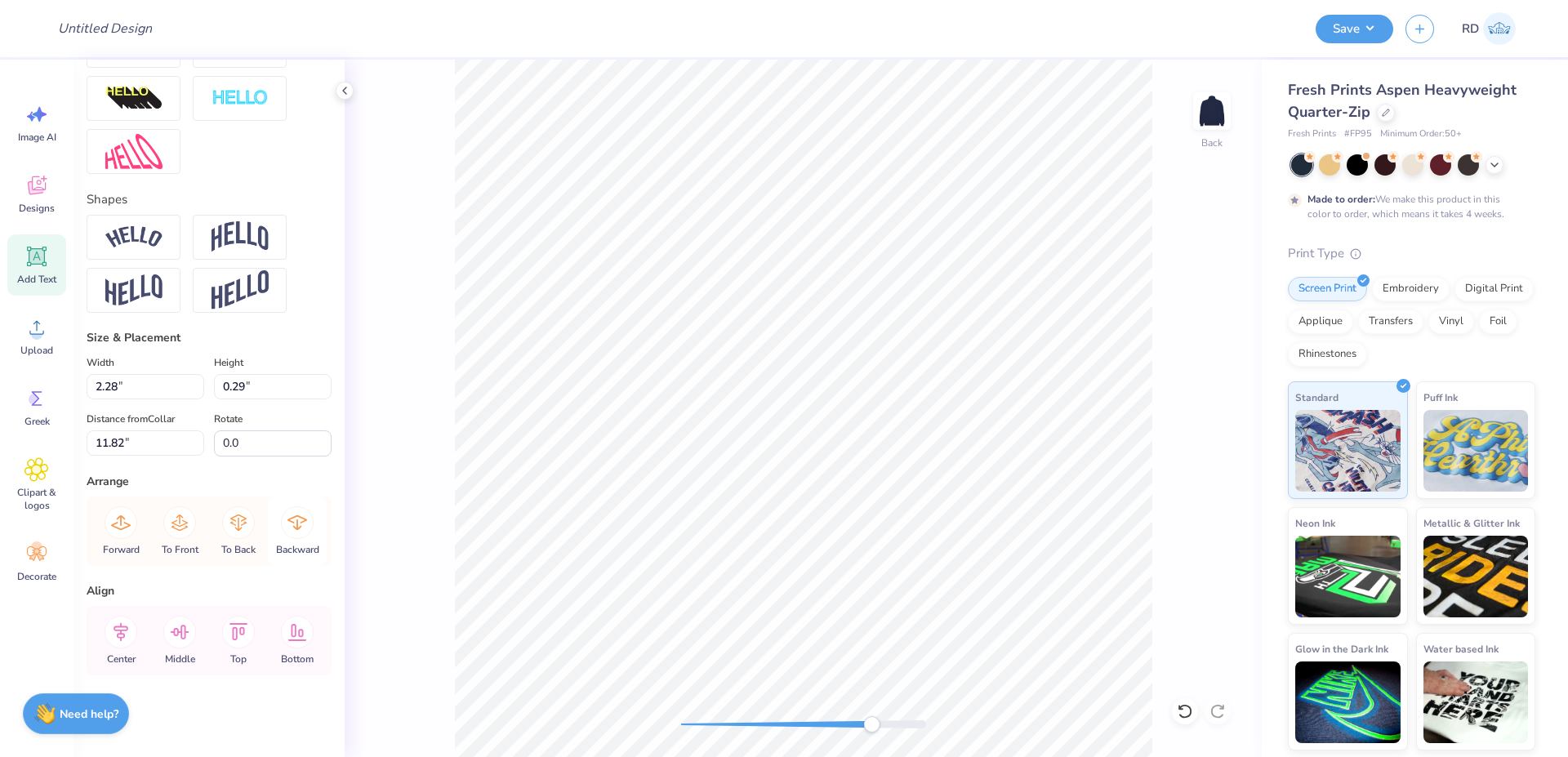
scroll to position [622, 0]
click at [142, 429] on div "Distance from Collar 11.82 11.82 "" at bounding box center [144, 433] width 117 height 47
click at [149, 438] on input "11.82" at bounding box center [144, 443] width 117 height 25
paste input "46"
type input "11.46"
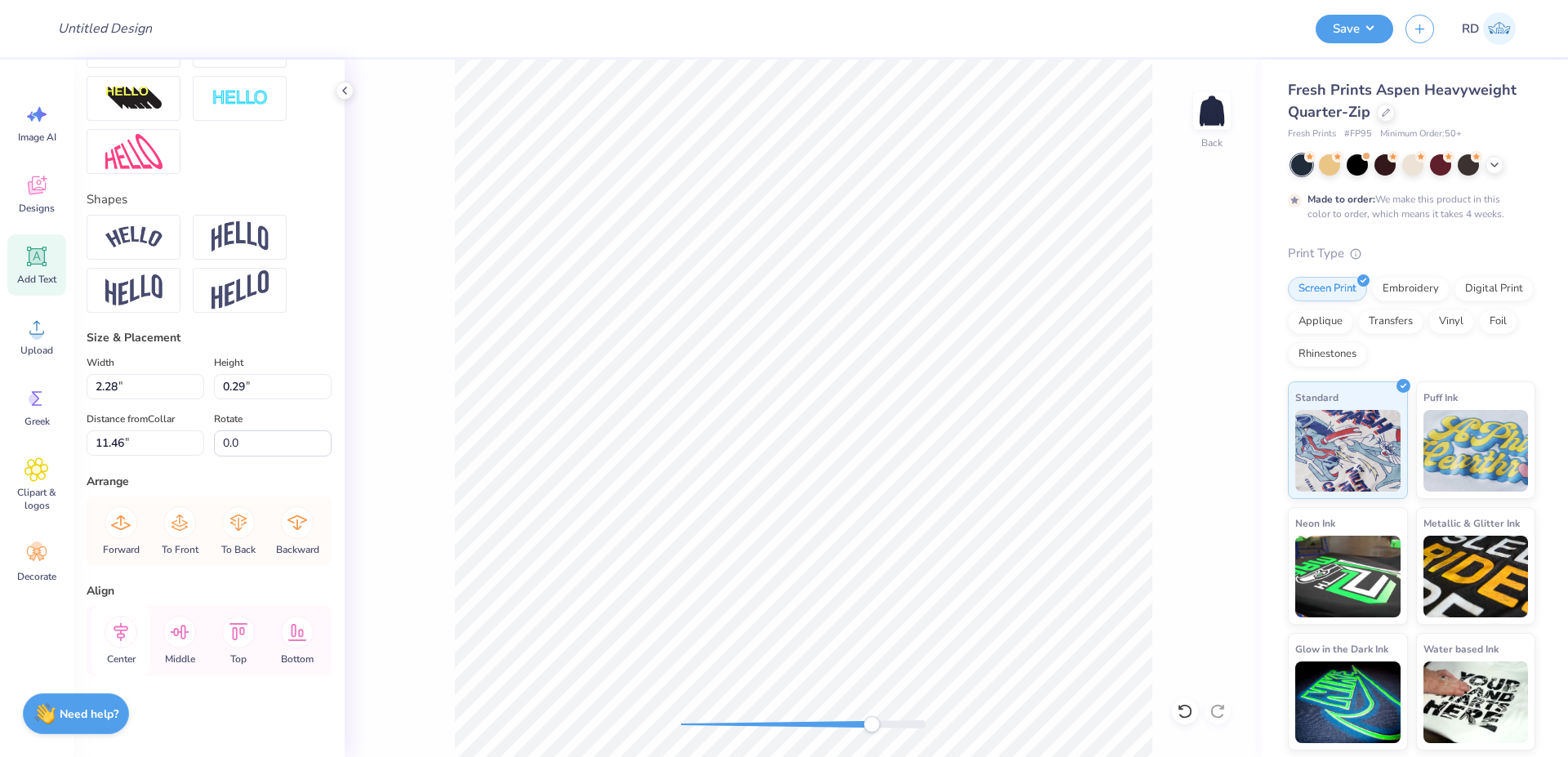
click at [123, 633] on icon at bounding box center [121, 632] width 33 height 33
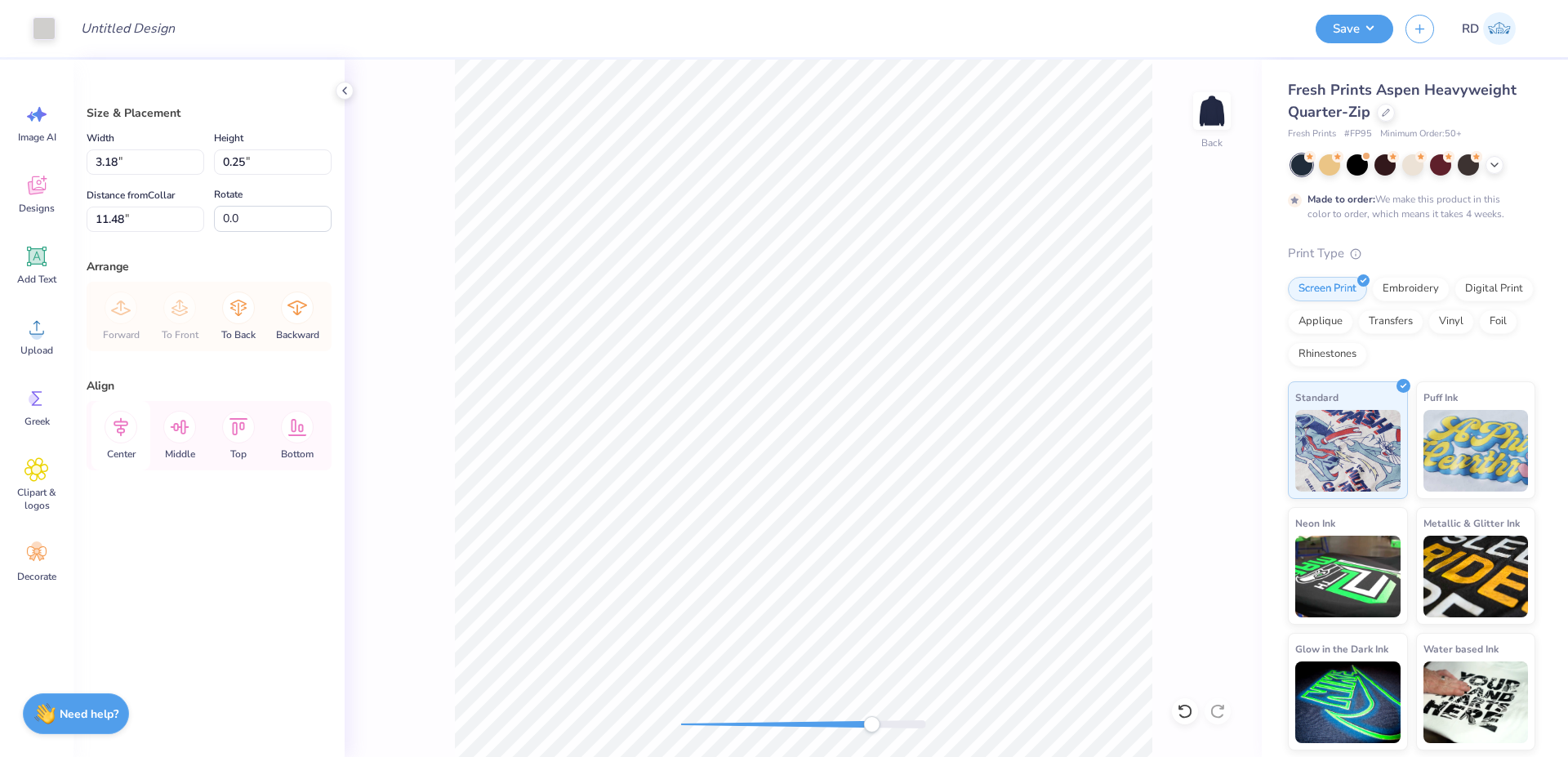
click at [126, 440] on icon at bounding box center [121, 428] width 33 height 33
type input "3.65"
type input "0.84"
type input "10.43"
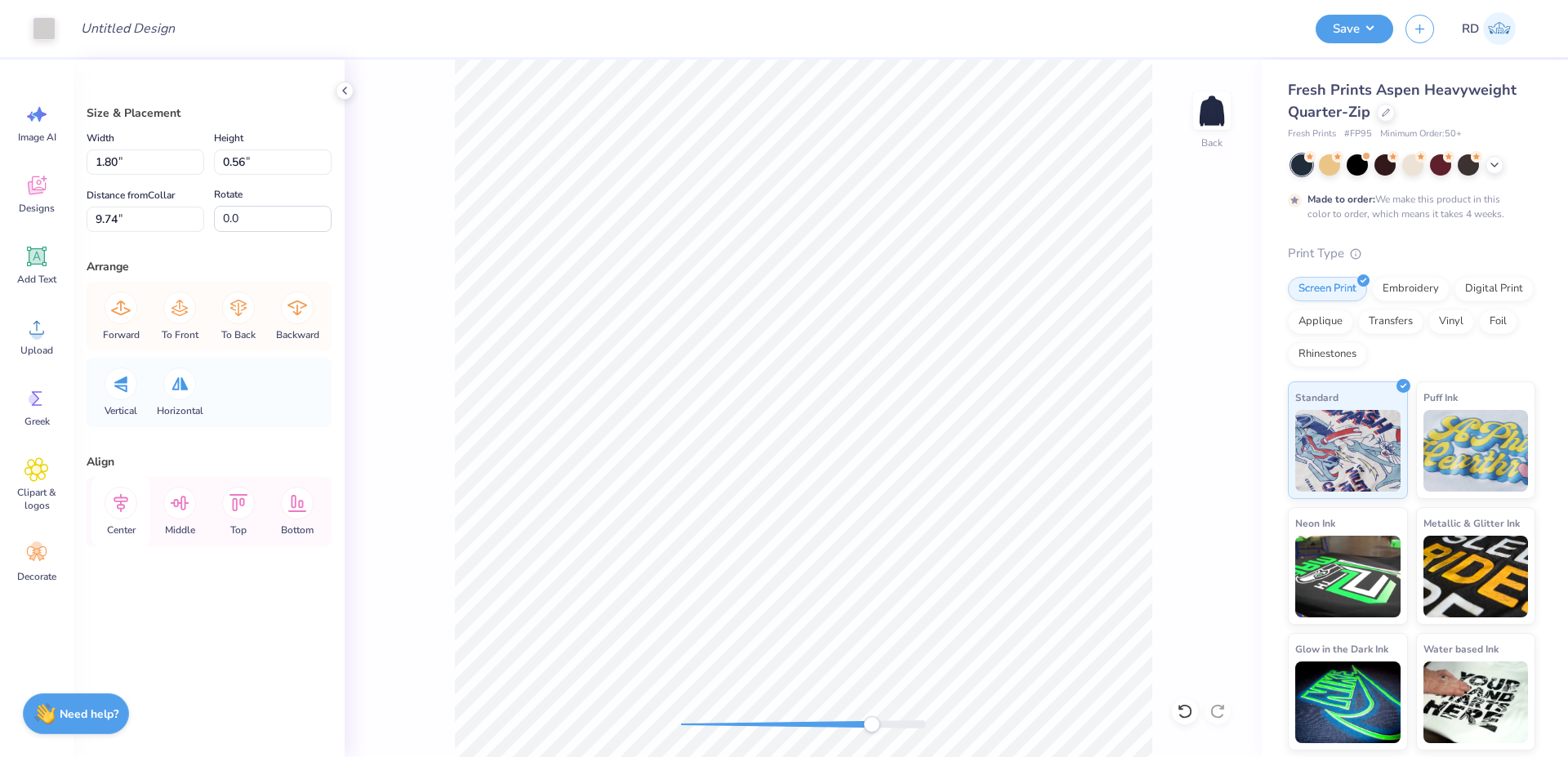
click at [131, 502] on icon at bounding box center [121, 503] width 33 height 33
drag, startPoint x: 852, startPoint y: 723, endPoint x: 677, endPoint y: 731, distance: 175.2
click at [681, 729] on div at bounding box center [803, 725] width 245 height 8
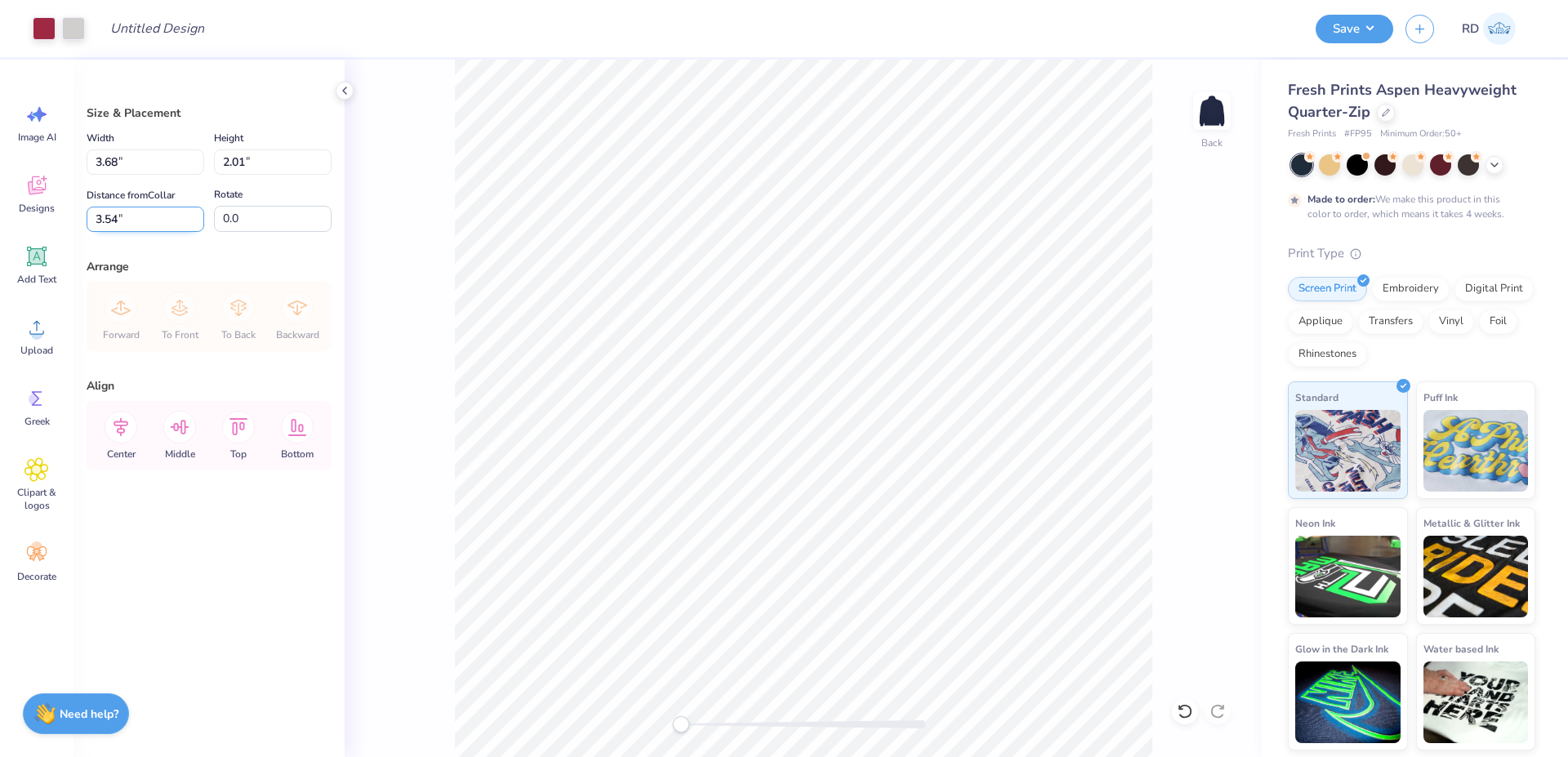
click at [134, 213] on input "3.54" at bounding box center [144, 219] width 117 height 25
type input "3.00"
click at [144, 158] on input "3.68" at bounding box center [144, 162] width 117 height 25
type input "3.50"
type input "1.91"
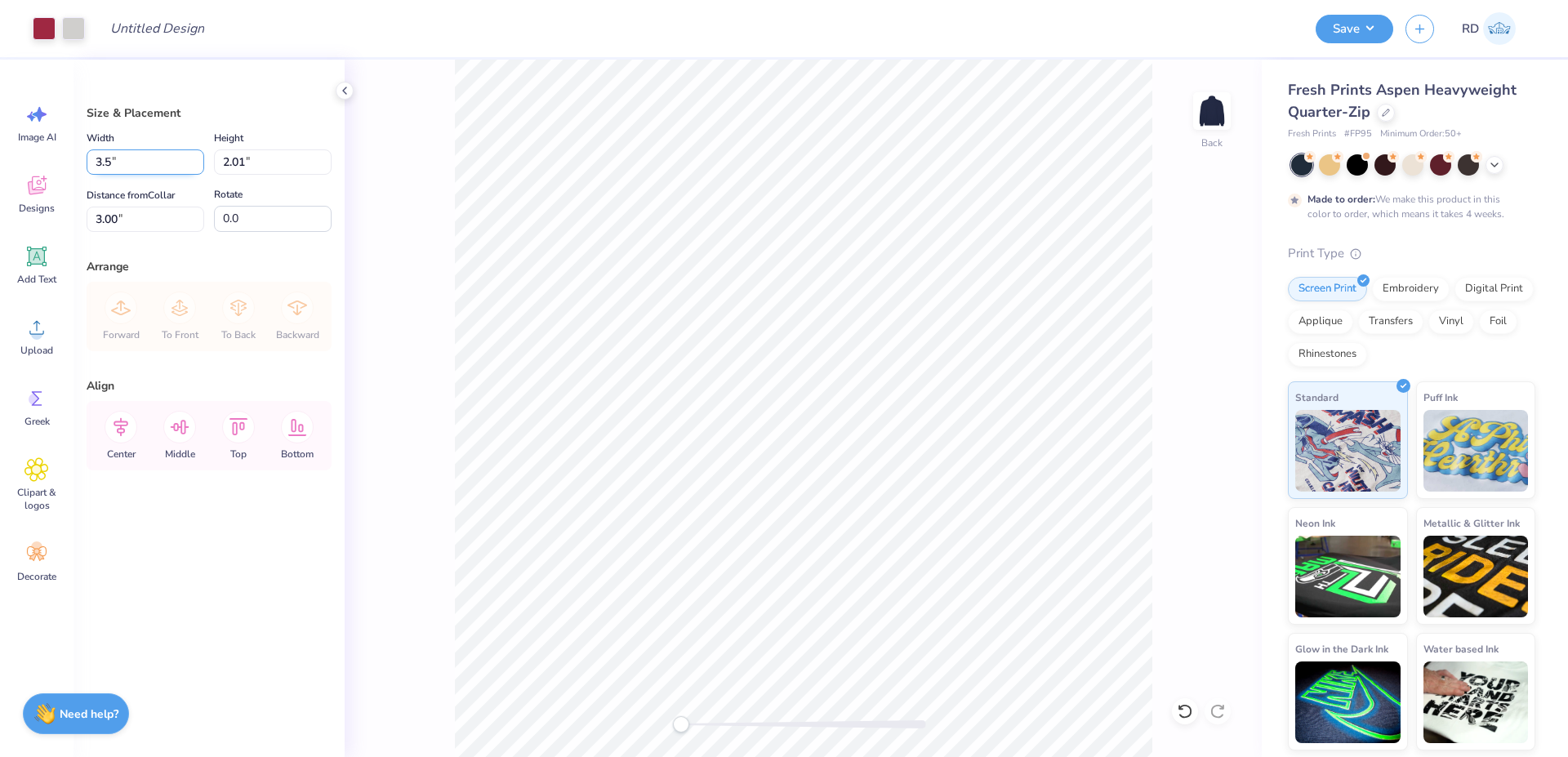
type input "3.05"
click at [949, 359] on li "Copy" at bounding box center [977, 353] width 128 height 32
click at [1218, 102] on img at bounding box center [1212, 112] width 66 height 66
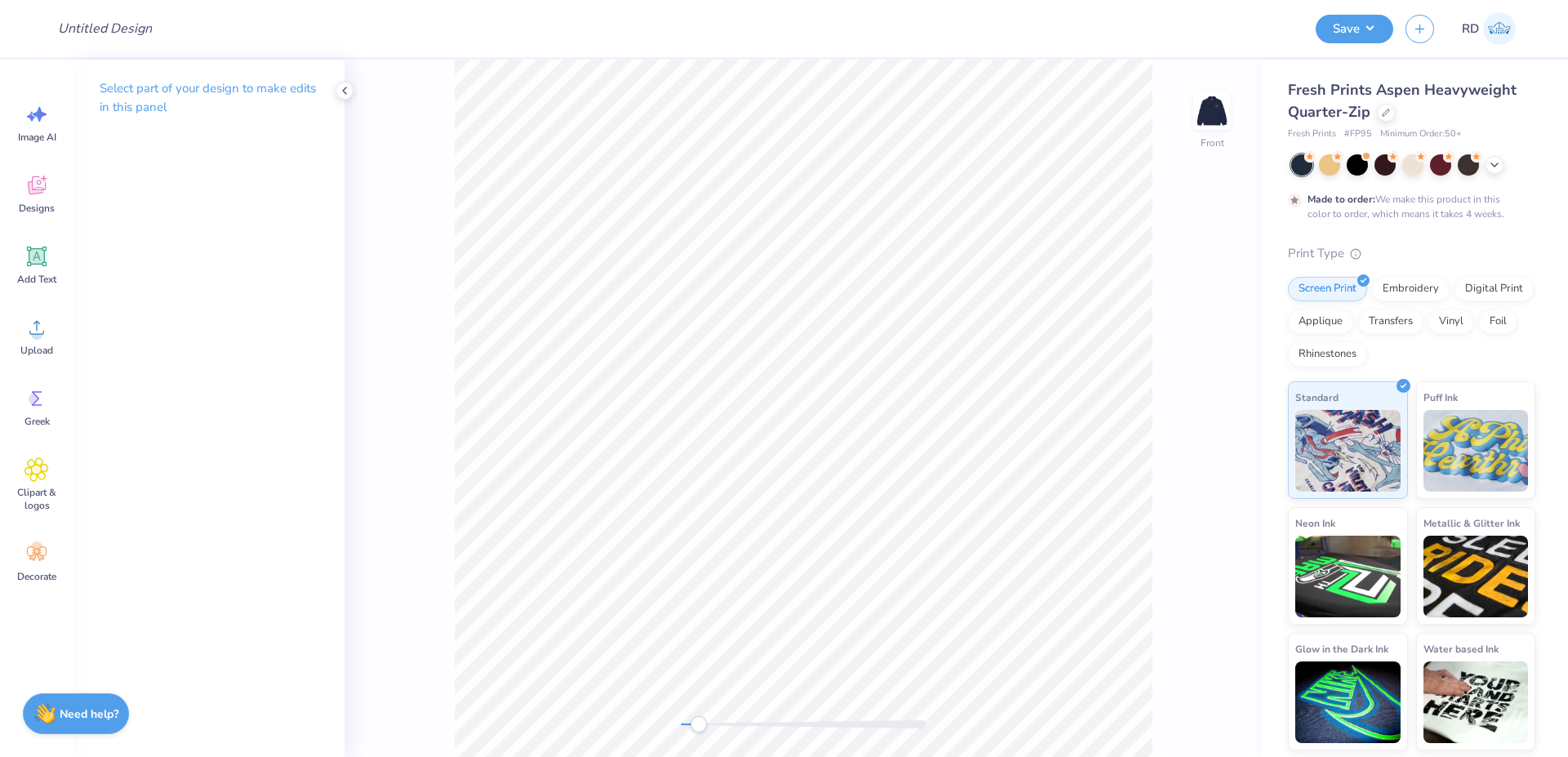
click at [698, 724] on div at bounding box center [803, 725] width 245 height 8
click at [698, 724] on div "Accessibility label" at bounding box center [698, 725] width 16 height 16
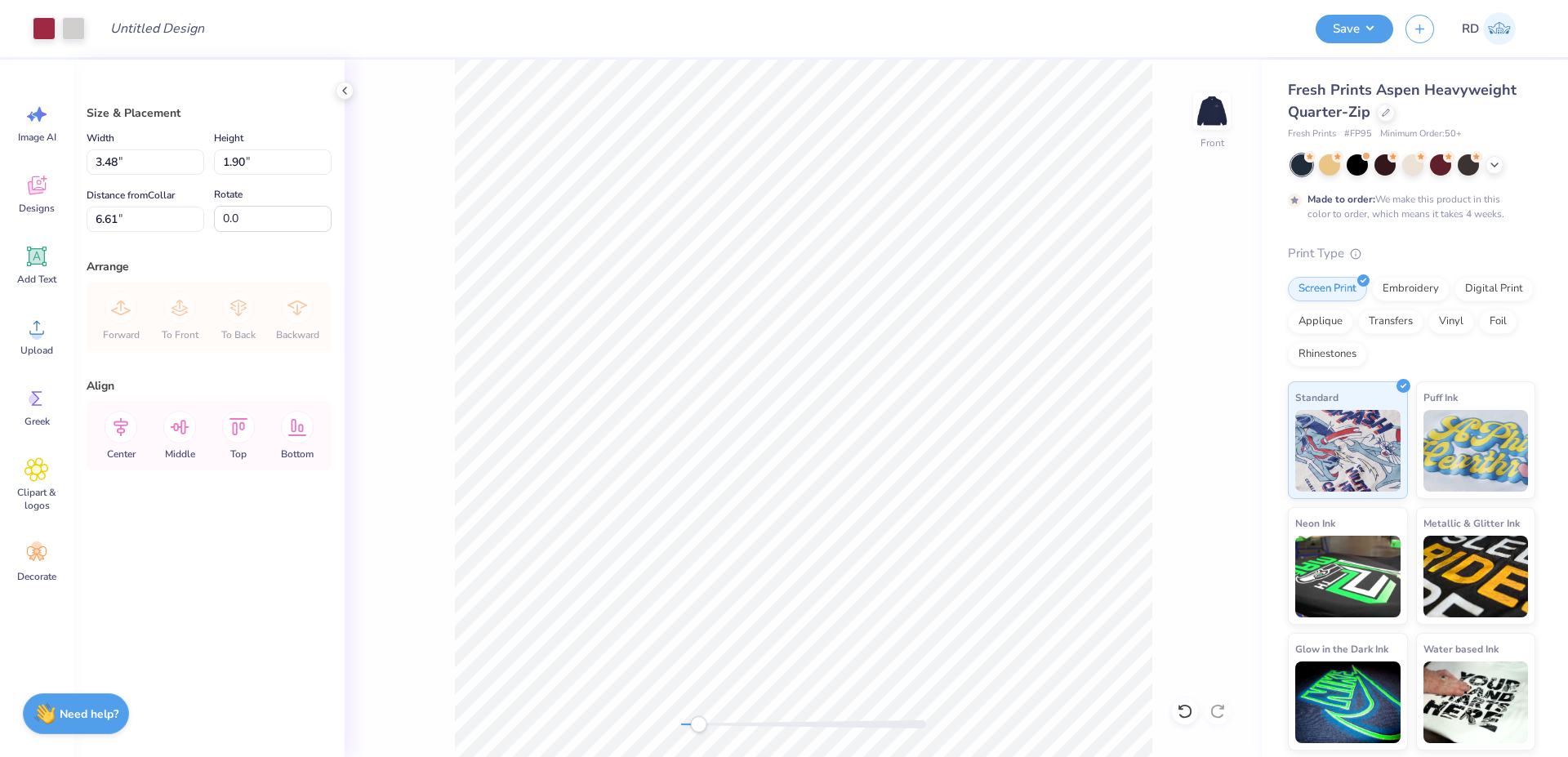
type input "7.55"
type input "4.12"
type input "17.14"
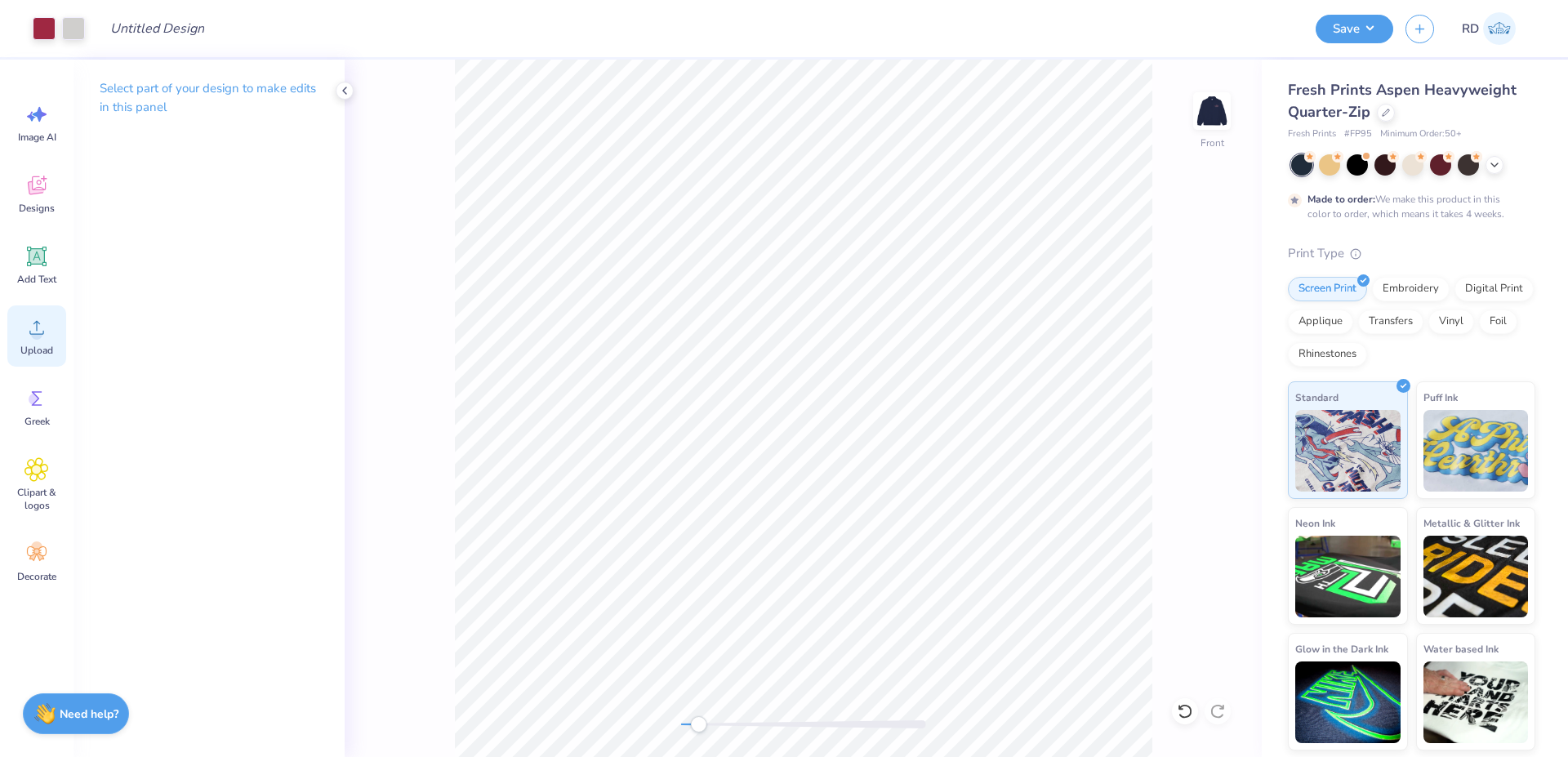
click at [39, 346] on span "Upload" at bounding box center [37, 351] width 33 height 13
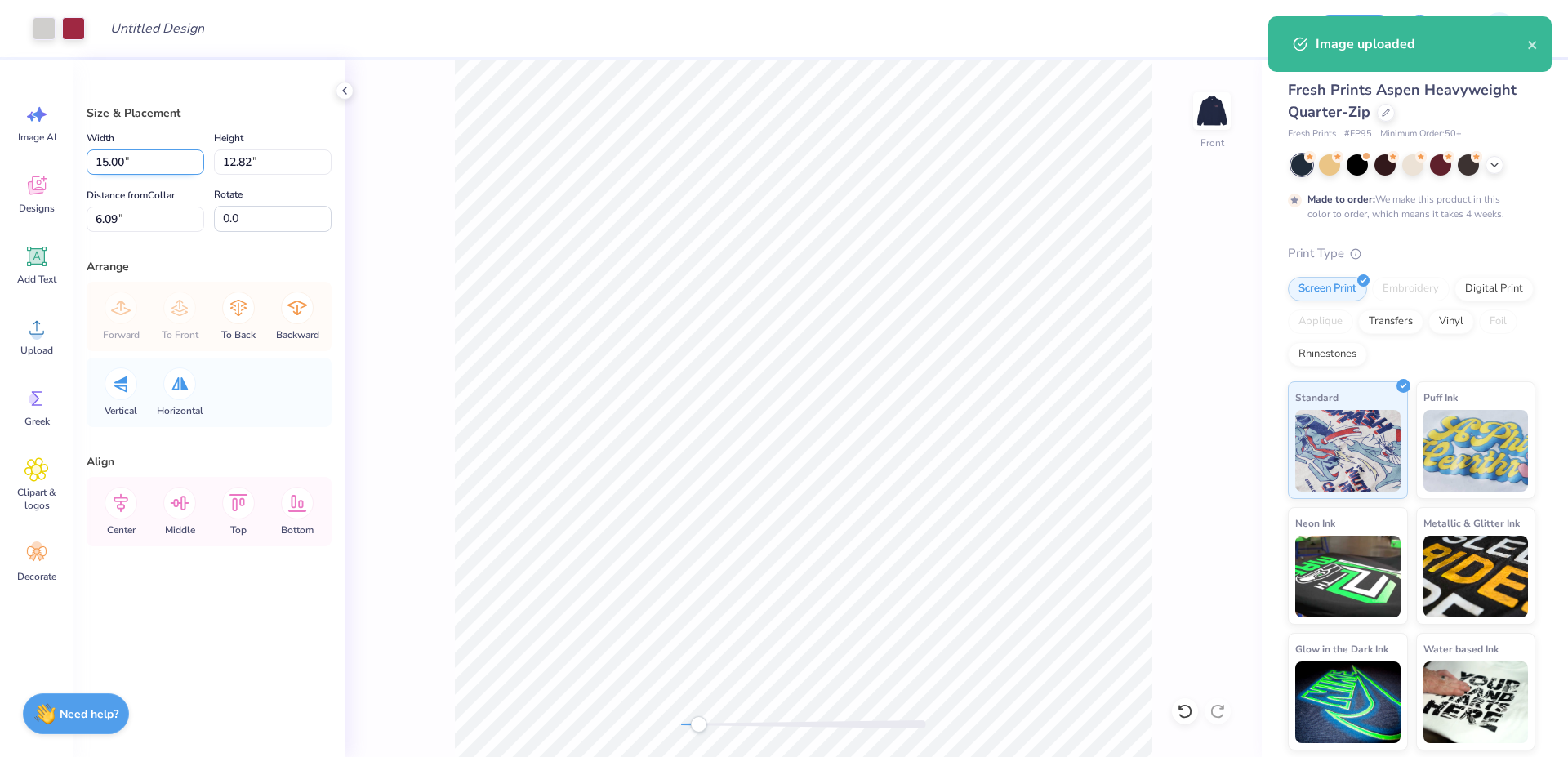
click at [109, 167] on input "15.00" at bounding box center [144, 162] width 117 height 25
type input "12.00"
type input "10.26"
click at [158, 222] on input "7.37" at bounding box center [144, 219] width 117 height 25
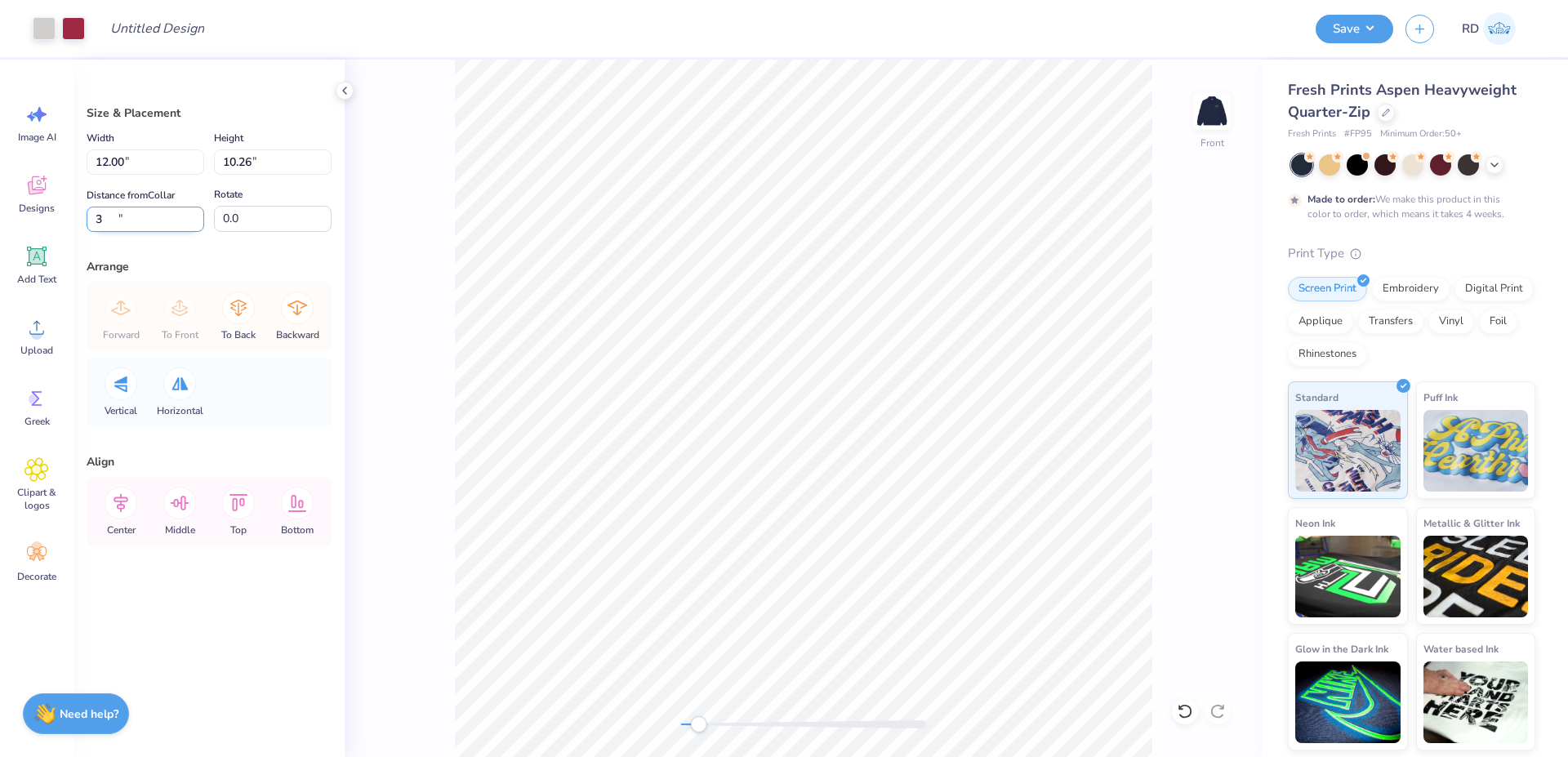
type input "3"
click at [115, 511] on icon at bounding box center [121, 503] width 33 height 33
click at [985, 529] on li "Ungroup" at bounding box center [1005, 535] width 128 height 32
click at [114, 152] on input "9.30" at bounding box center [144, 162] width 117 height 25
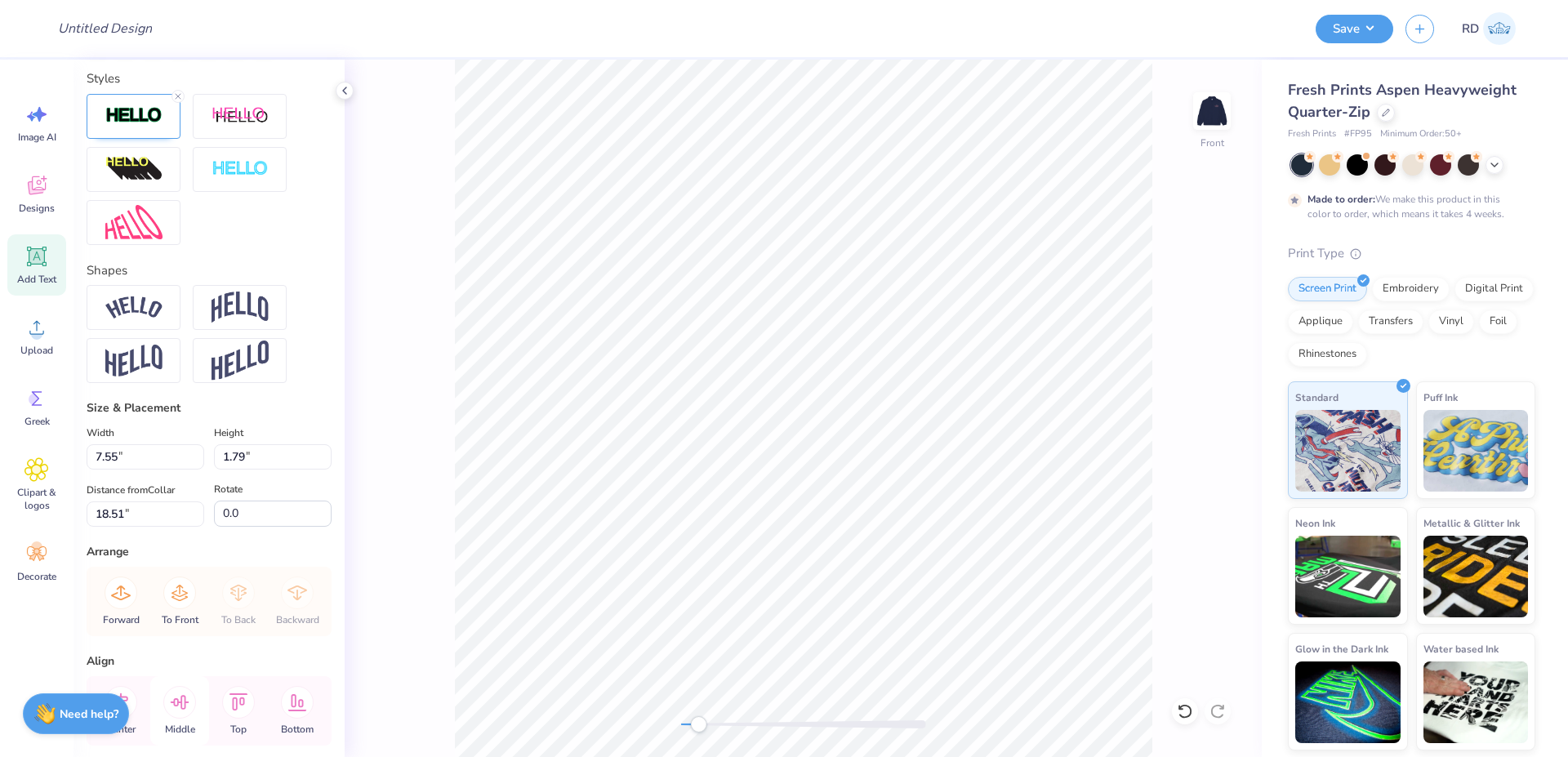
scroll to position [686, 0]
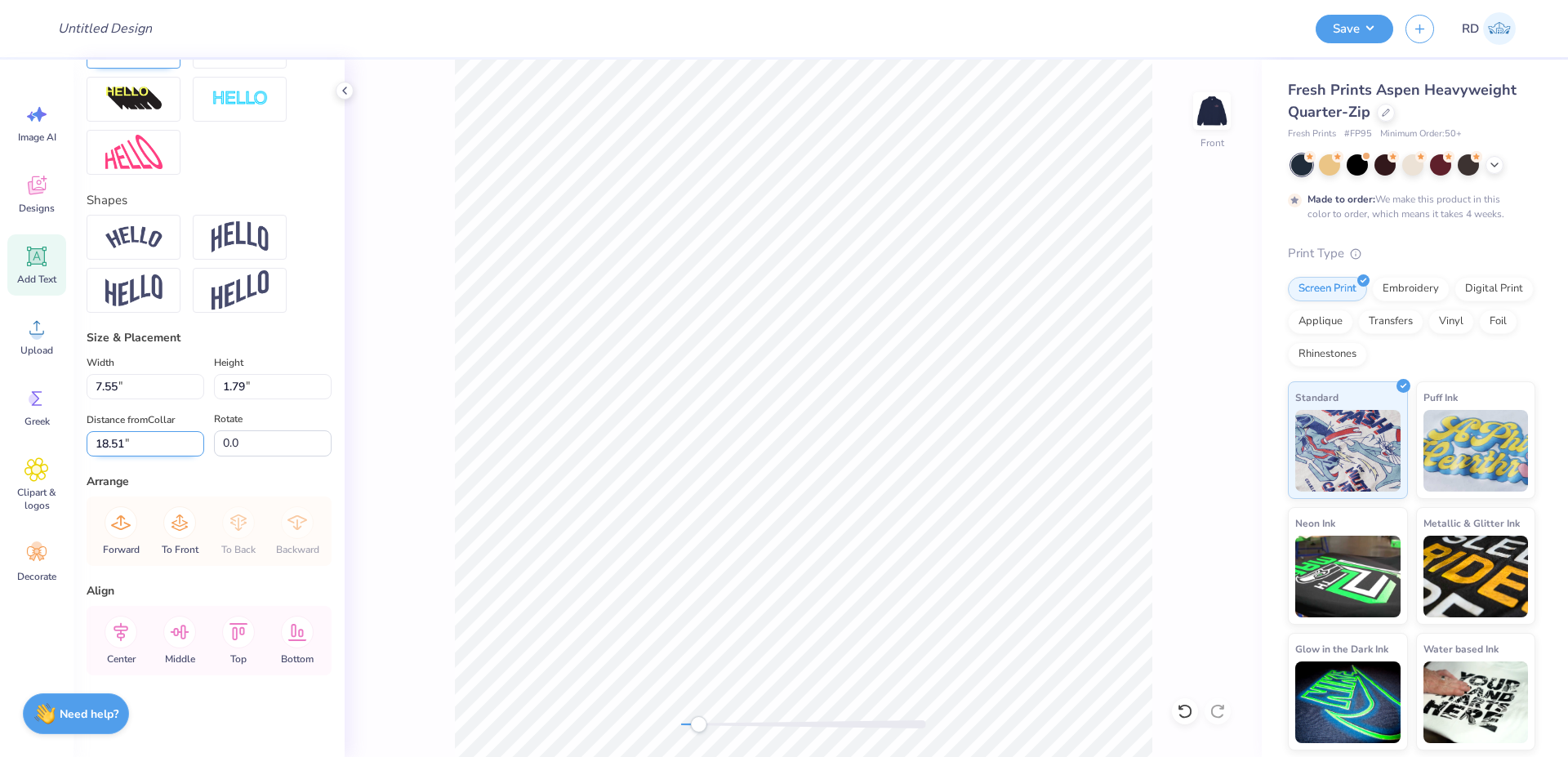
click at [132, 437] on input "18.51" at bounding box center [144, 443] width 117 height 25
paste input "9.30"
type input "9.30"
click at [160, 388] on input "7.55" at bounding box center [144, 387] width 117 height 25
paste input "9.30"
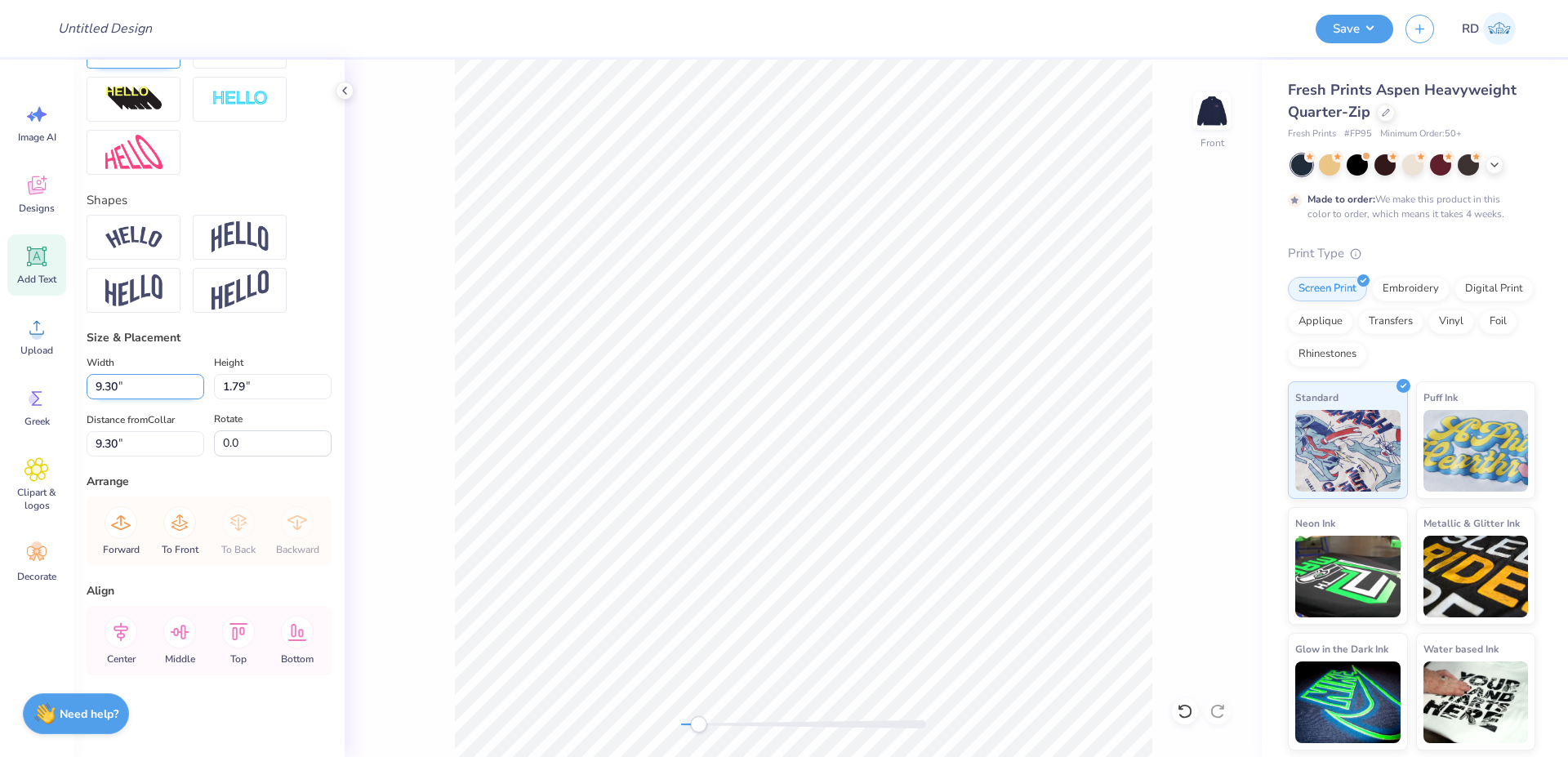
type input "9.30"
type input "2.20"
type input "9.09"
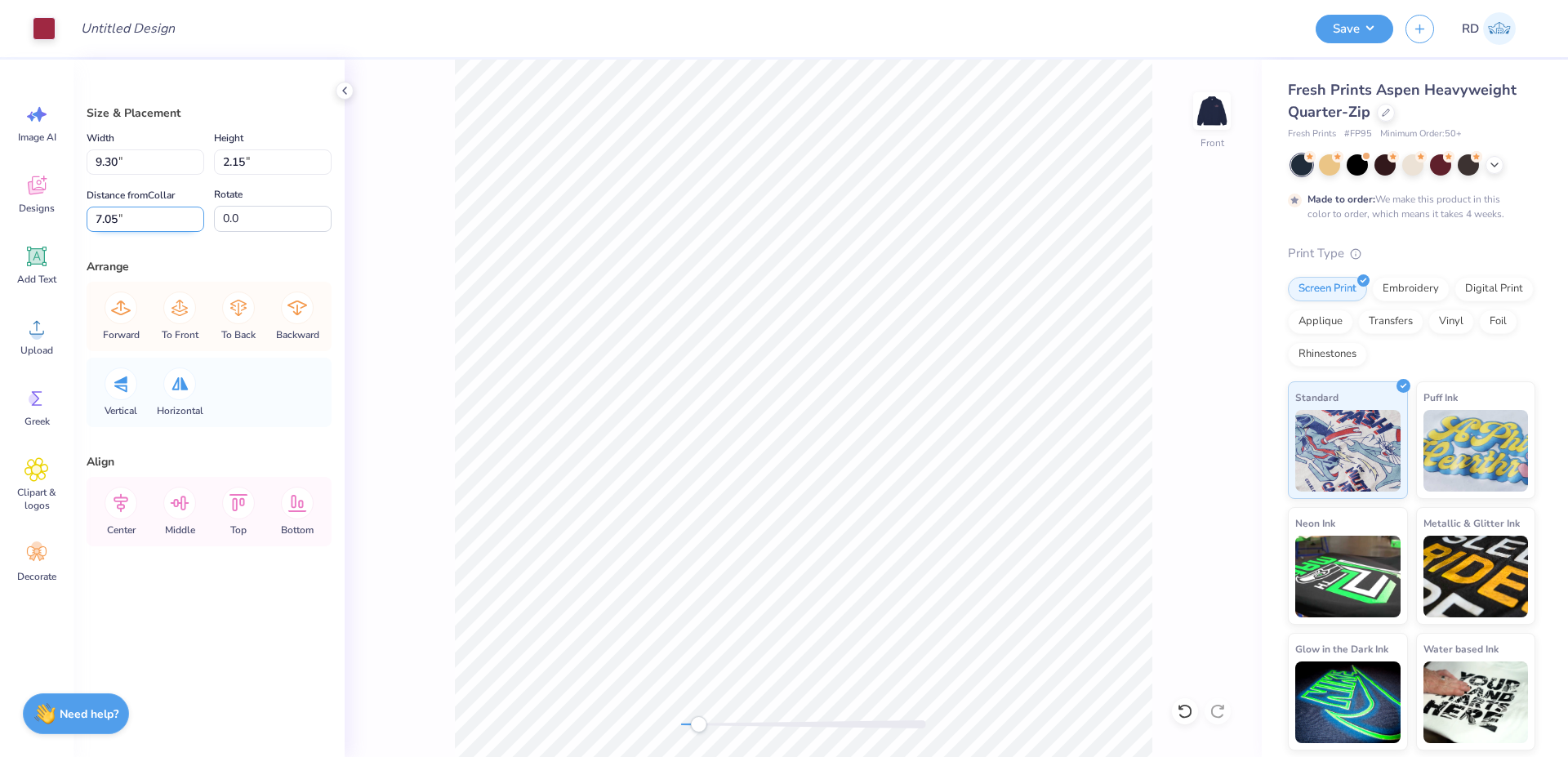
drag, startPoint x: 137, startPoint y: 223, endPoint x: 121, endPoint y: 223, distance: 16.0
click at [124, 223] on input "7.05" at bounding box center [144, 219] width 117 height 25
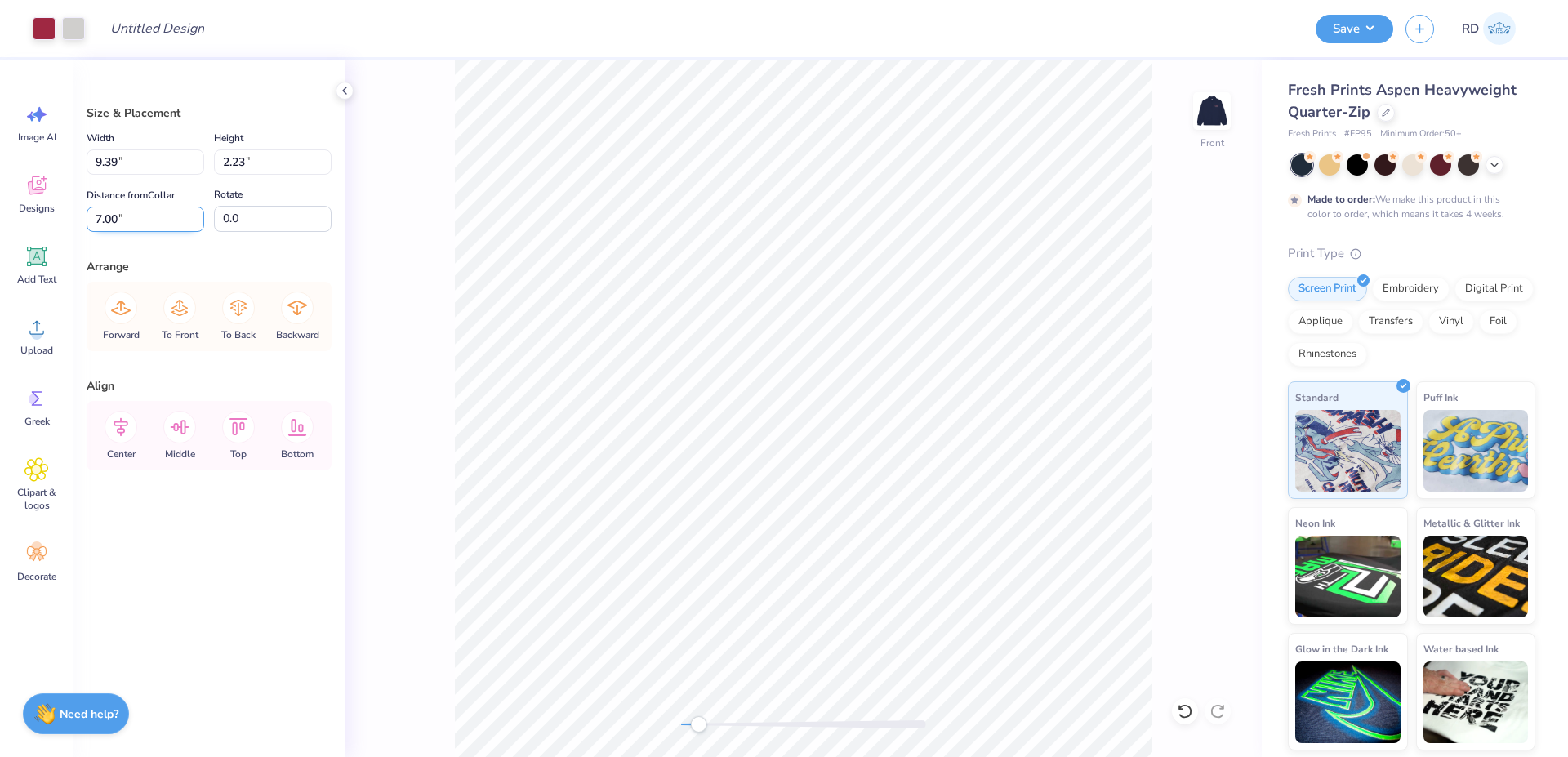
drag, startPoint x: 147, startPoint y: 218, endPoint x: -58, endPoint y: 221, distance: 205.0
click at [86, 221] on input "7.00" at bounding box center [144, 219] width 117 height 25
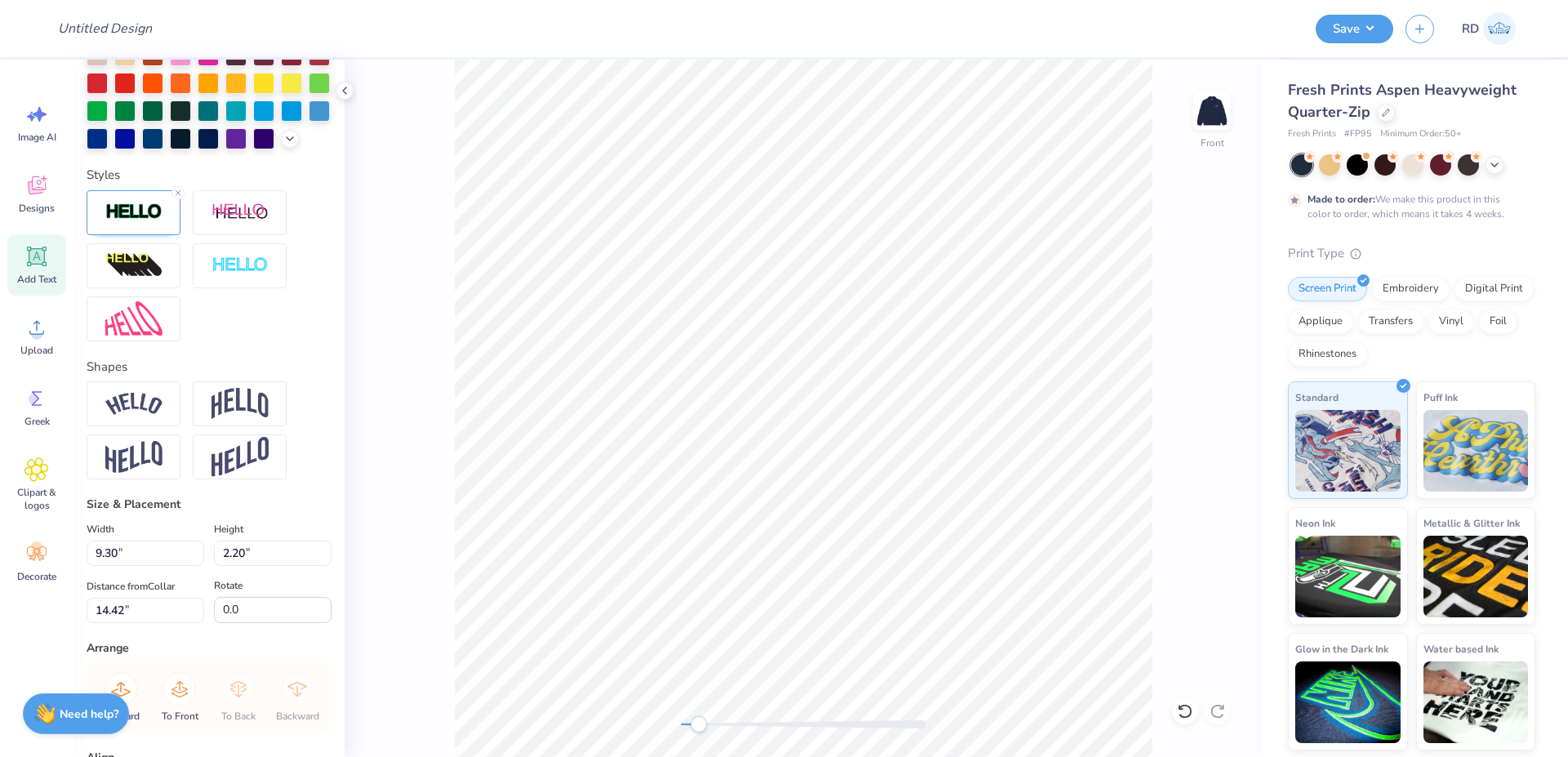
scroll to position [490, 0]
drag, startPoint x: 164, startPoint y: 582, endPoint x: -172, endPoint y: 572, distance: 336.1
click at [86, 565] on input "9.30" at bounding box center [144, 552] width 117 height 25
type input "9.39"
type input "2.22"
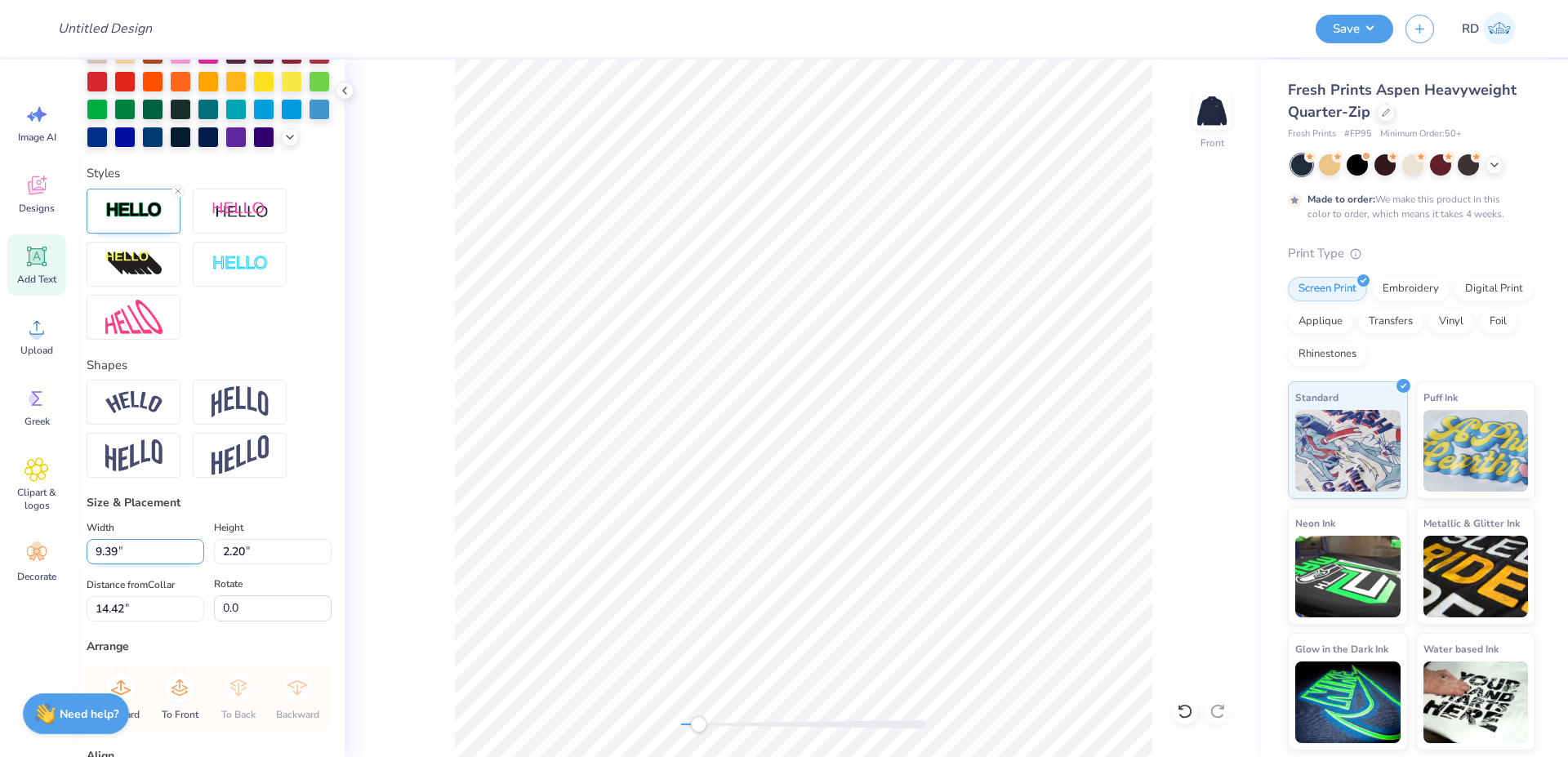
type input "14.41"
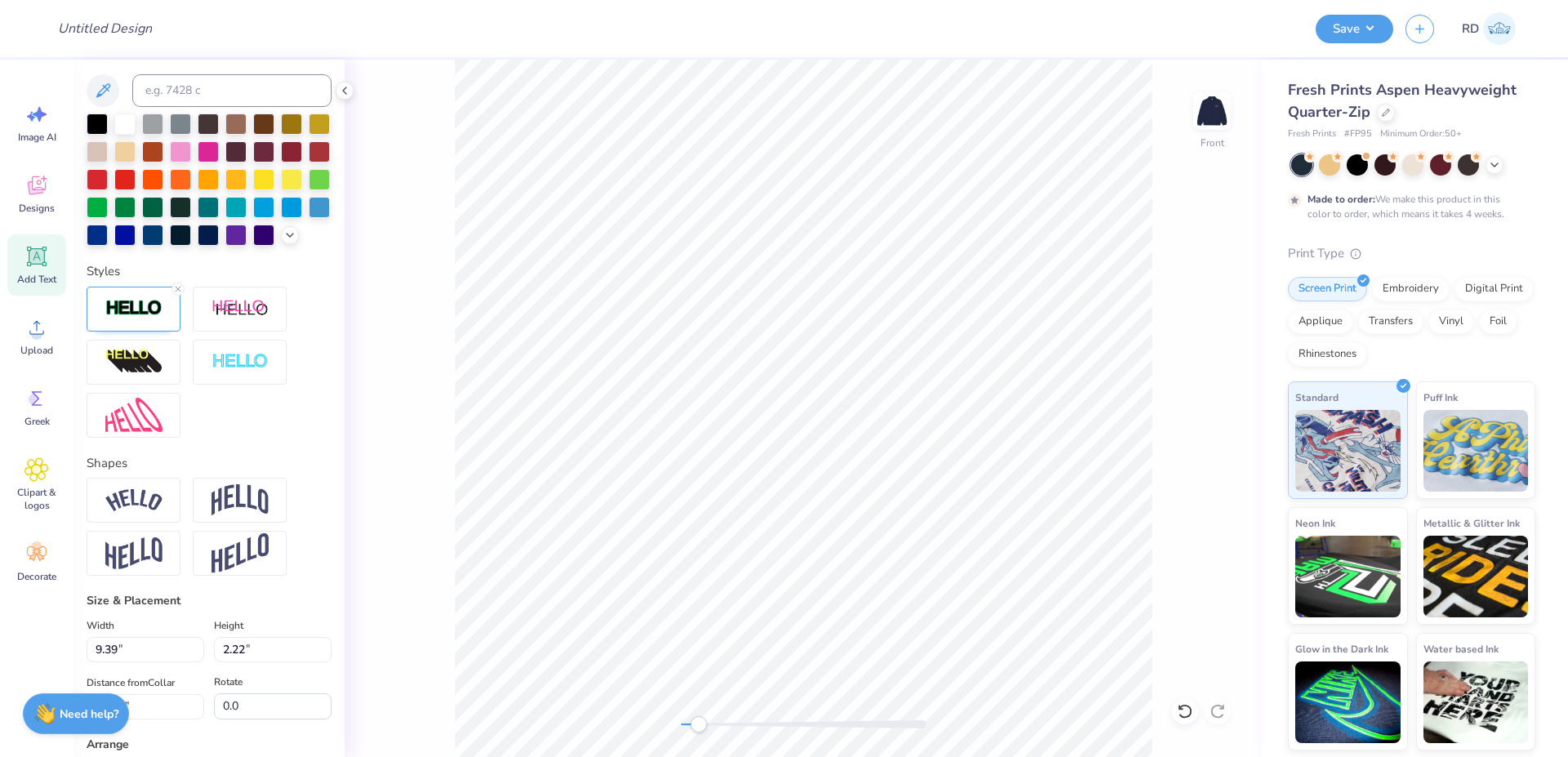
scroll to position [686, 0]
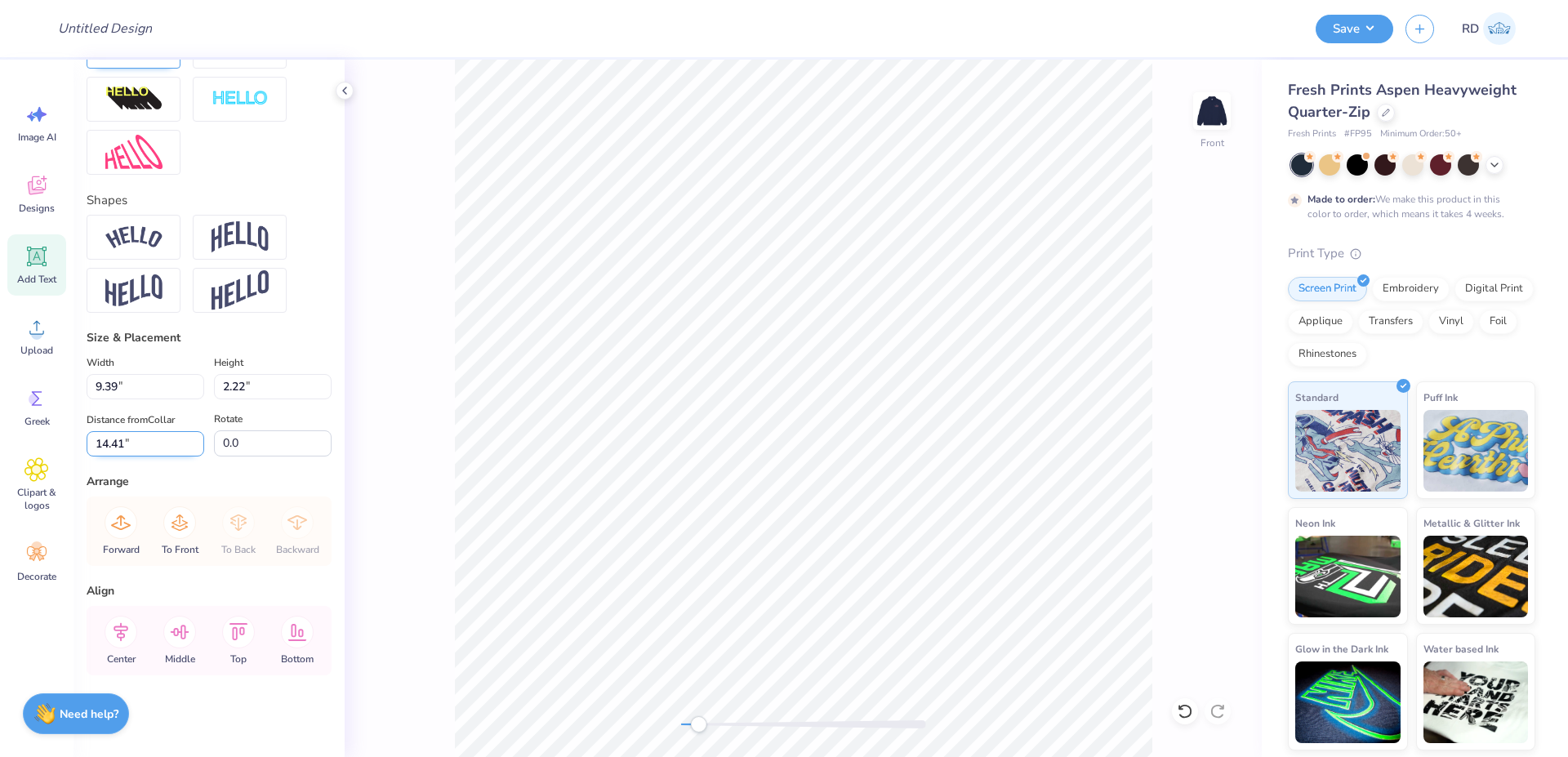
drag, startPoint x: 138, startPoint y: 448, endPoint x: -138, endPoint y: 447, distance: 276.0
click at [86, 447] on input "14.41" at bounding box center [144, 443] width 117 height 25
type input "7"
click at [127, 630] on icon at bounding box center [121, 632] width 15 height 19
type input "4.67"
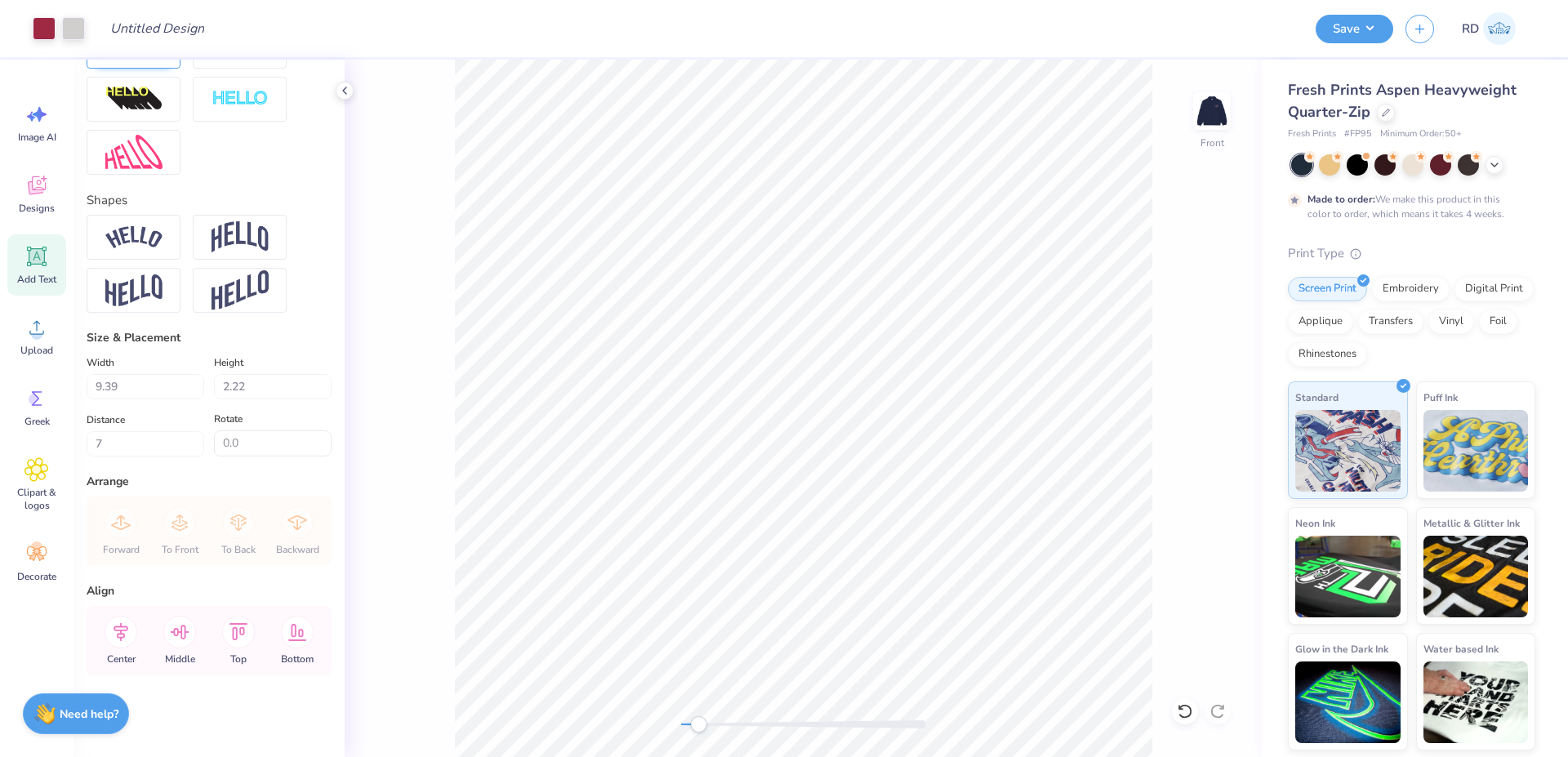
type input "0.60"
type input "20.66"
type textarea "EST. 1897"
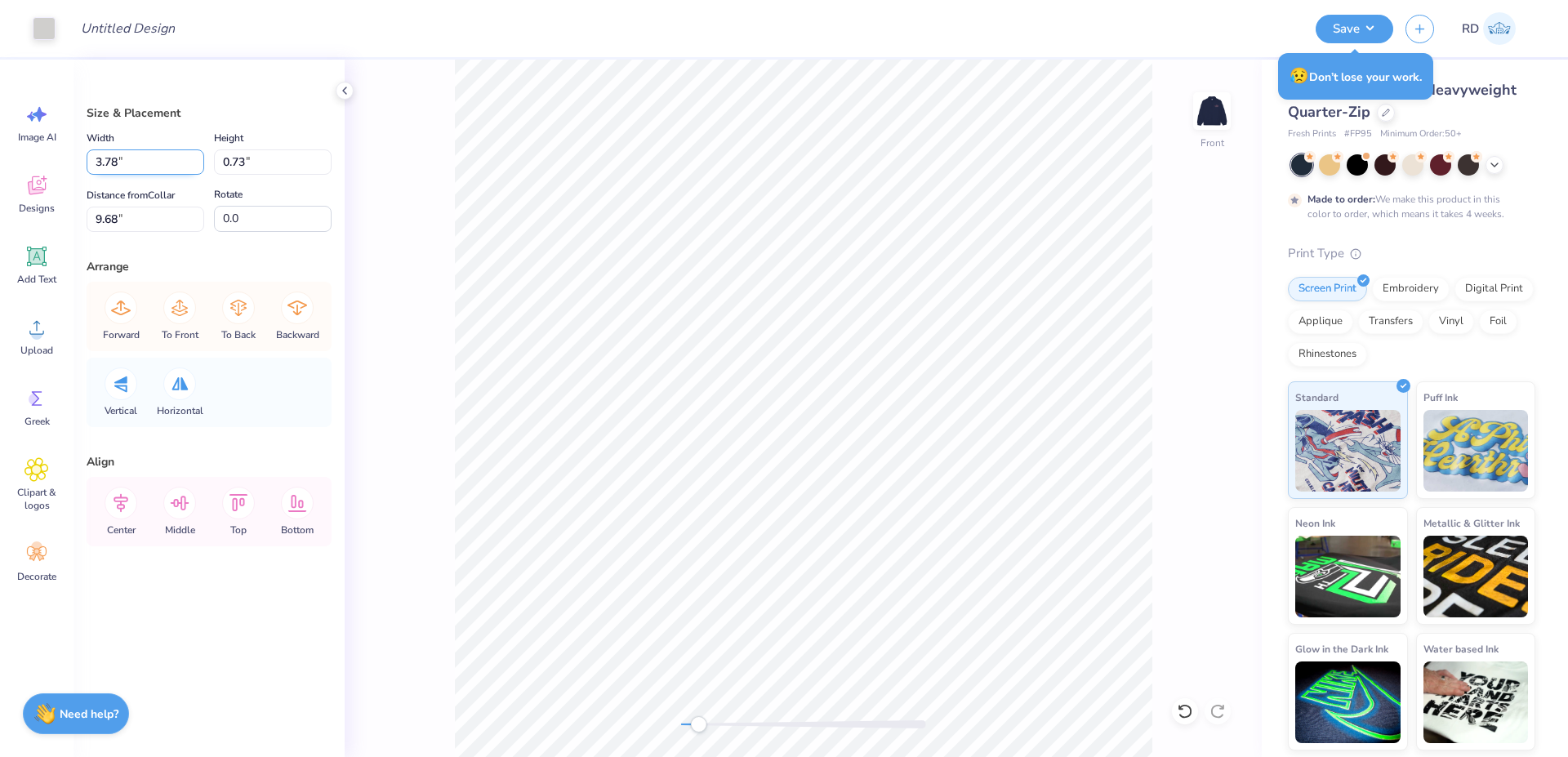
click at [126, 158] on input "3.78" at bounding box center [144, 162] width 117 height 25
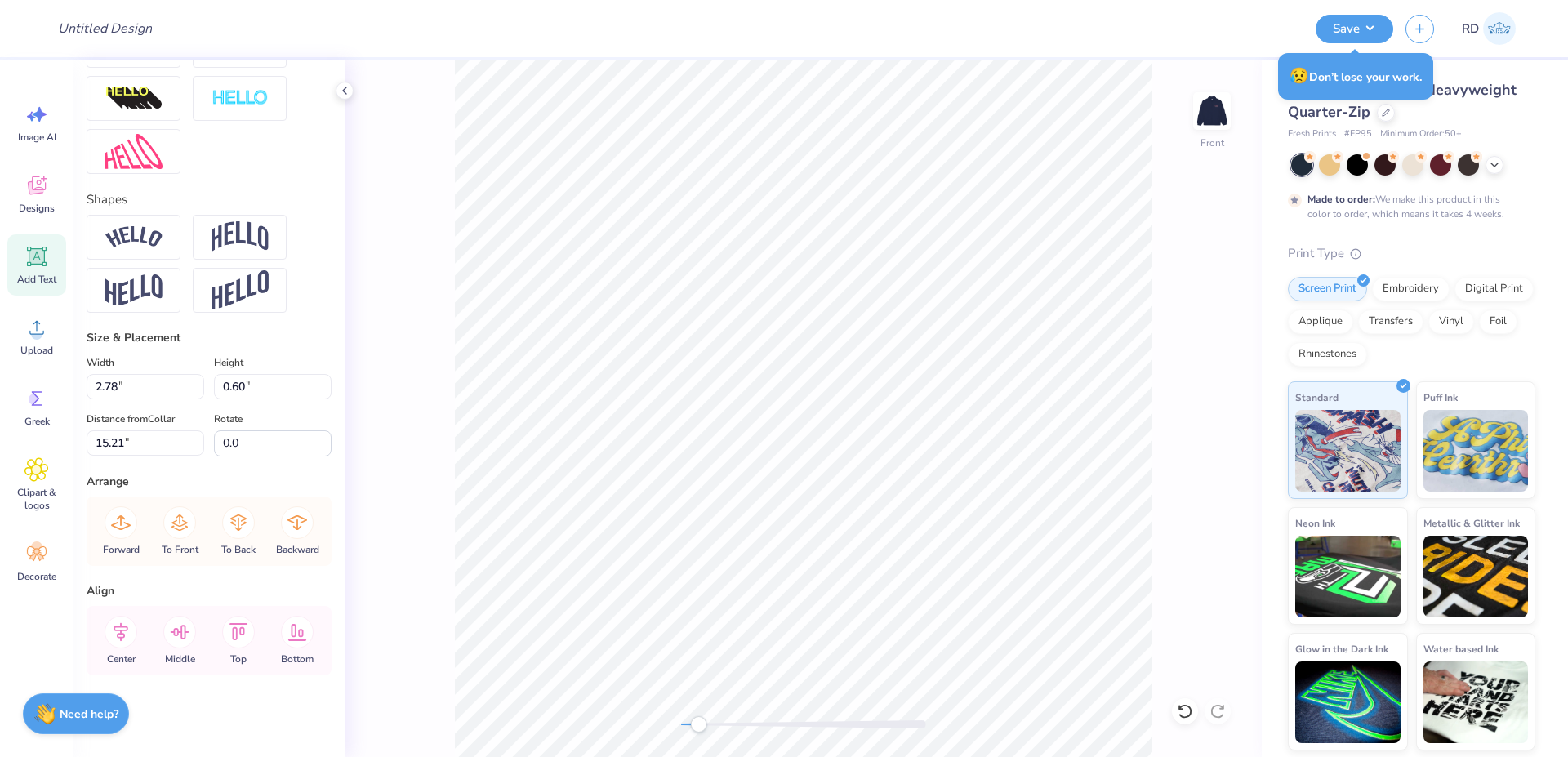
scroll to position [622, 0]
click at [147, 392] on input "2.78" at bounding box center [144, 387] width 117 height 25
paste input "3"
type input "3.78"
type input "0.81"
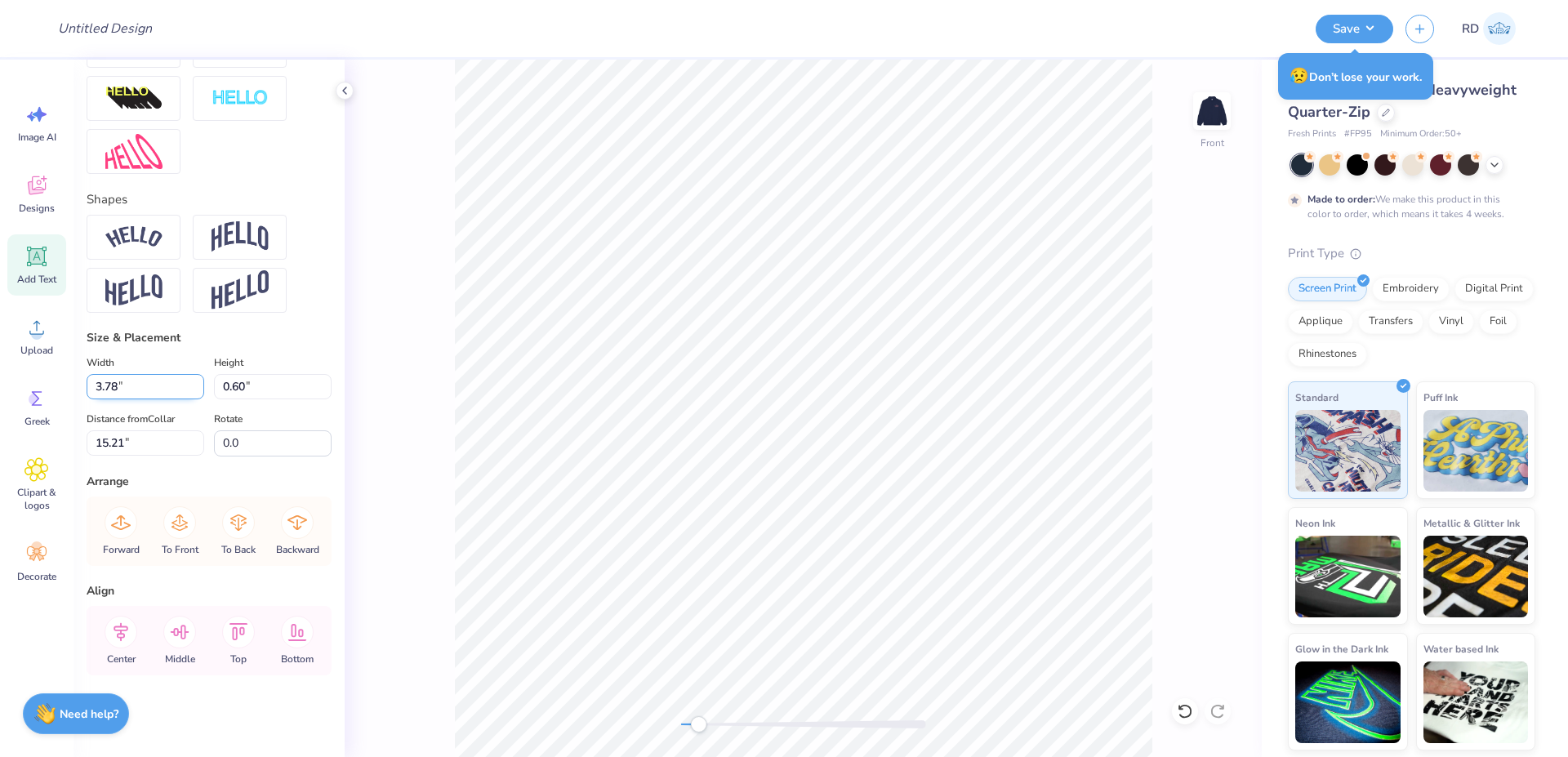
type input "15.11"
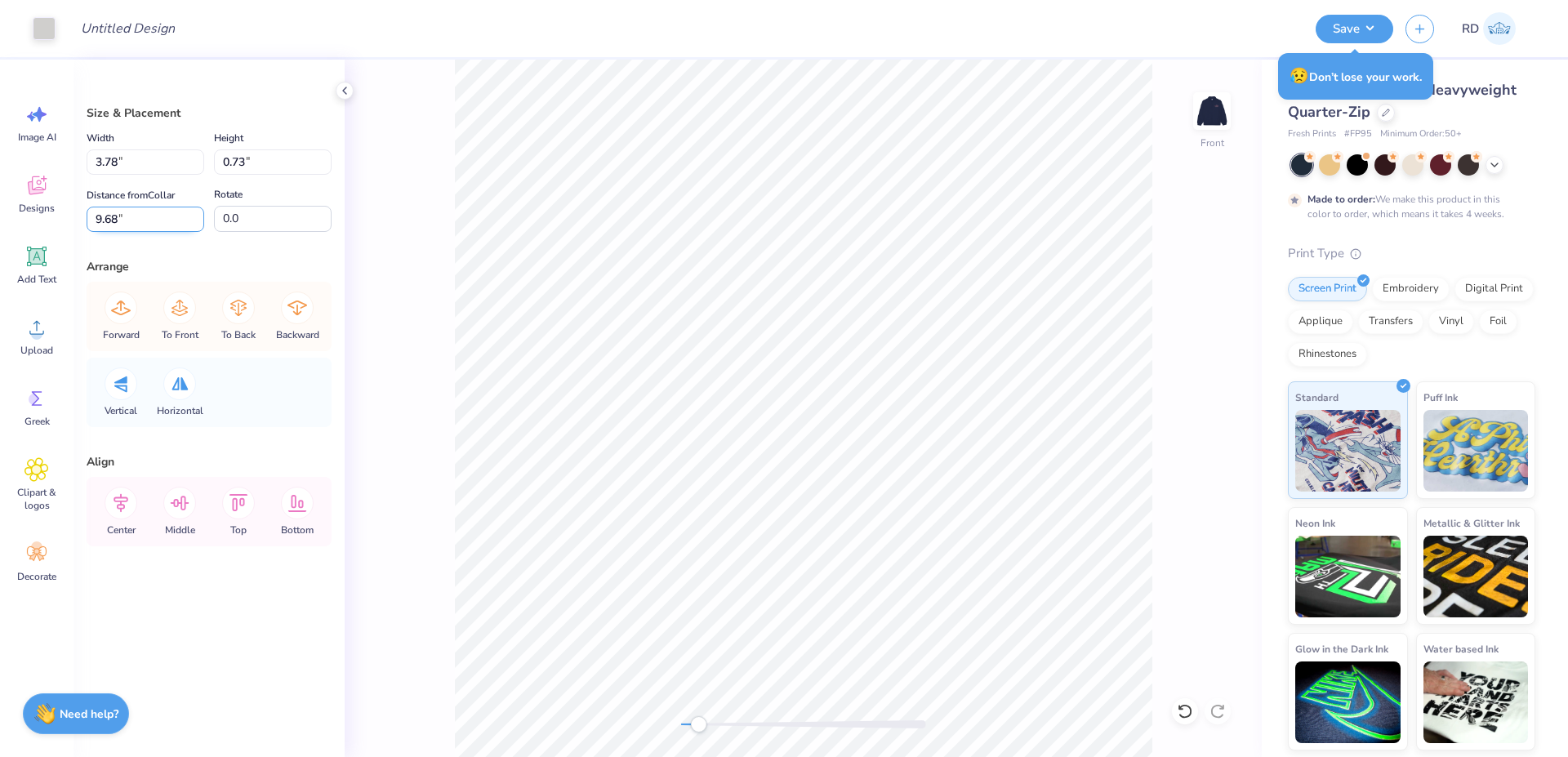
click at [137, 216] on input "9.68" at bounding box center [144, 219] width 117 height 25
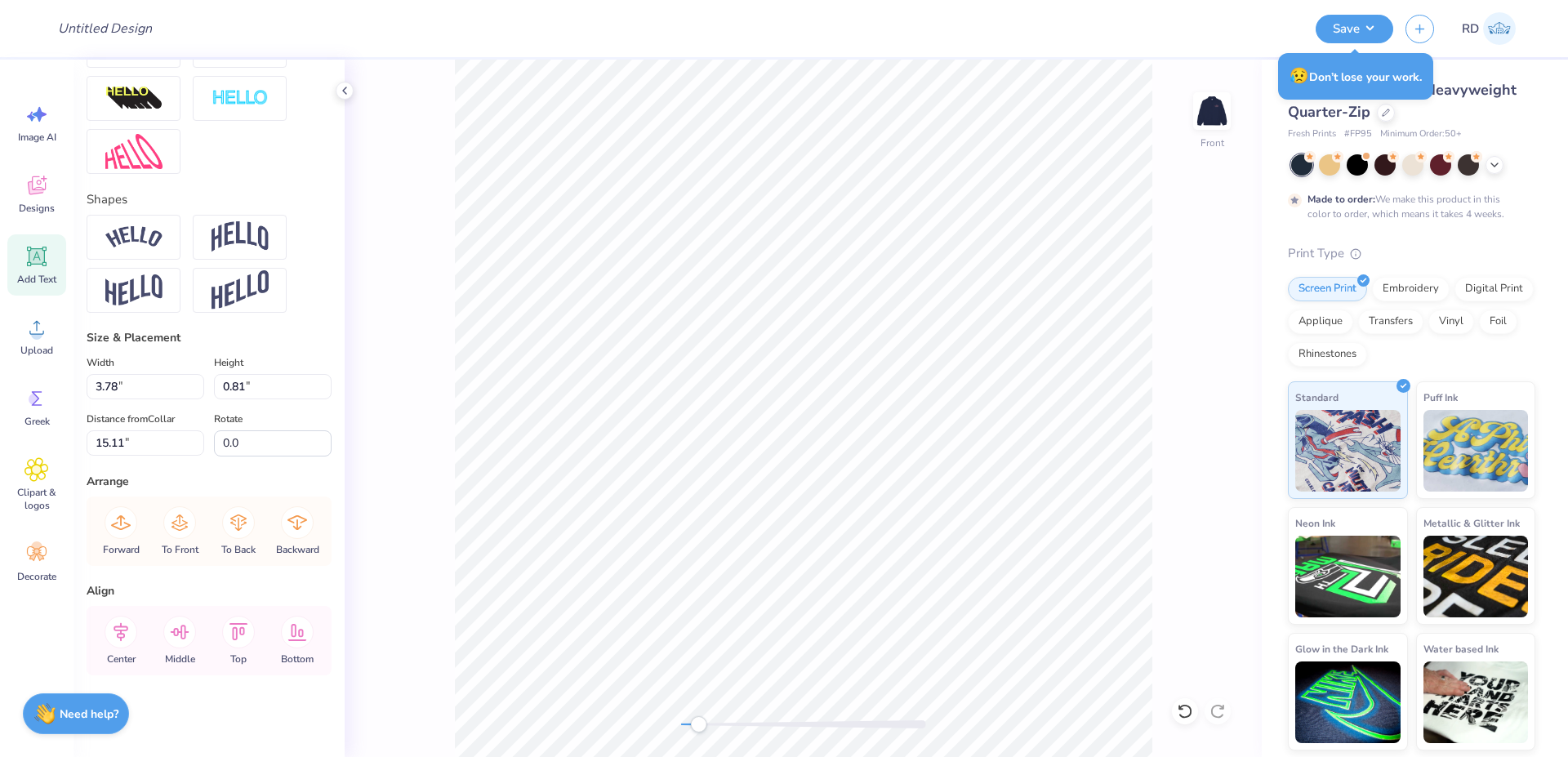
click at [149, 457] on div "Personalized Names Personalized Numbers Text Tool Add Font Font Jersey M54 Swit…" at bounding box center [209, 409] width 271 height 698
click at [151, 443] on input "15.11" at bounding box center [144, 443] width 117 height 25
paste input "9.68"
type input "9.68"
click at [115, 618] on icon at bounding box center [121, 632] width 33 height 33
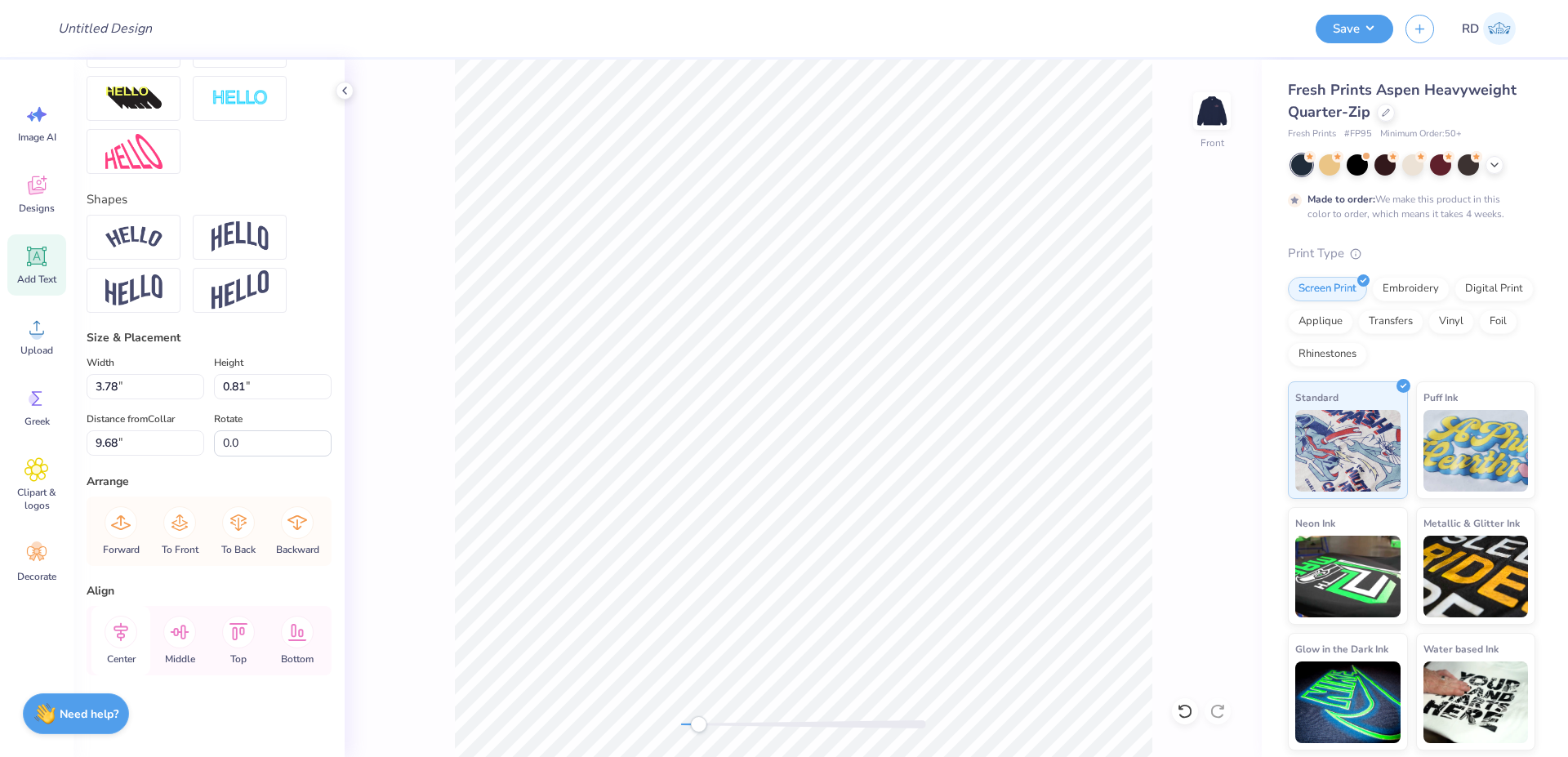
click at [117, 626] on icon at bounding box center [121, 631] width 15 height 19
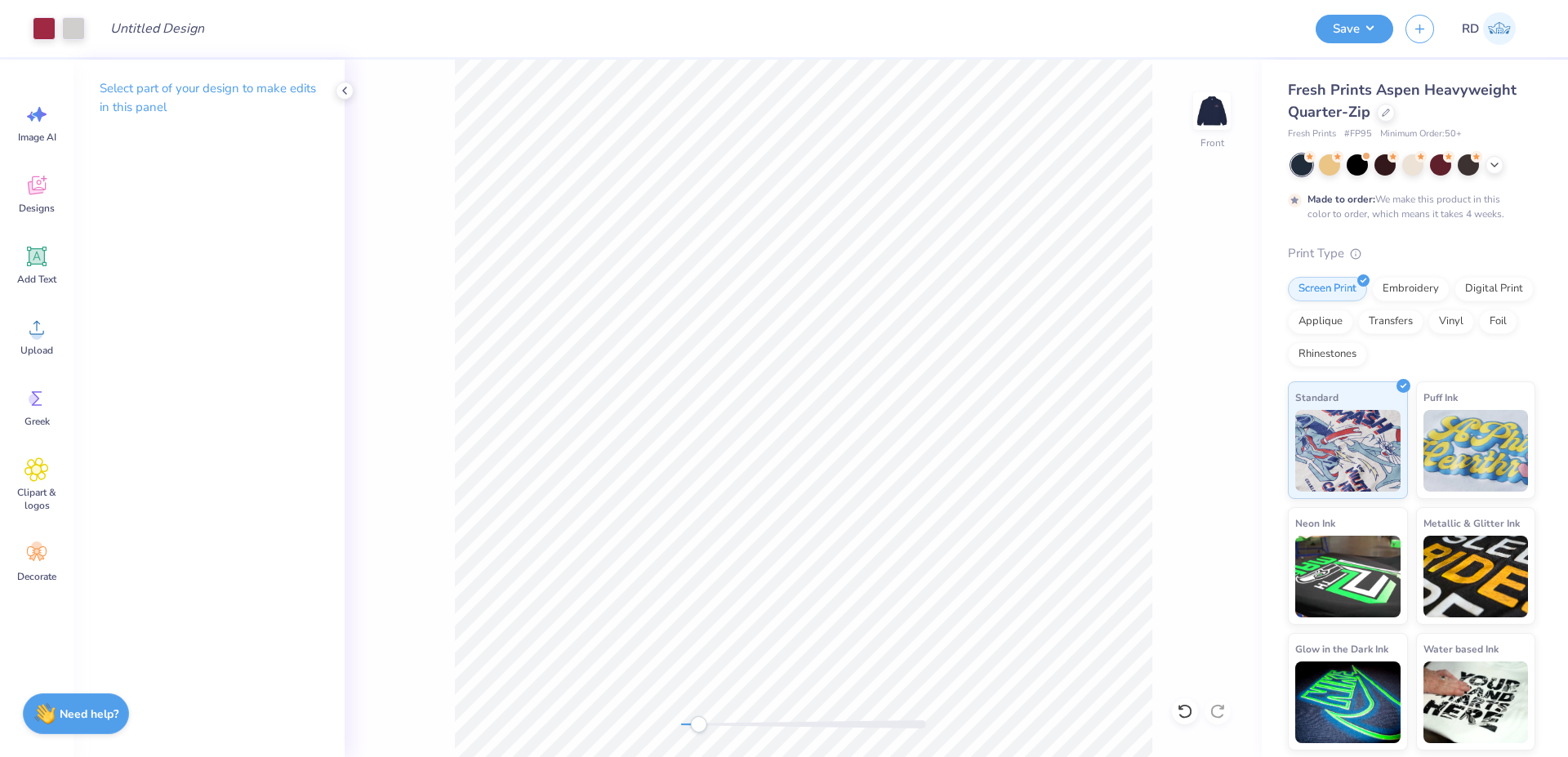
click at [659, 729] on div "Front" at bounding box center [802, 409] width 917 height 698
drag, startPoint x: 697, startPoint y: 729, endPoint x: 453, endPoint y: 71, distance: 701.8
click at [453, 71] on div "Front" at bounding box center [802, 409] width 917 height 698
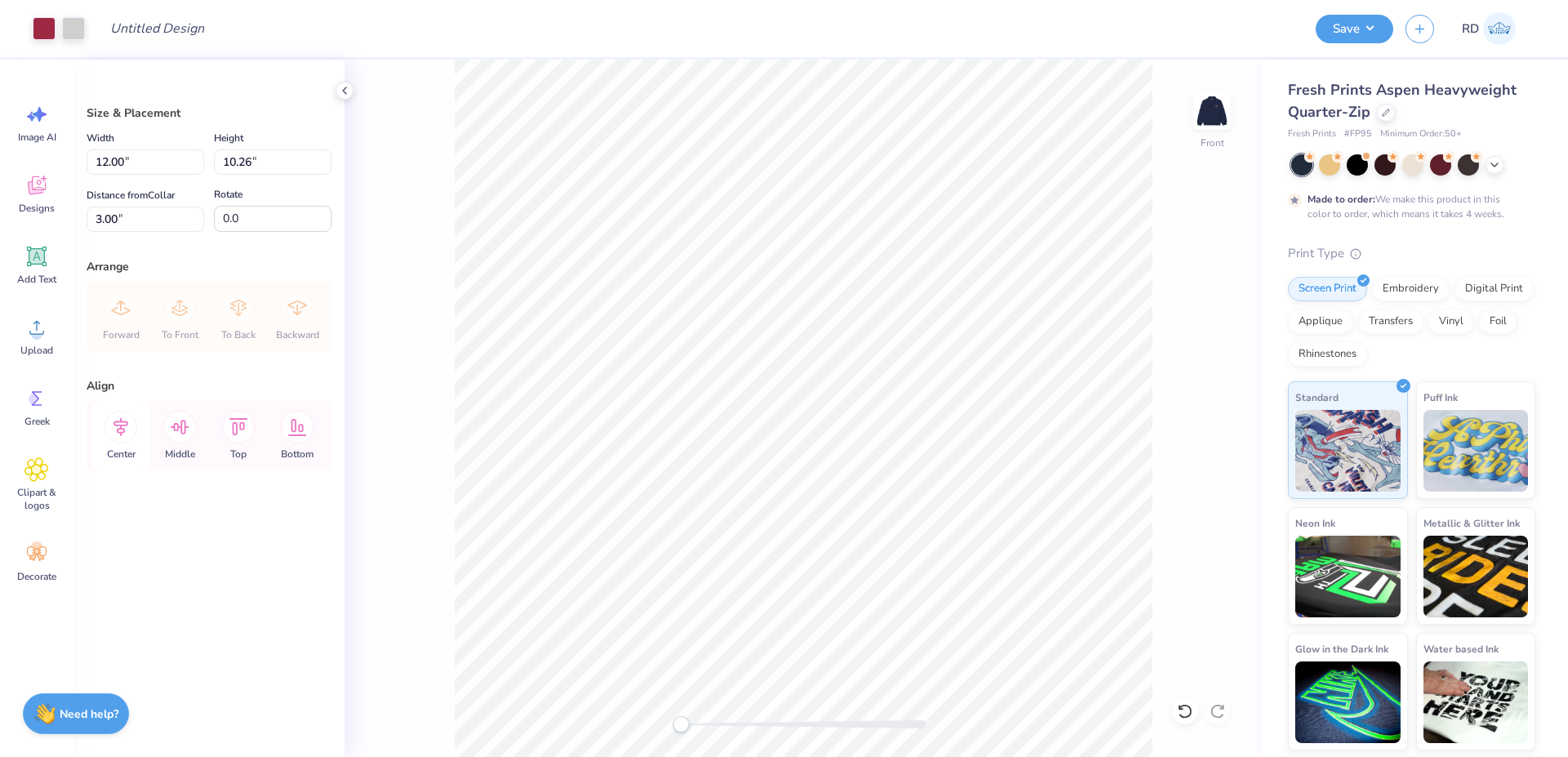
click at [125, 423] on icon at bounding box center [121, 428] width 33 height 33
click at [34, 328] on icon at bounding box center [37, 328] width 25 height 25
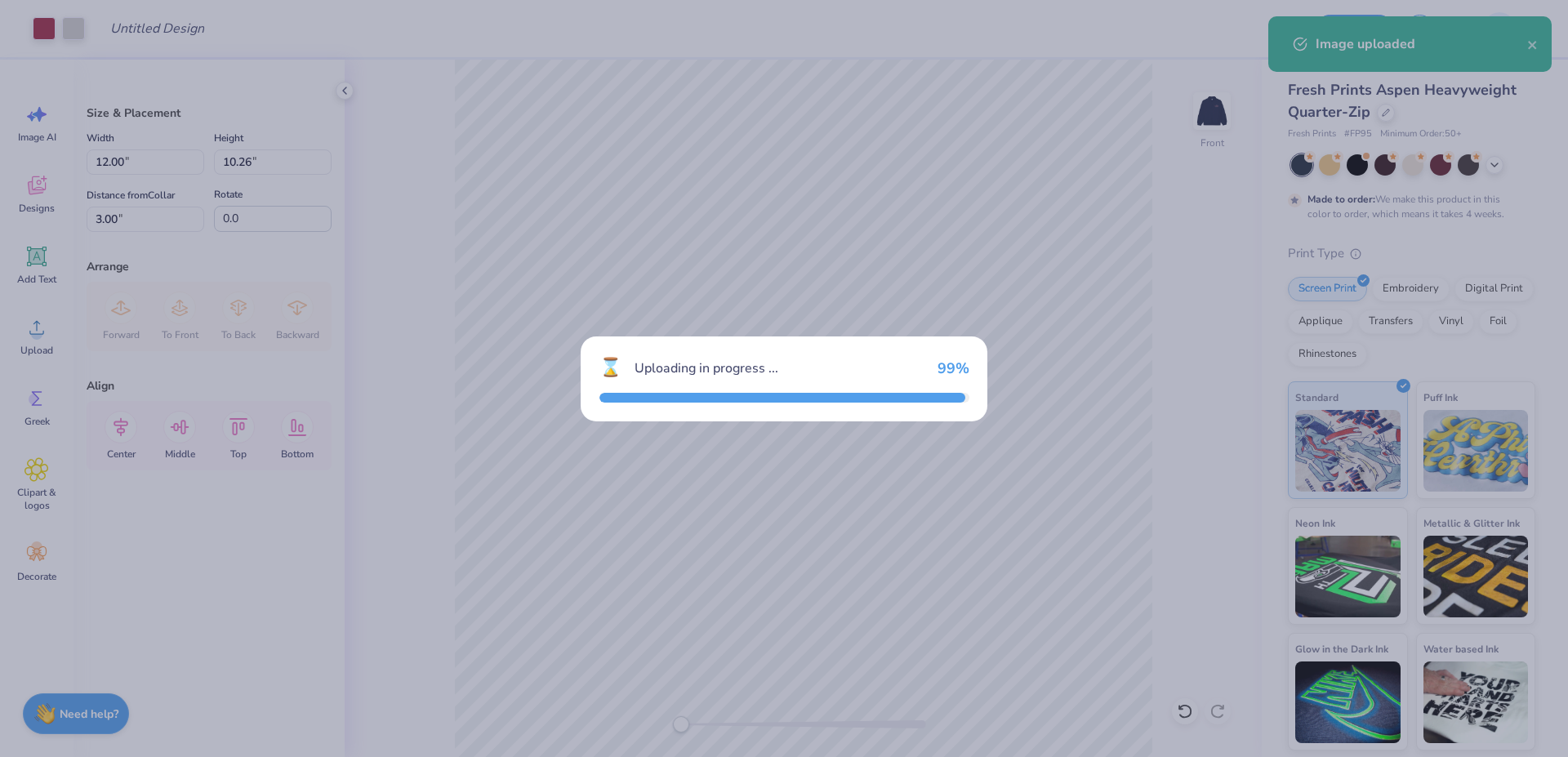
type input "15.00"
type input "12.82"
type input "6.09"
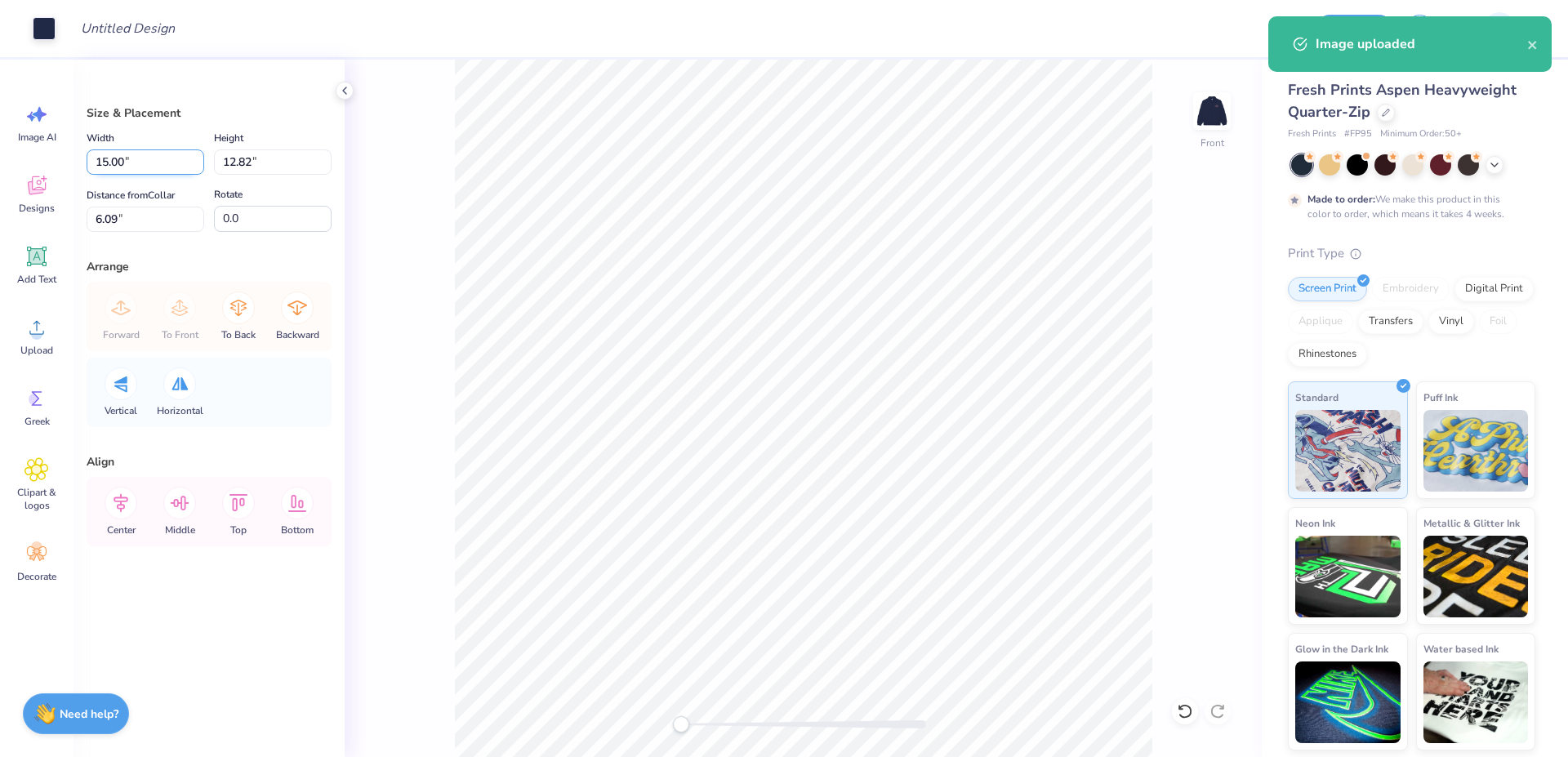
click at [165, 164] on input "15.00" at bounding box center [144, 162] width 117 height 25
type input "12.00"
type input "10.26"
click at [131, 225] on input "7.37" at bounding box center [144, 219] width 117 height 25
type input "3"
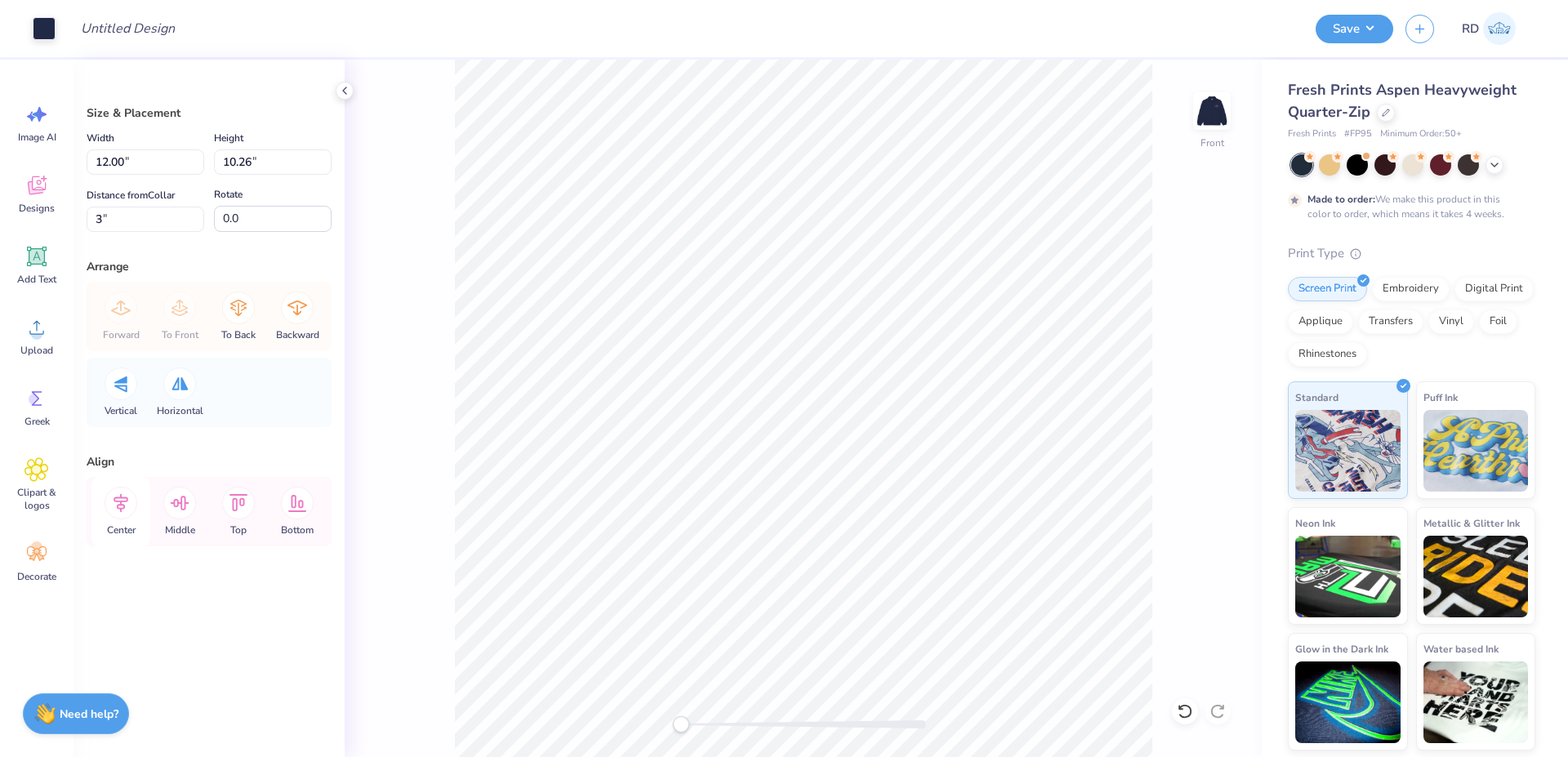
click at [121, 495] on icon at bounding box center [121, 503] width 33 height 33
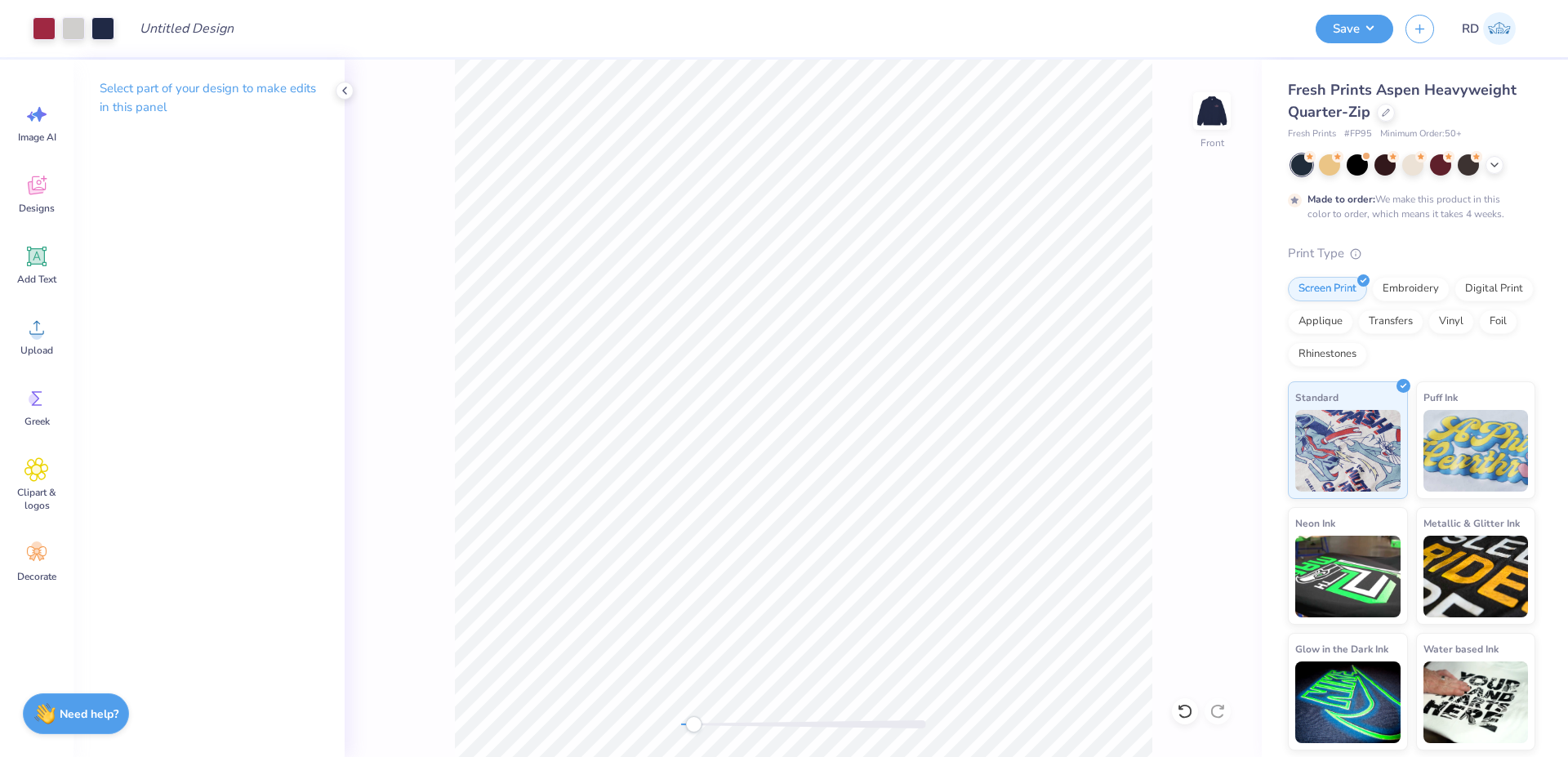
click at [667, 727] on div "Front" at bounding box center [802, 409] width 917 height 698
click at [180, 26] on input "Design Title" at bounding box center [206, 29] width 160 height 33
paste input "FPS240571"
type input "FPS240571"
click at [1346, 26] on button "Save" at bounding box center [1354, 26] width 78 height 29
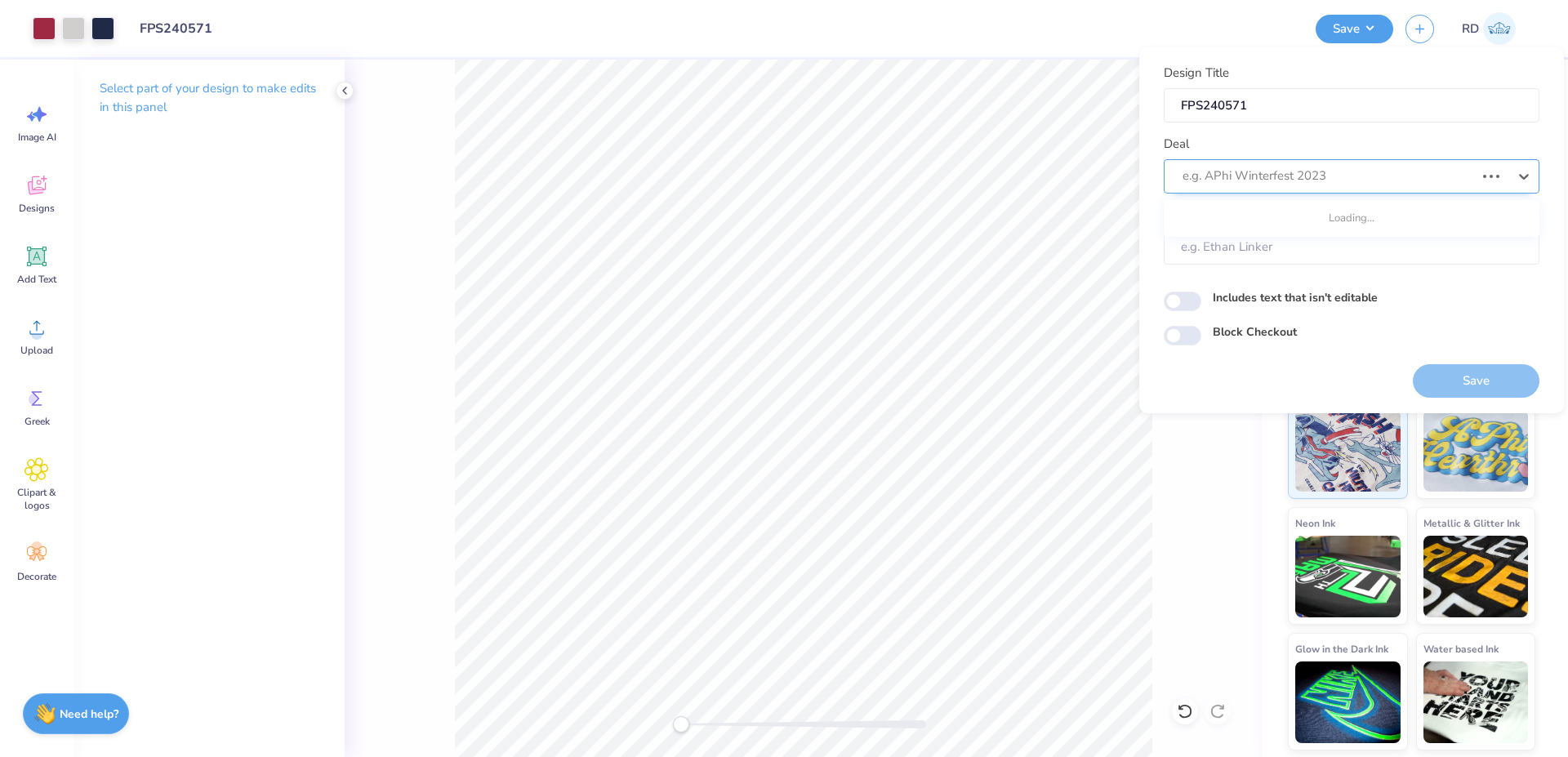
click at [1291, 164] on div "e.g. APhi Winterfest 2023" at bounding box center [1328, 176] width 295 height 25
click at [1274, 214] on div "Design Tool Gallery" at bounding box center [1351, 220] width 363 height 27
type input "gallery"
type input "Design Tool Gallery User"
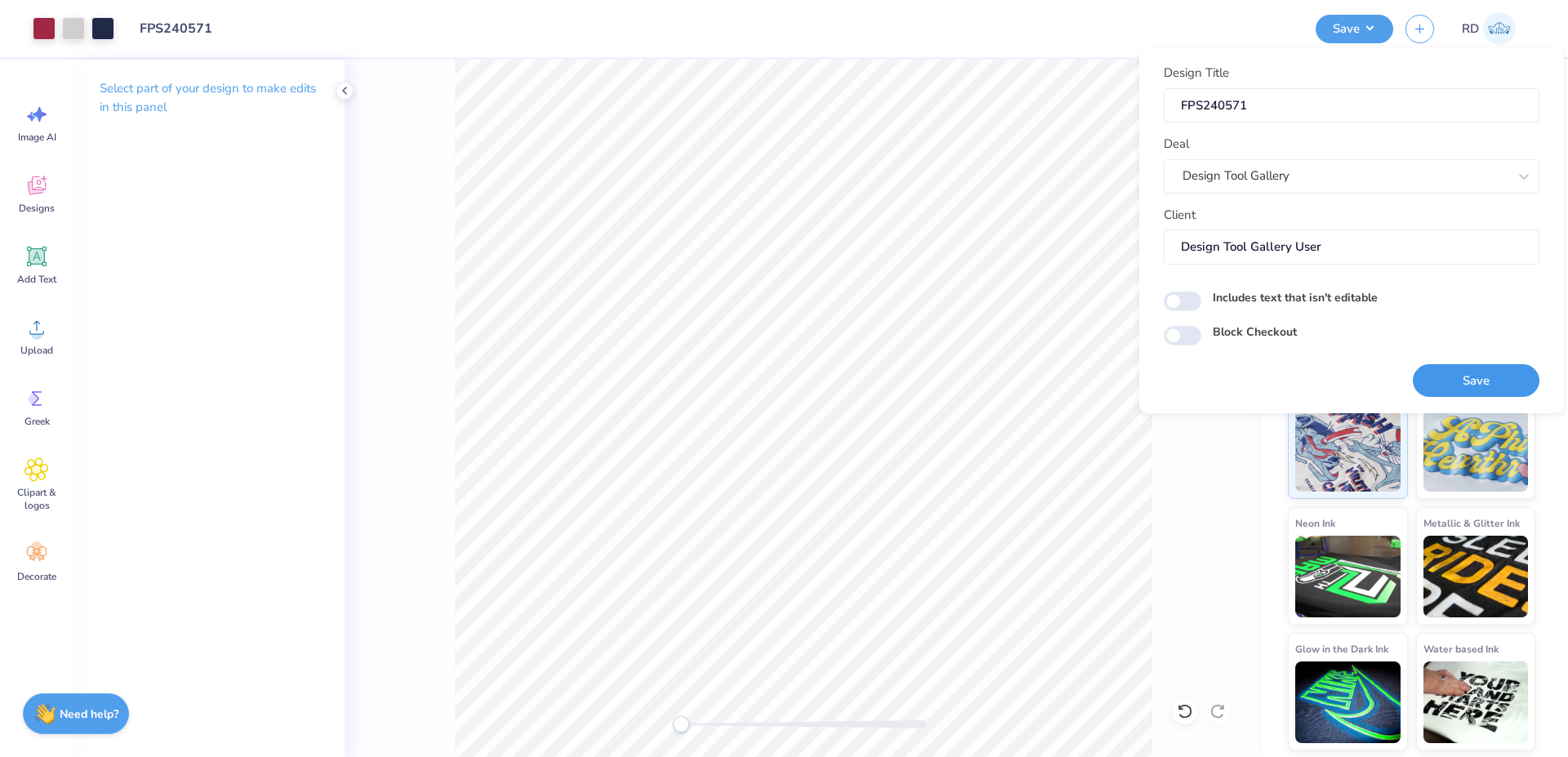
click at [1470, 388] on button "Save" at bounding box center [1476, 381] width 126 height 34
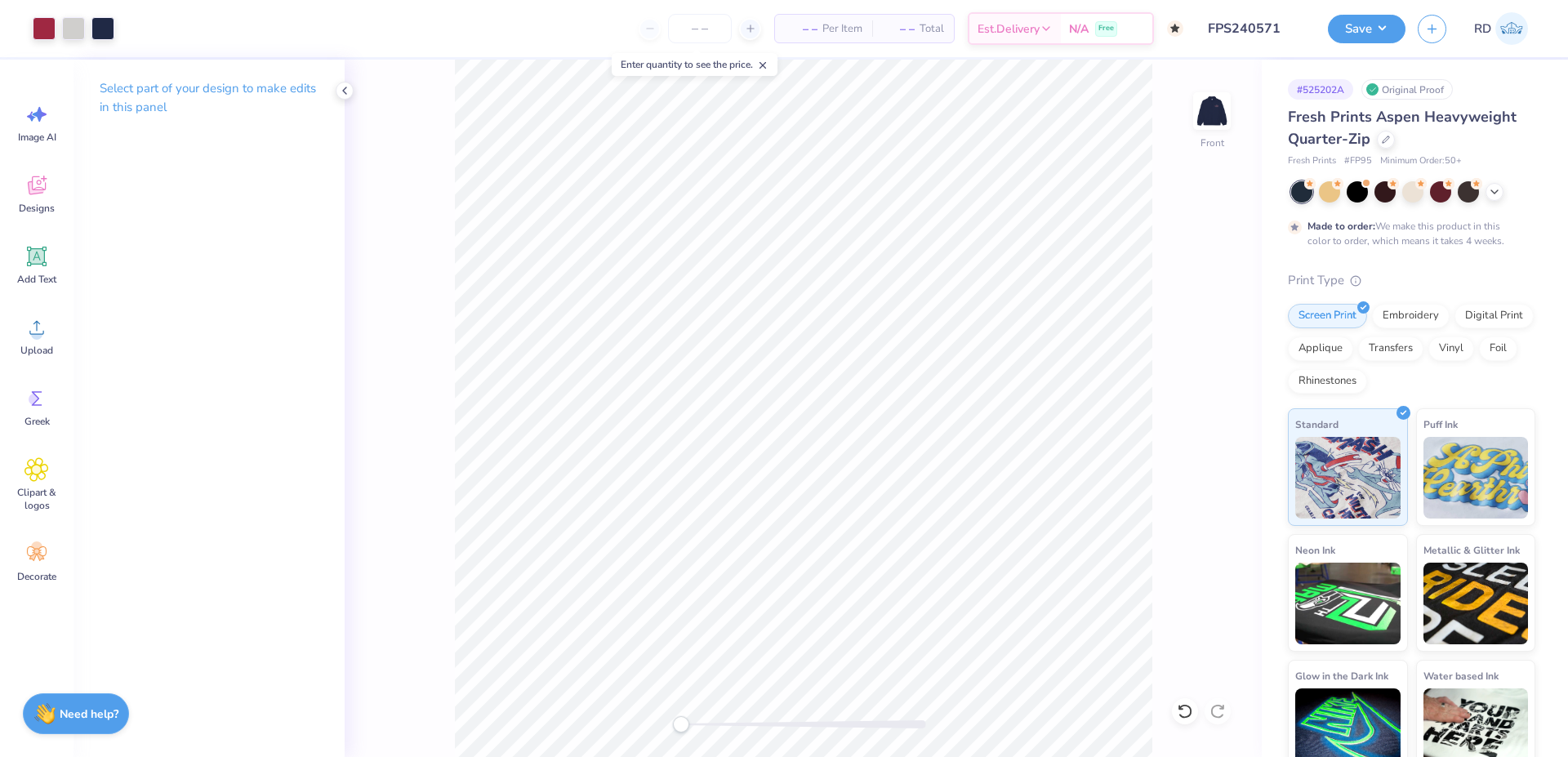
click at [1379, 16] on div "Design Saved" at bounding box center [1409, 16] width 283 height 0
click at [1353, 21] on button "Save" at bounding box center [1366, 26] width 78 height 29
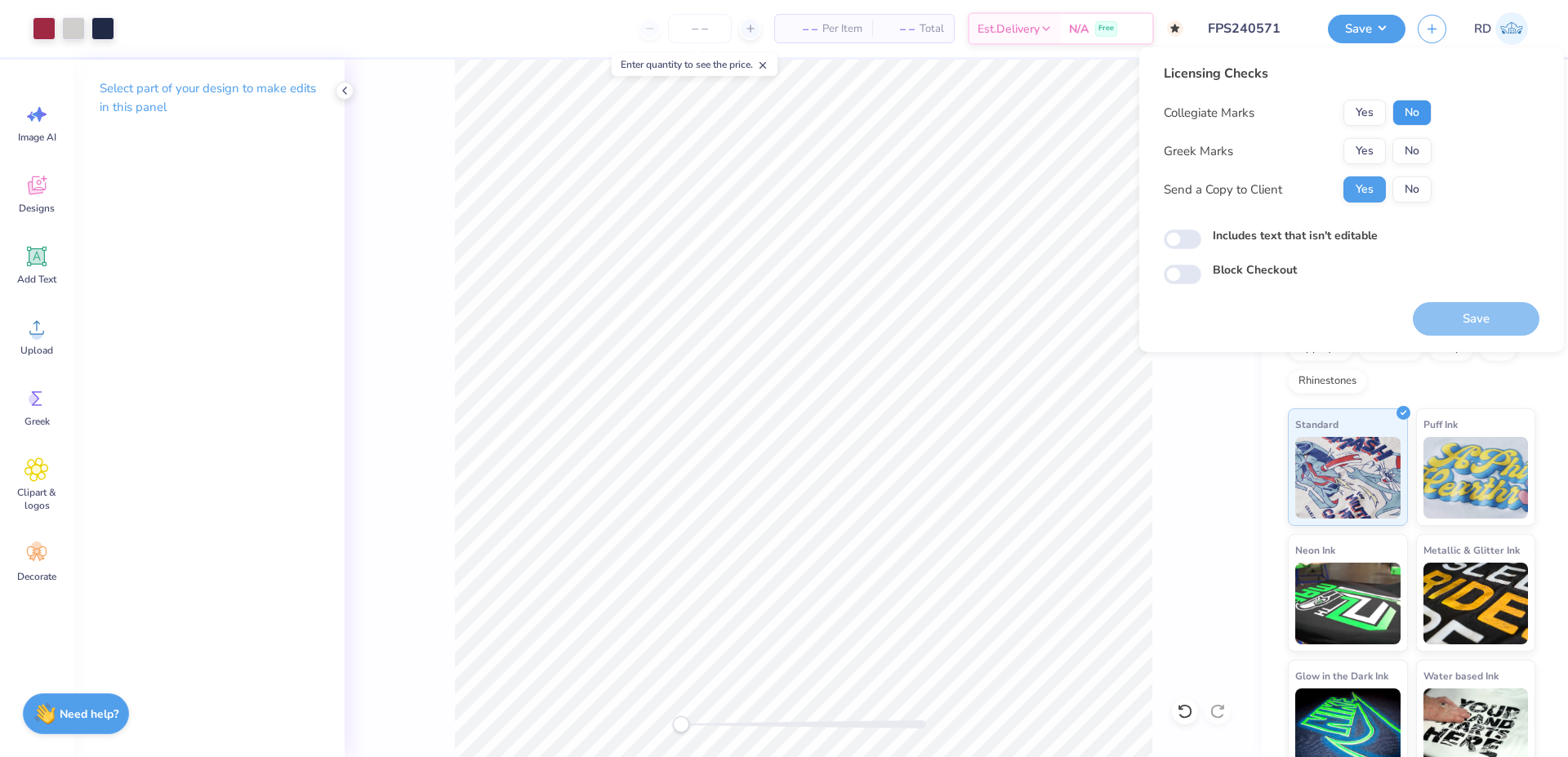
click at [1424, 115] on button "No" at bounding box center [1412, 112] width 39 height 26
click at [1375, 158] on button "Yes" at bounding box center [1365, 151] width 43 height 26
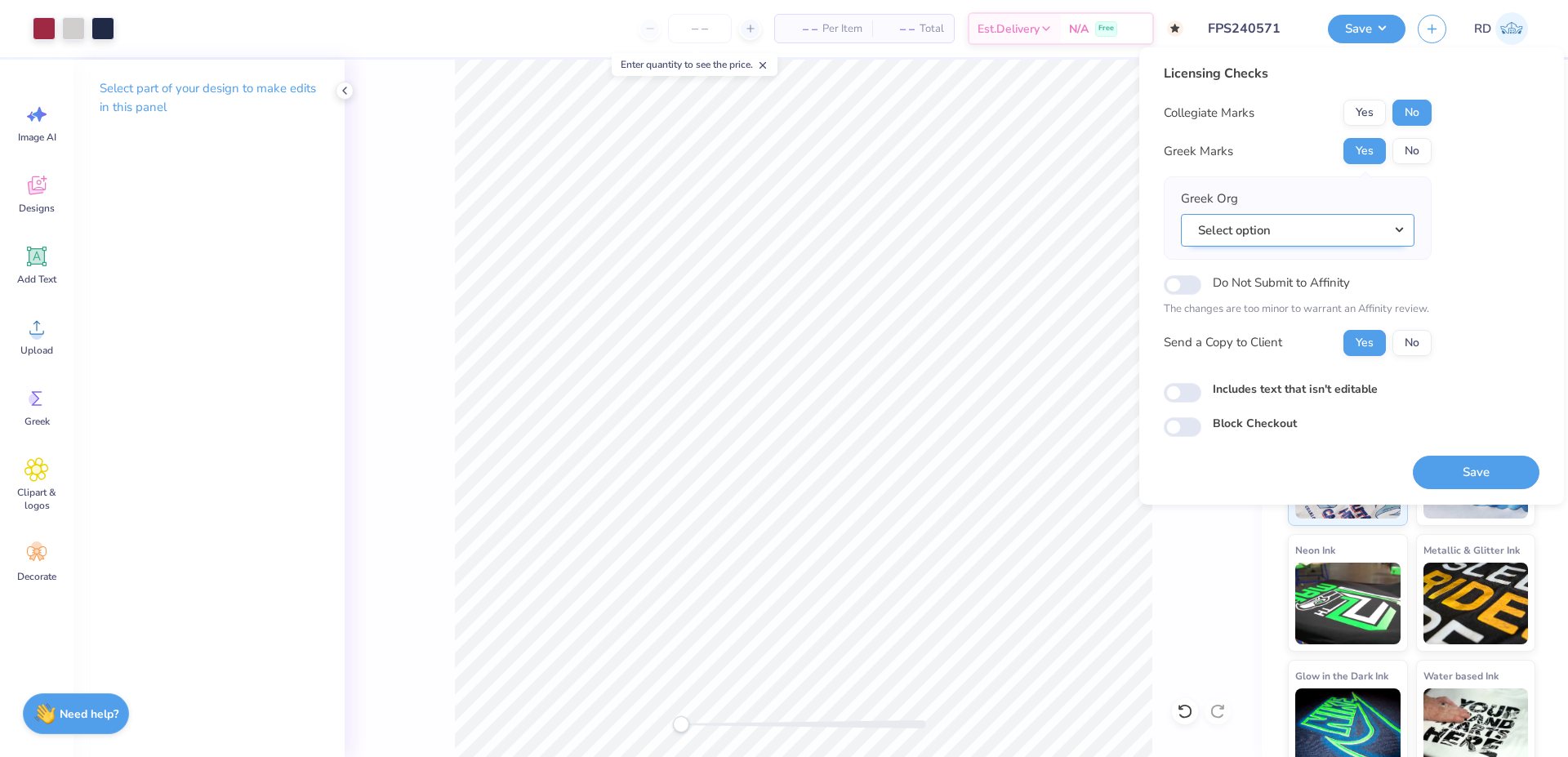
click at [1401, 231] on button "Select option" at bounding box center [1297, 231] width 234 height 34
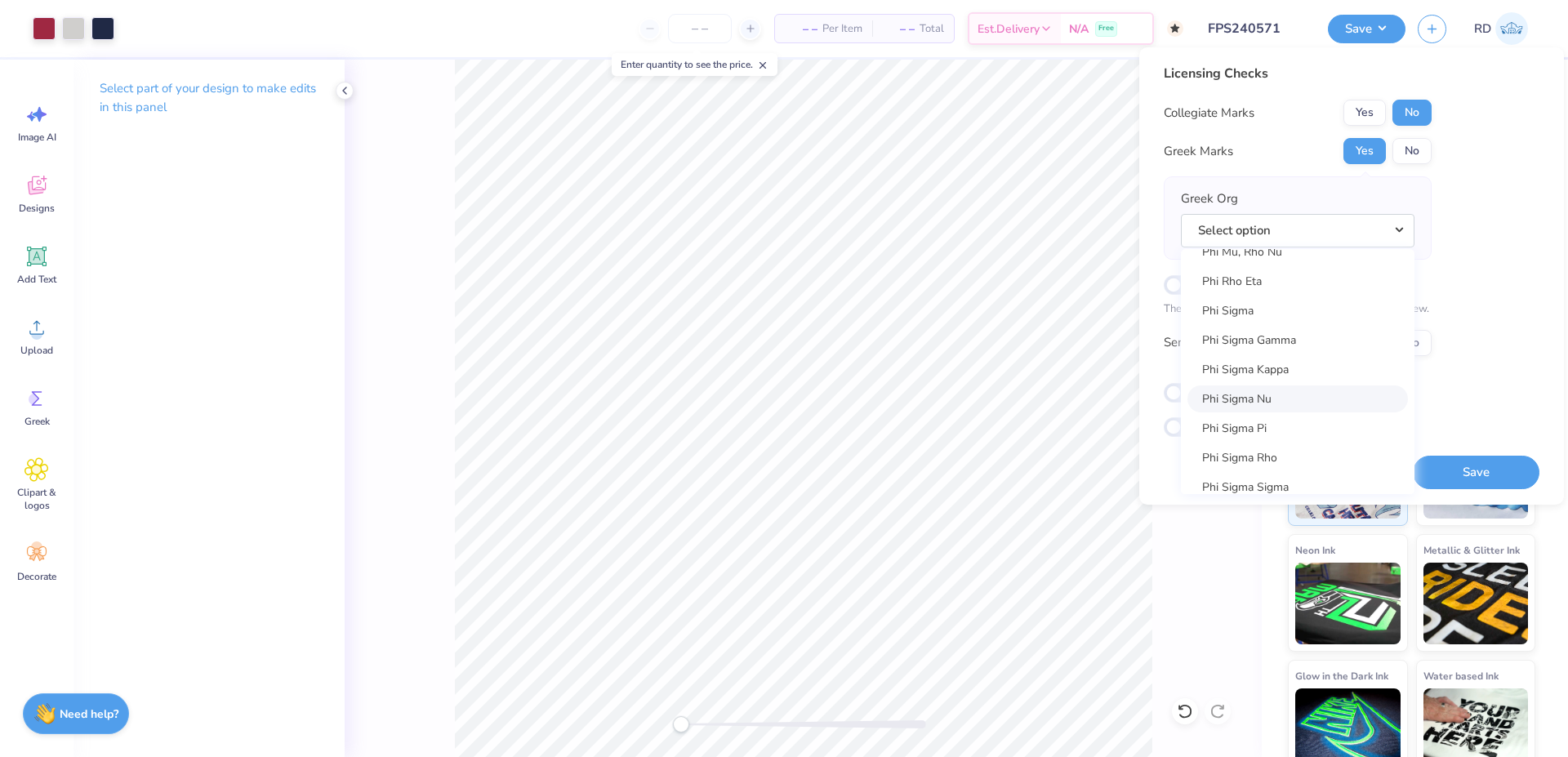
scroll to position [8962, 0]
click at [1400, 407] on div "Acacia Actuarial Society [PERSON_NAME] Society Adelphikos Aero Design Team Agar…" at bounding box center [1297, 372] width 234 height 245
click at [1286, 371] on link "Kappa Delta" at bounding box center [1297, 369] width 221 height 27
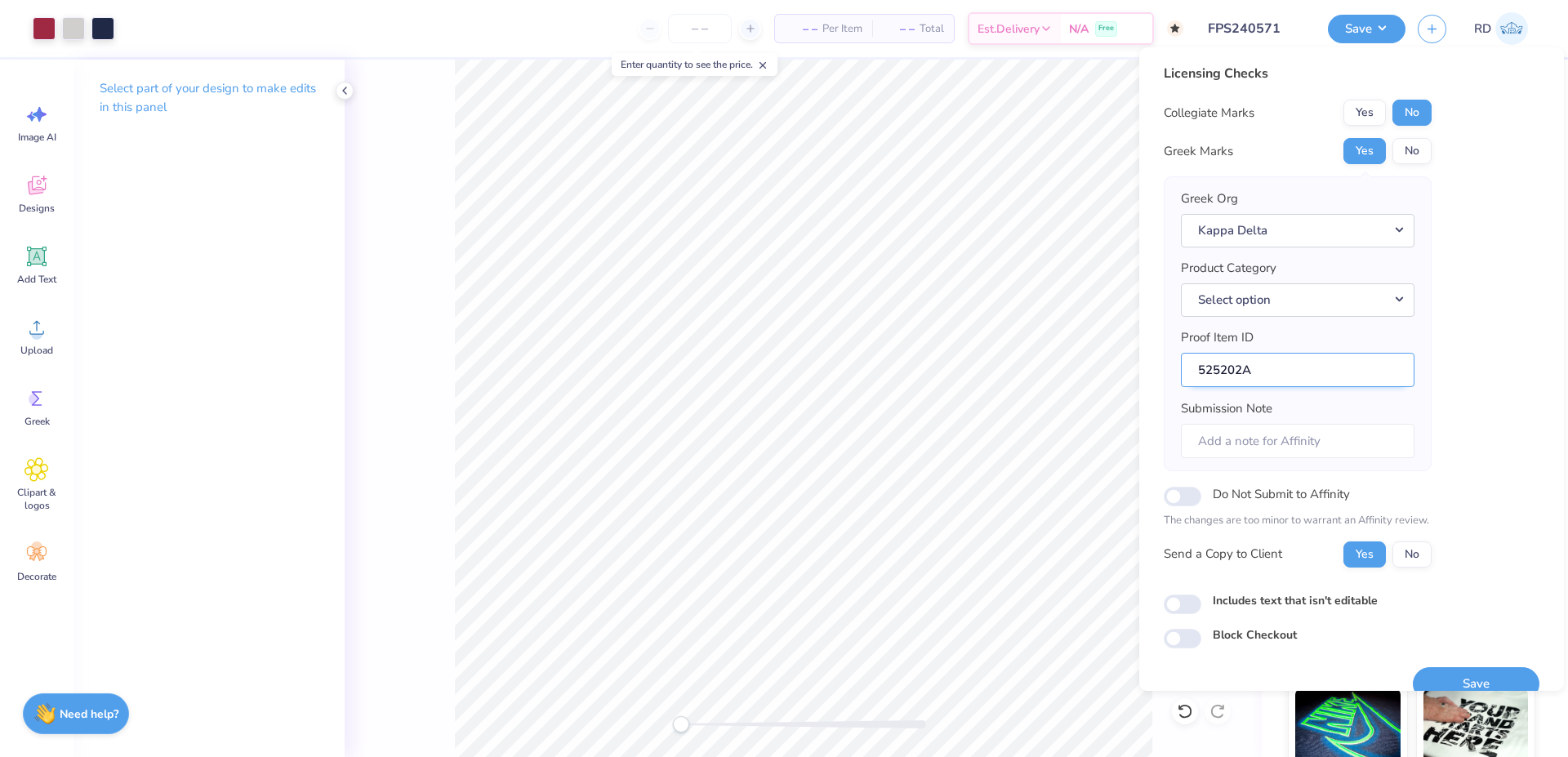
drag, startPoint x: 1240, startPoint y: 372, endPoint x: 1148, endPoint y: 374, distance: 92.0
click at [1181, 374] on input "525202A" at bounding box center [1297, 370] width 234 height 35
click at [1282, 305] on button "Select option" at bounding box center [1297, 300] width 234 height 34
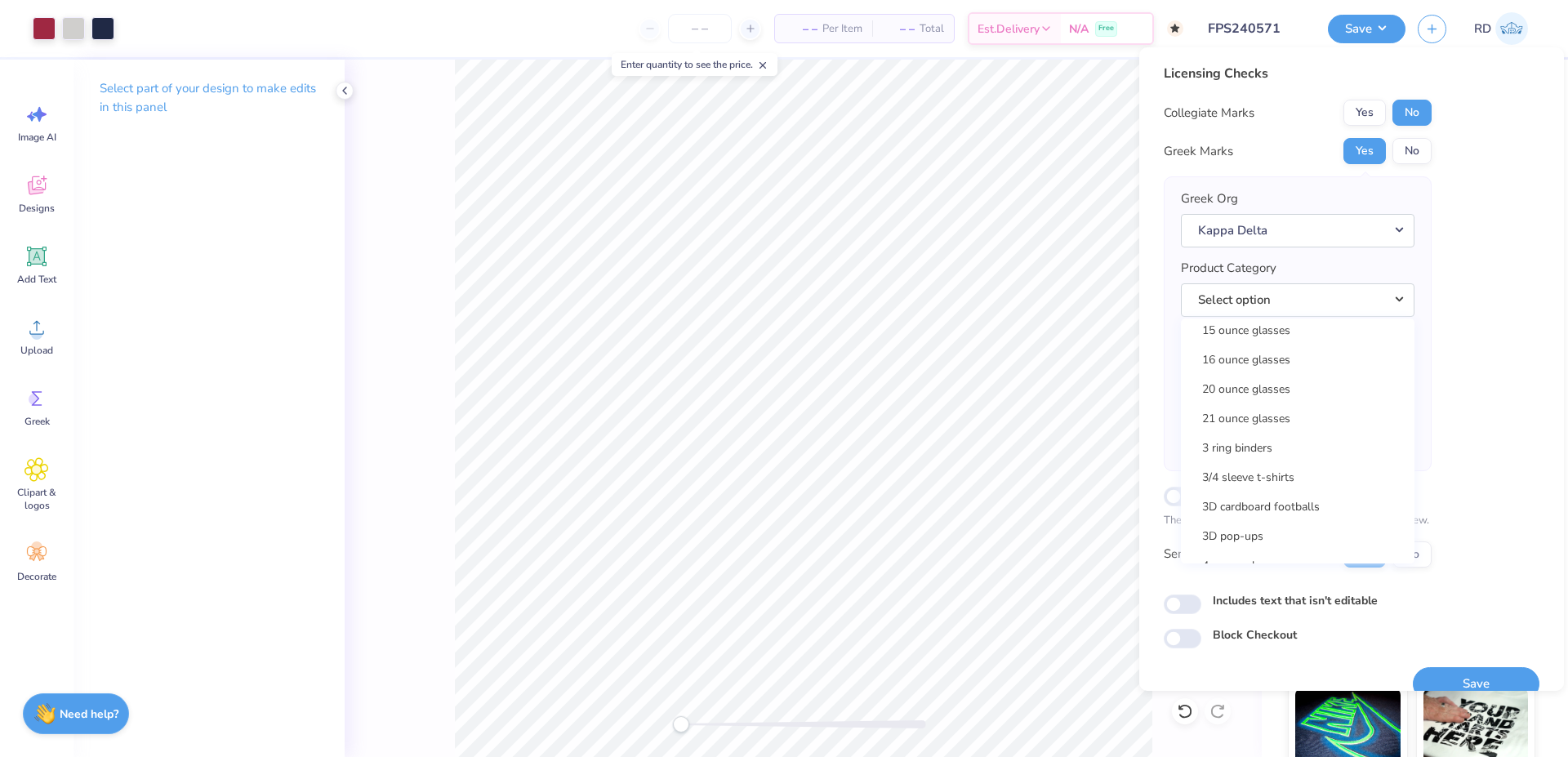
scroll to position [0, 0]
click at [1242, 397] on link "1/4 zip sweatshirts" at bounding box center [1297, 397] width 221 height 27
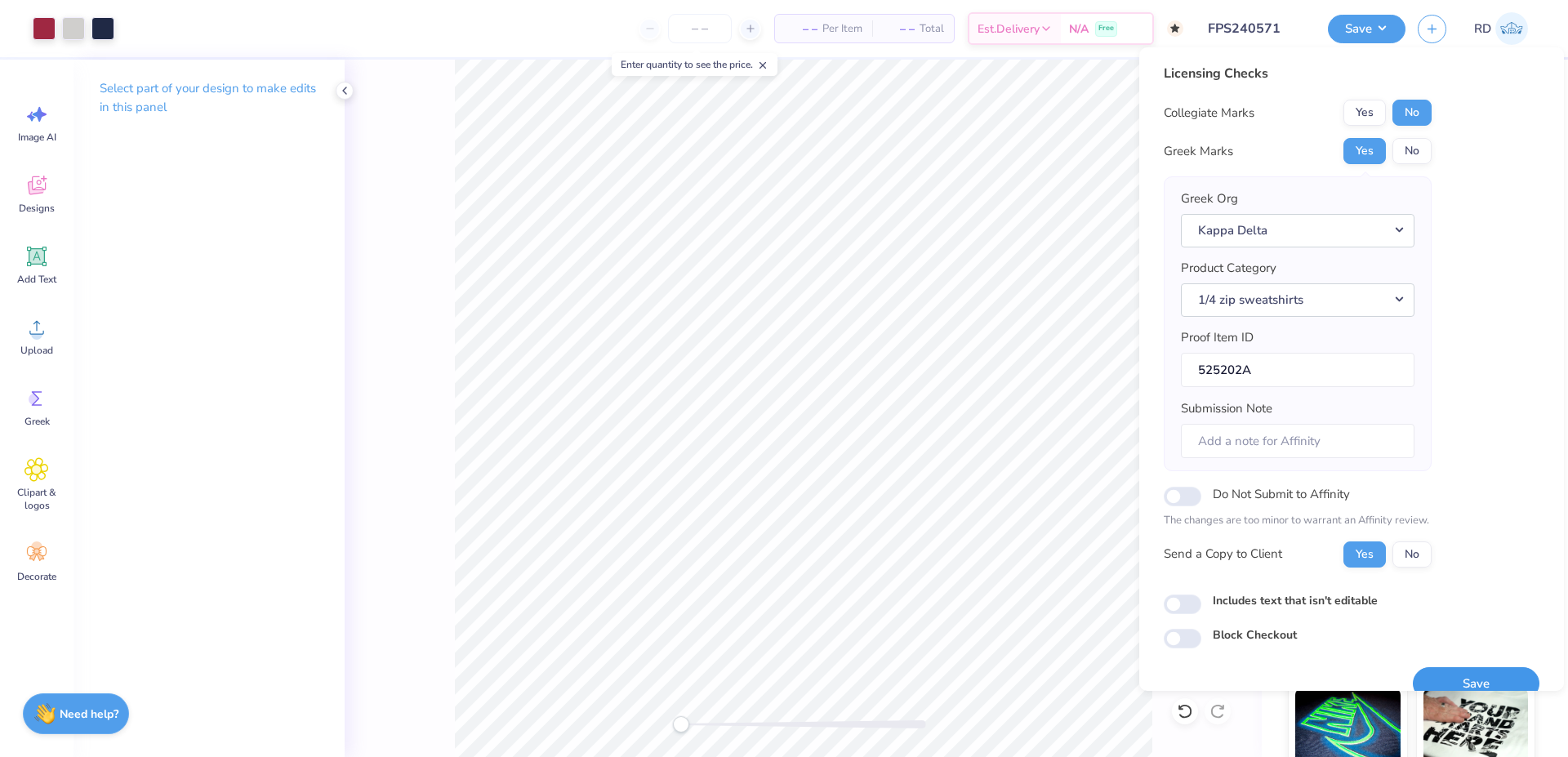
click at [1457, 681] on button "Save" at bounding box center [1476, 684] width 126 height 34
